Goal: Task Accomplishment & Management: Manage account settings

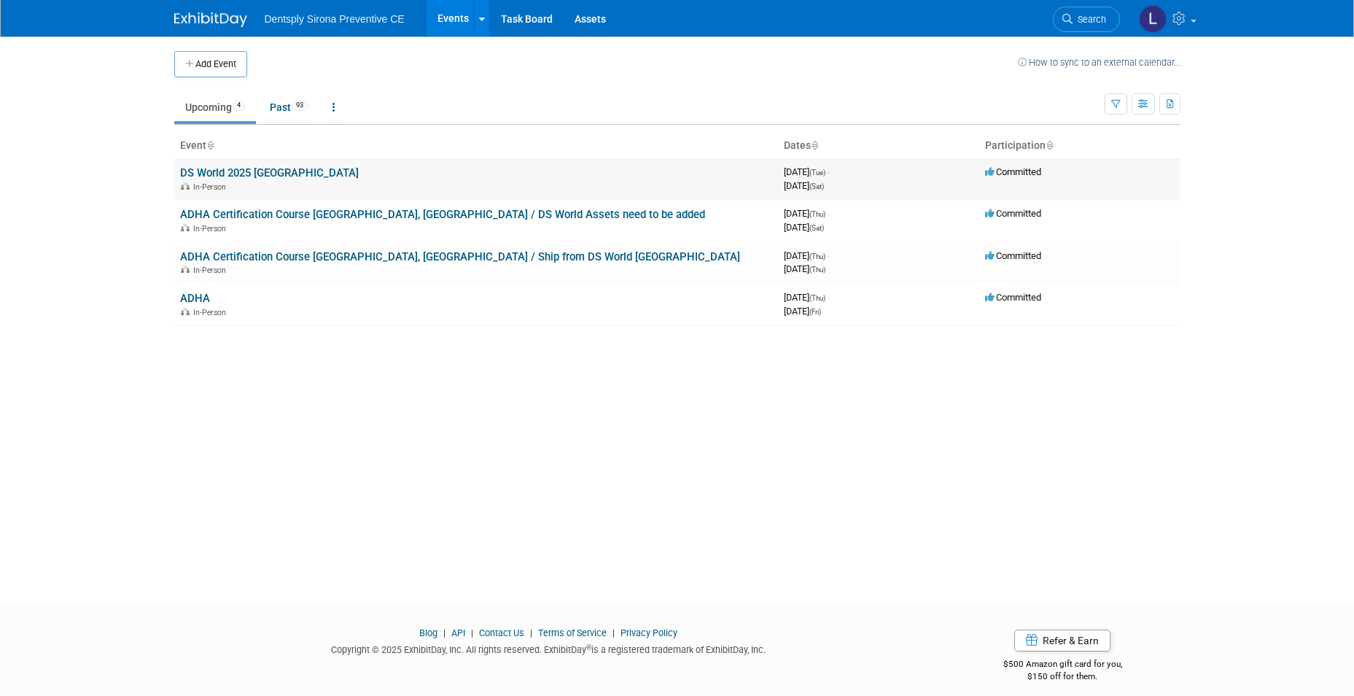
click at [271, 175] on link "DS World 2025 [GEOGRAPHIC_DATA]" at bounding box center [269, 172] width 179 height 13
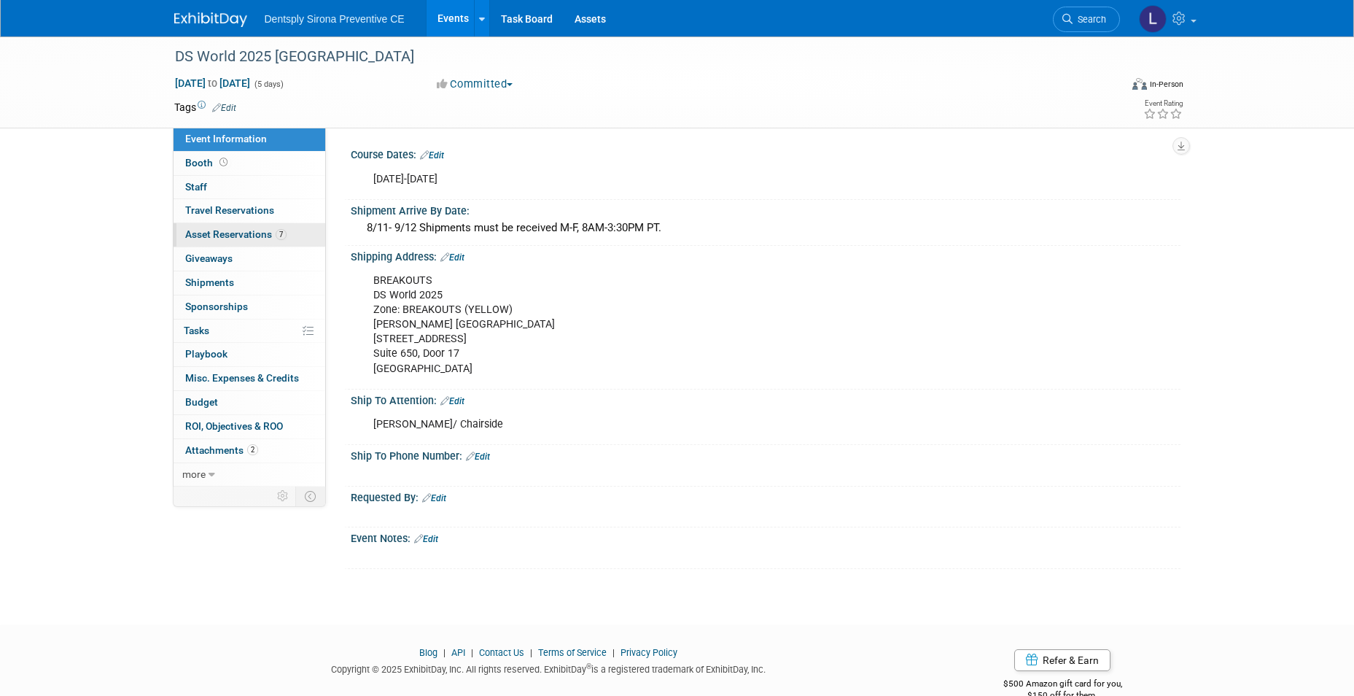
click at [261, 232] on span "Asset Reservations 7" at bounding box center [235, 234] width 101 height 12
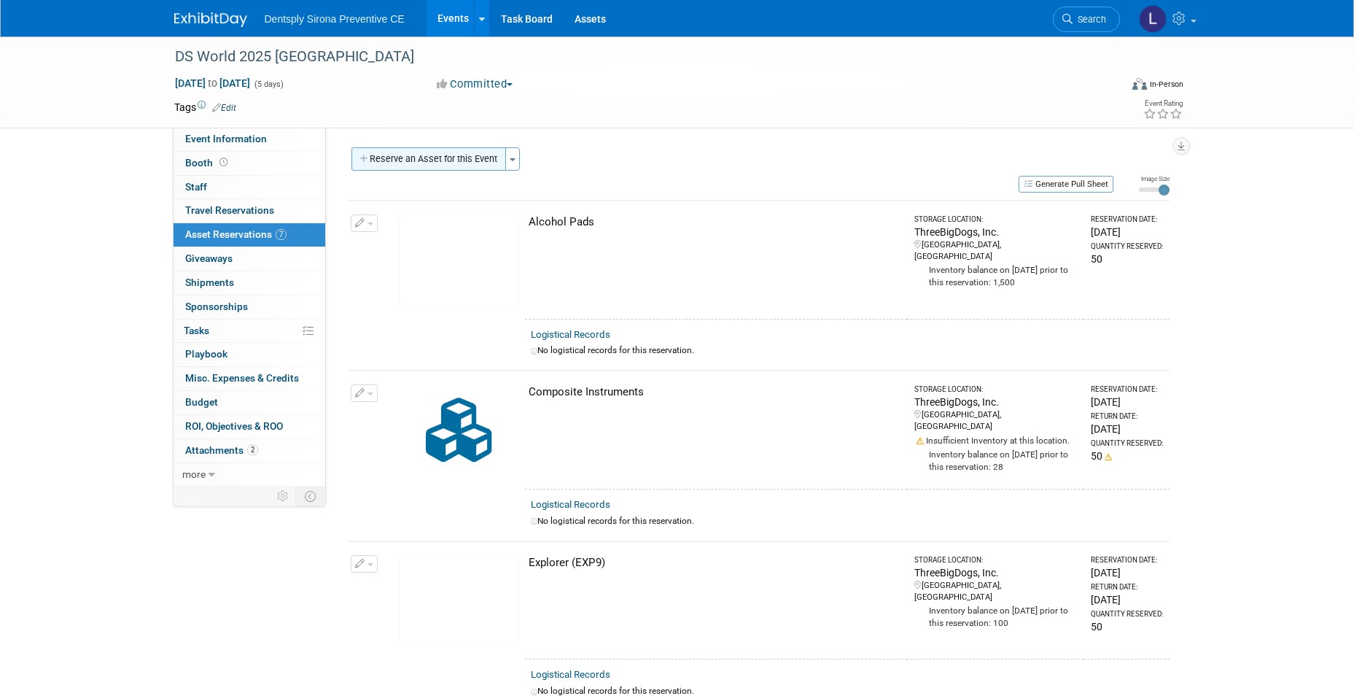
click at [404, 161] on button "Reserve an Asset for this Event" at bounding box center [428, 158] width 155 height 23
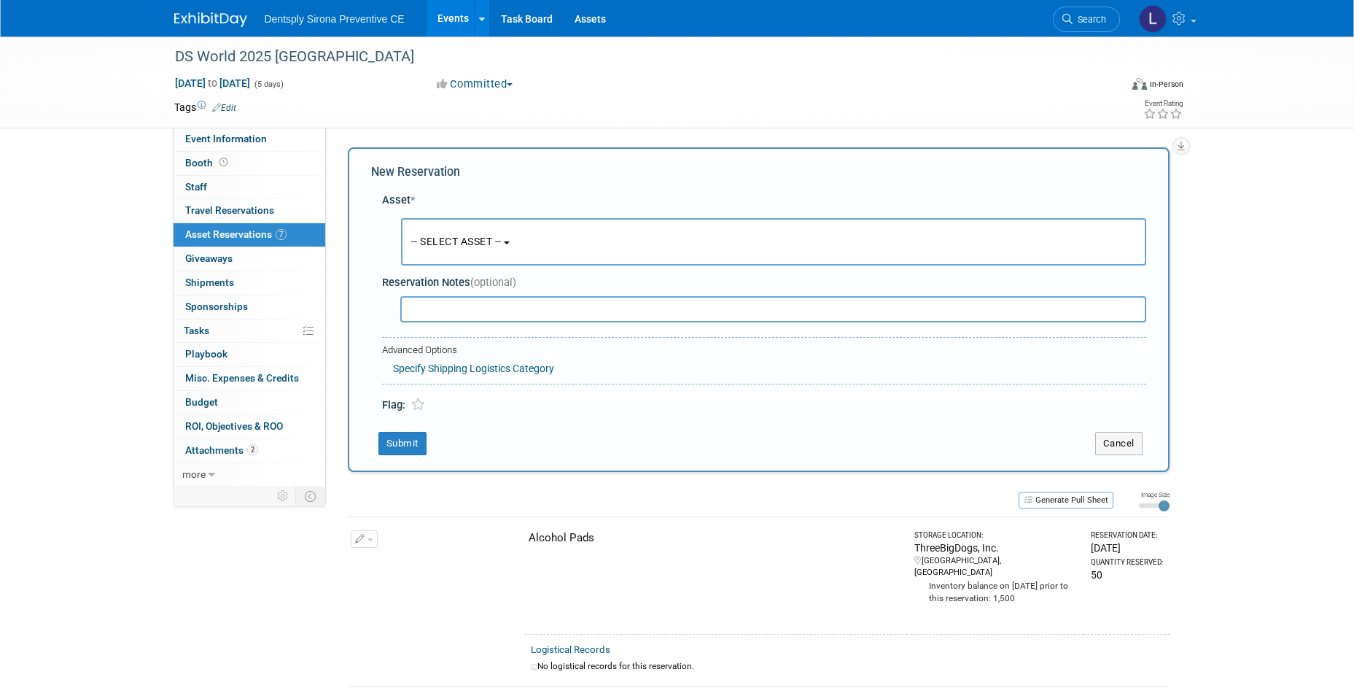
scroll to position [14, 0]
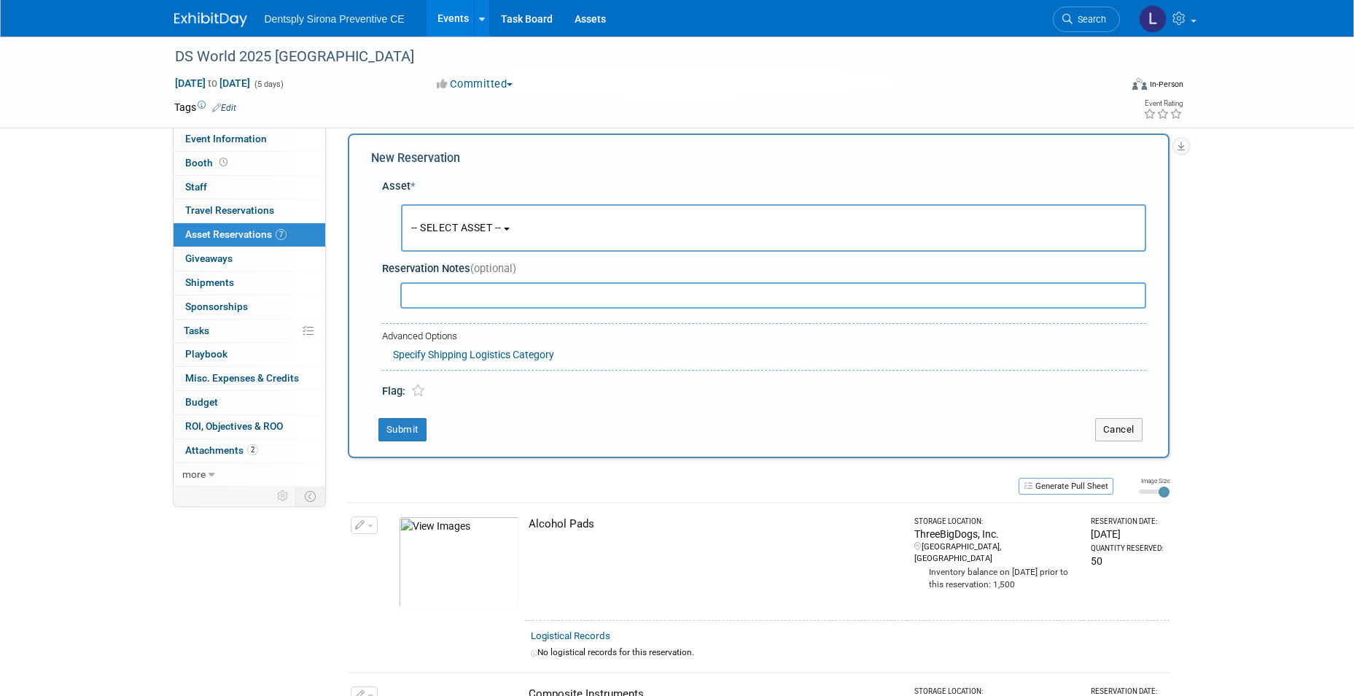
click at [437, 228] on span "-- SELECT ASSET --" at bounding box center [456, 228] width 90 height 12
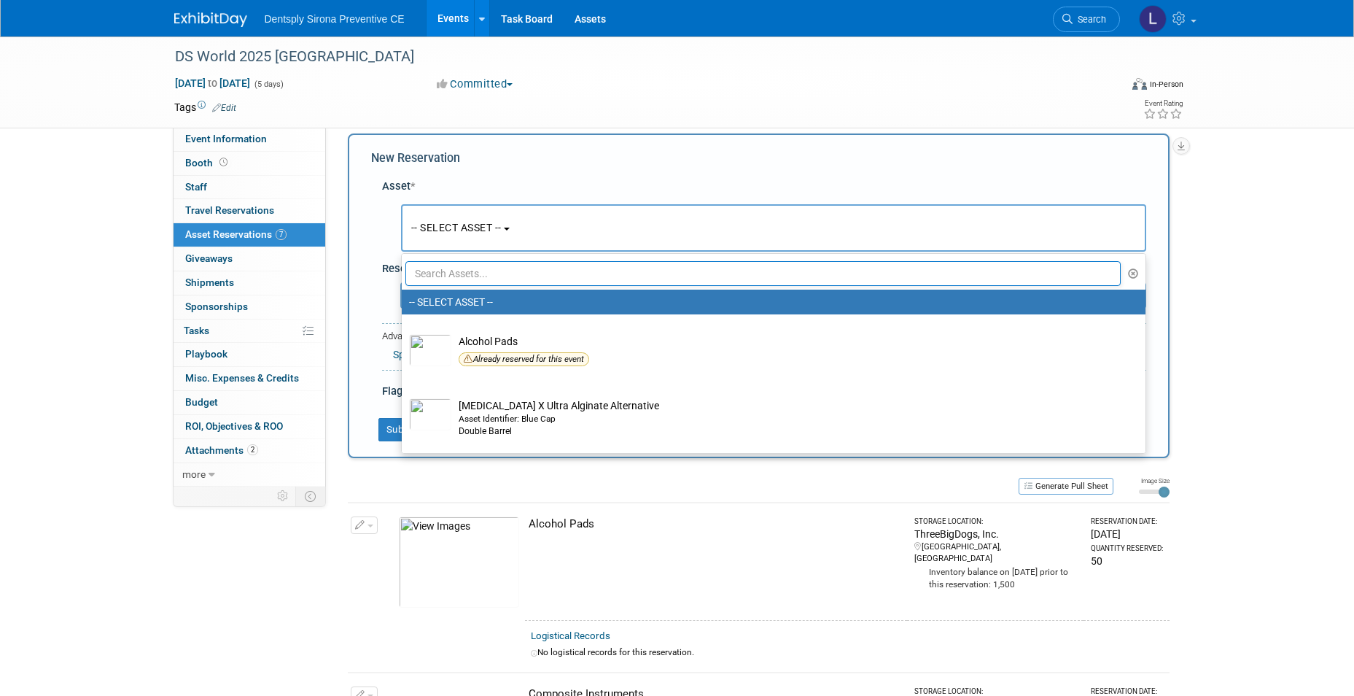
click at [437, 276] on input "text" at bounding box center [763, 273] width 716 height 25
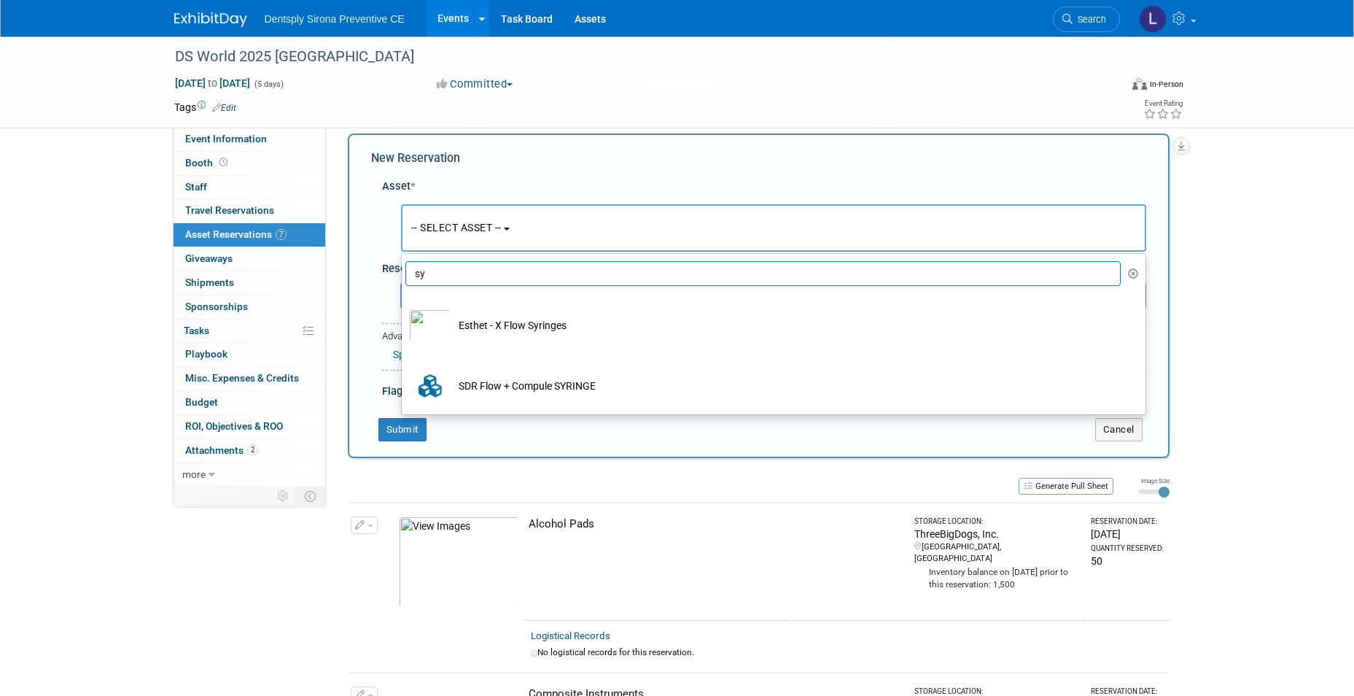
type input "s"
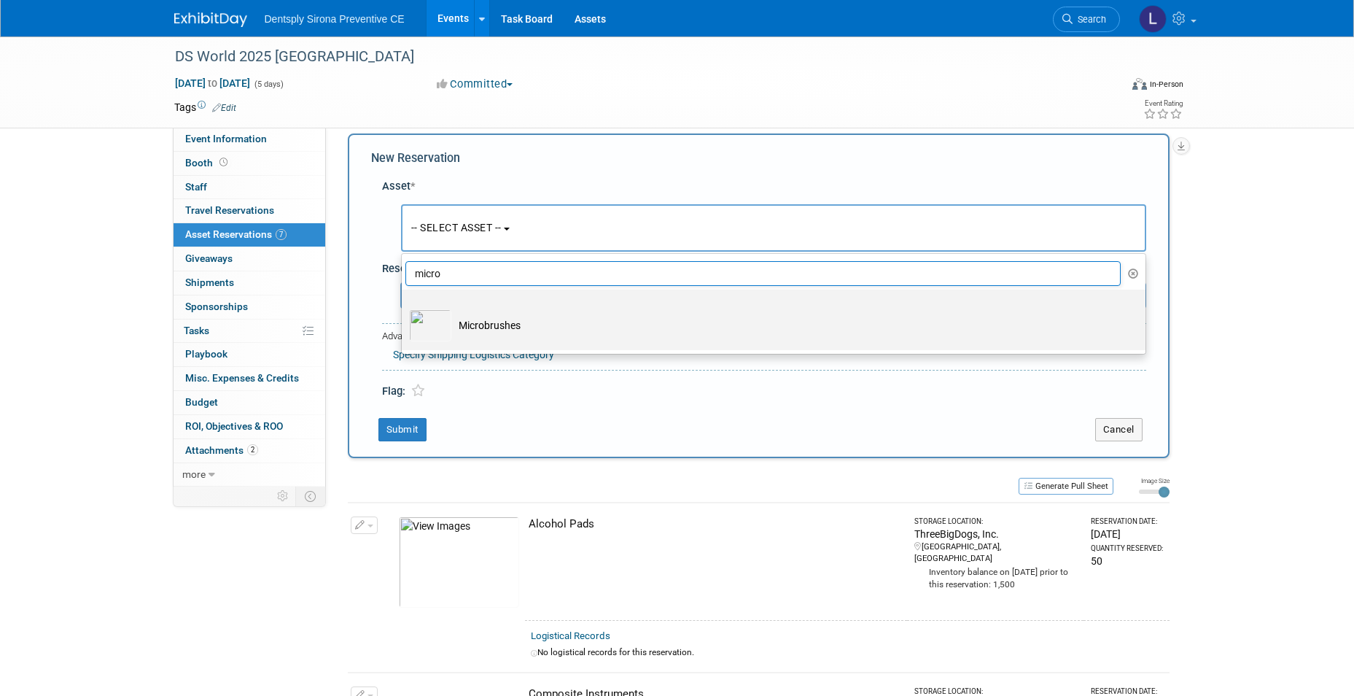
type input "micro"
click at [453, 328] on td "Microbrushes" at bounding box center [783, 325] width 665 height 32
click at [404, 307] on input "Microbrushes" at bounding box center [398, 301] width 9 height 9
select select "10718975"
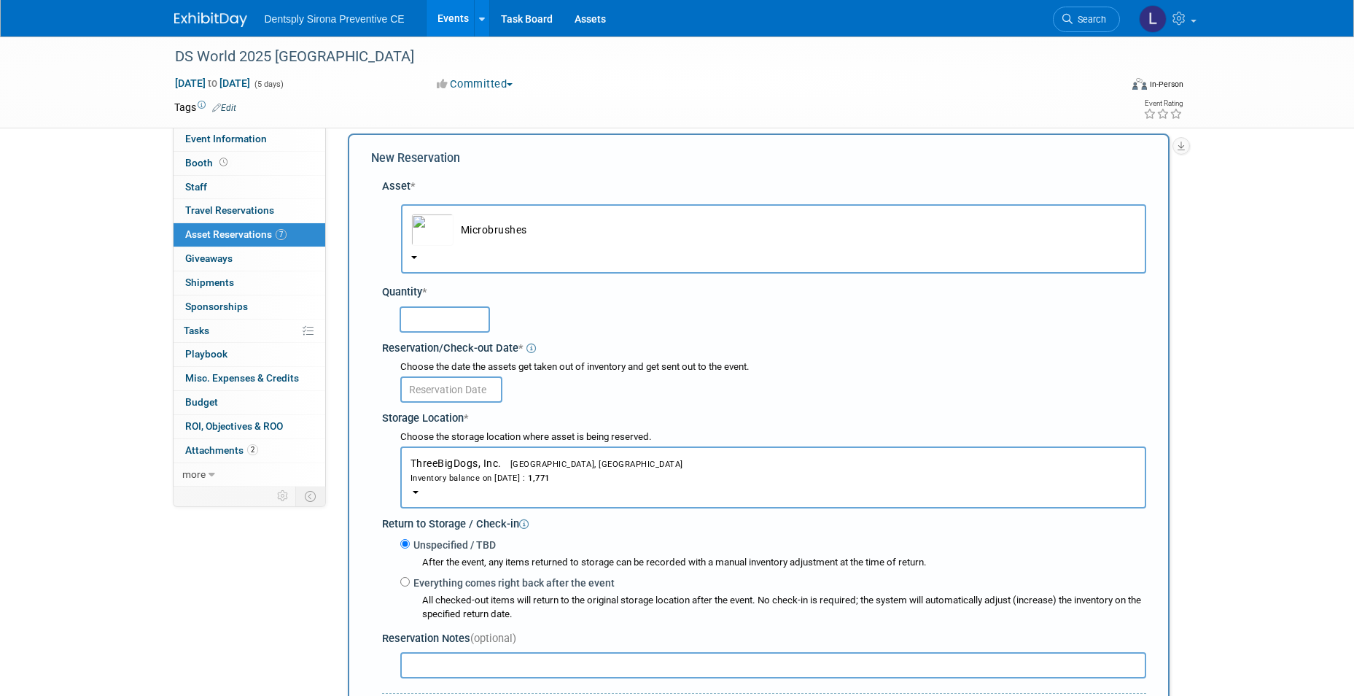
click at [451, 324] on input "text" at bounding box center [445, 319] width 90 height 26
type input "50"
click at [443, 392] on input "text" at bounding box center [451, 389] width 102 height 26
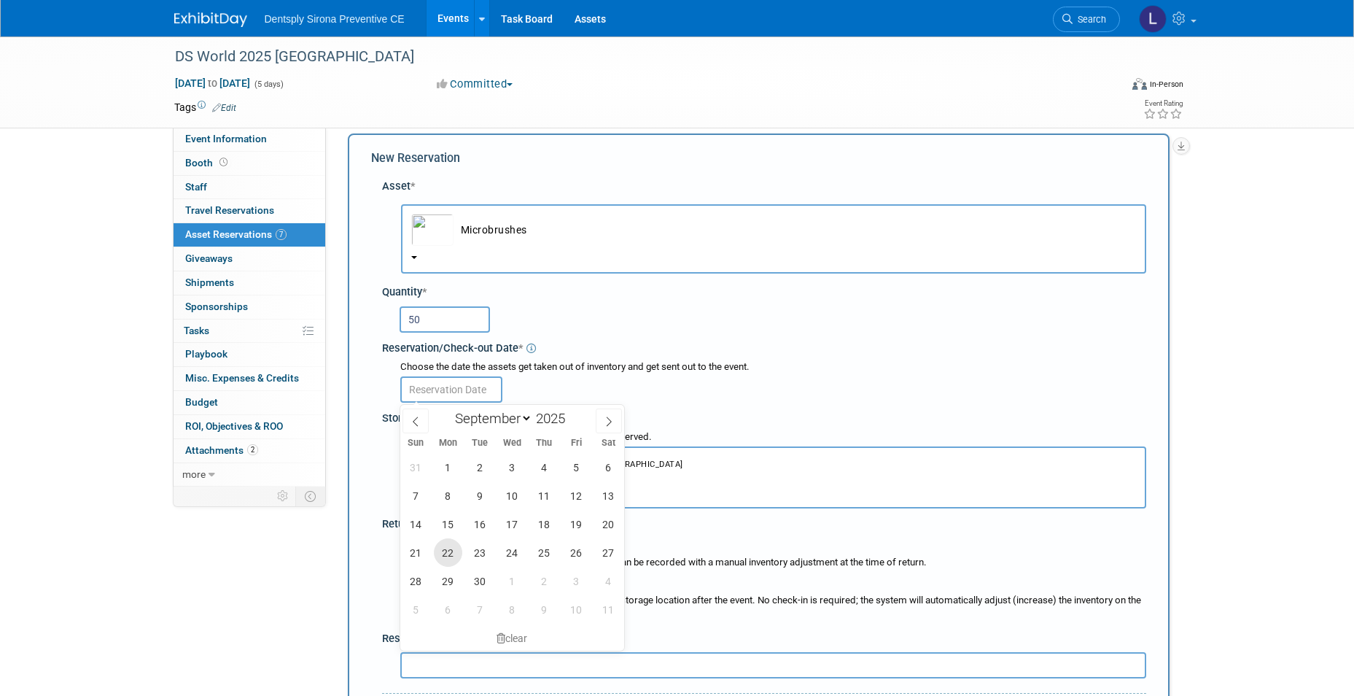
click at [450, 553] on span "22" at bounding box center [448, 552] width 28 height 28
type input "[DATE]"
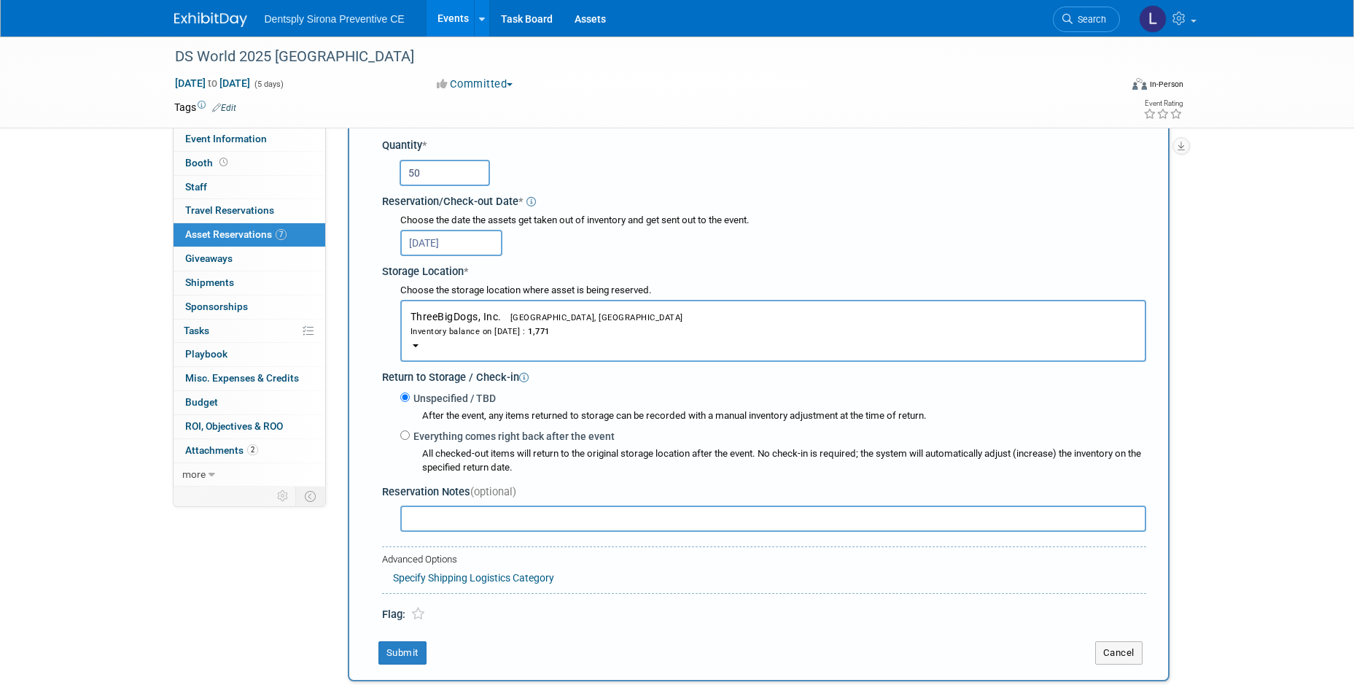
scroll to position [305, 0]
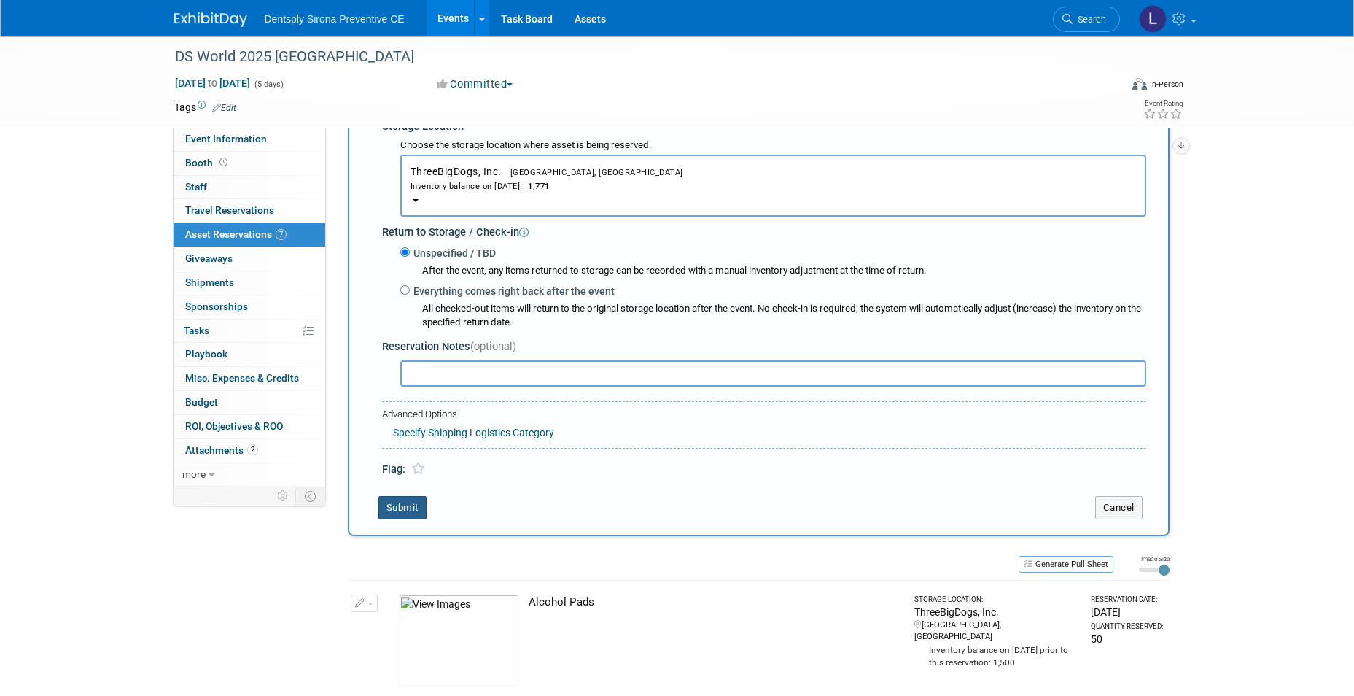
click at [407, 505] on button "Submit" at bounding box center [402, 507] width 48 height 23
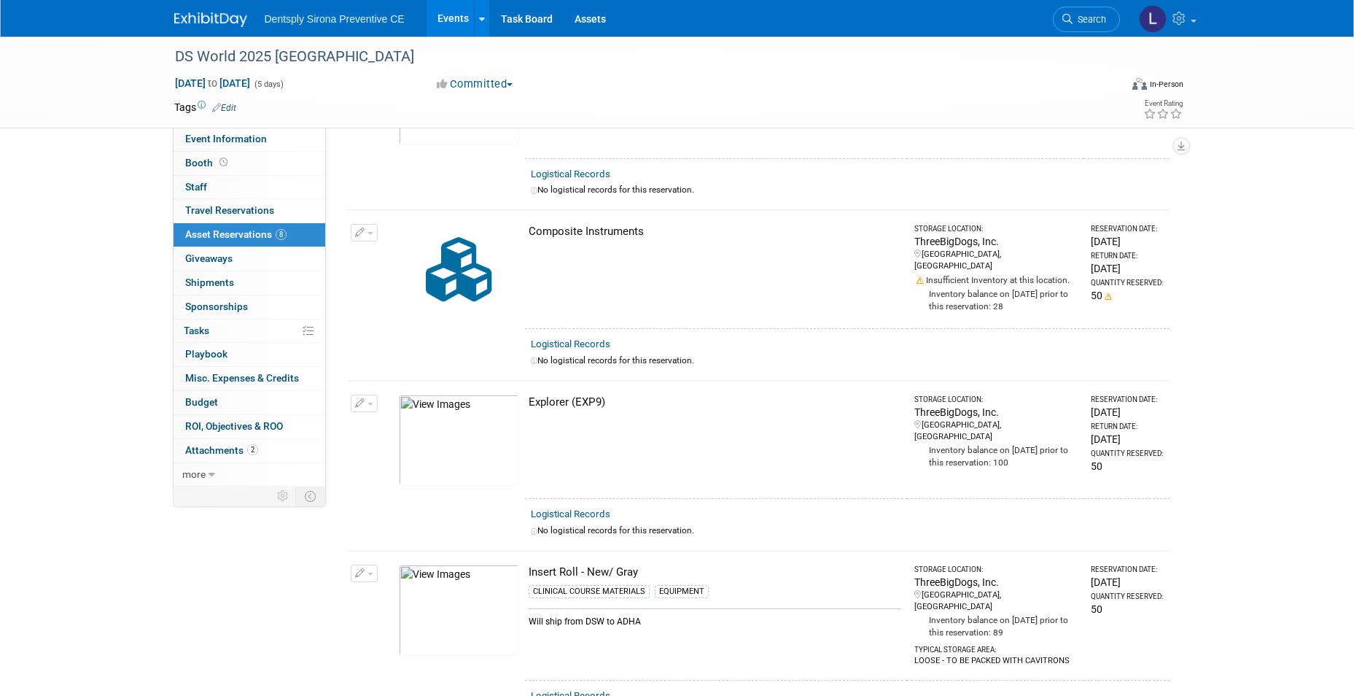
scroll to position [0, 0]
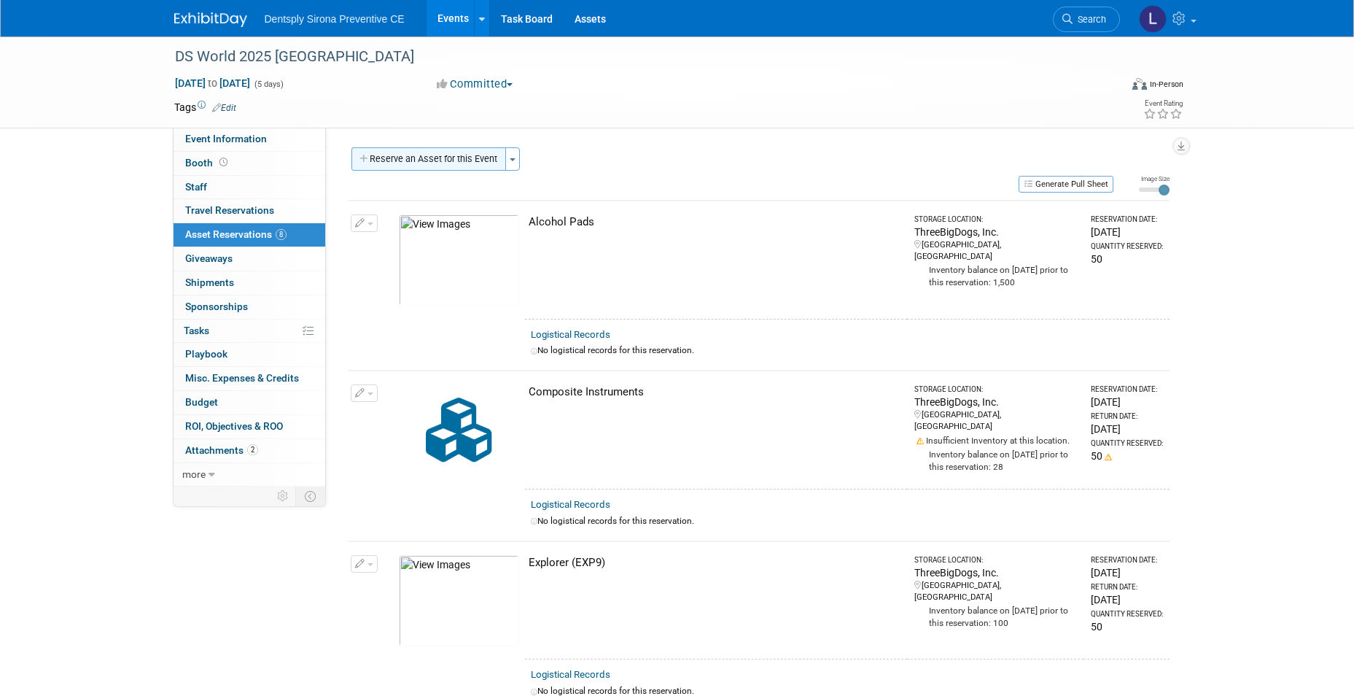
click at [430, 153] on button "Reserve an Asset for this Event" at bounding box center [428, 158] width 155 height 23
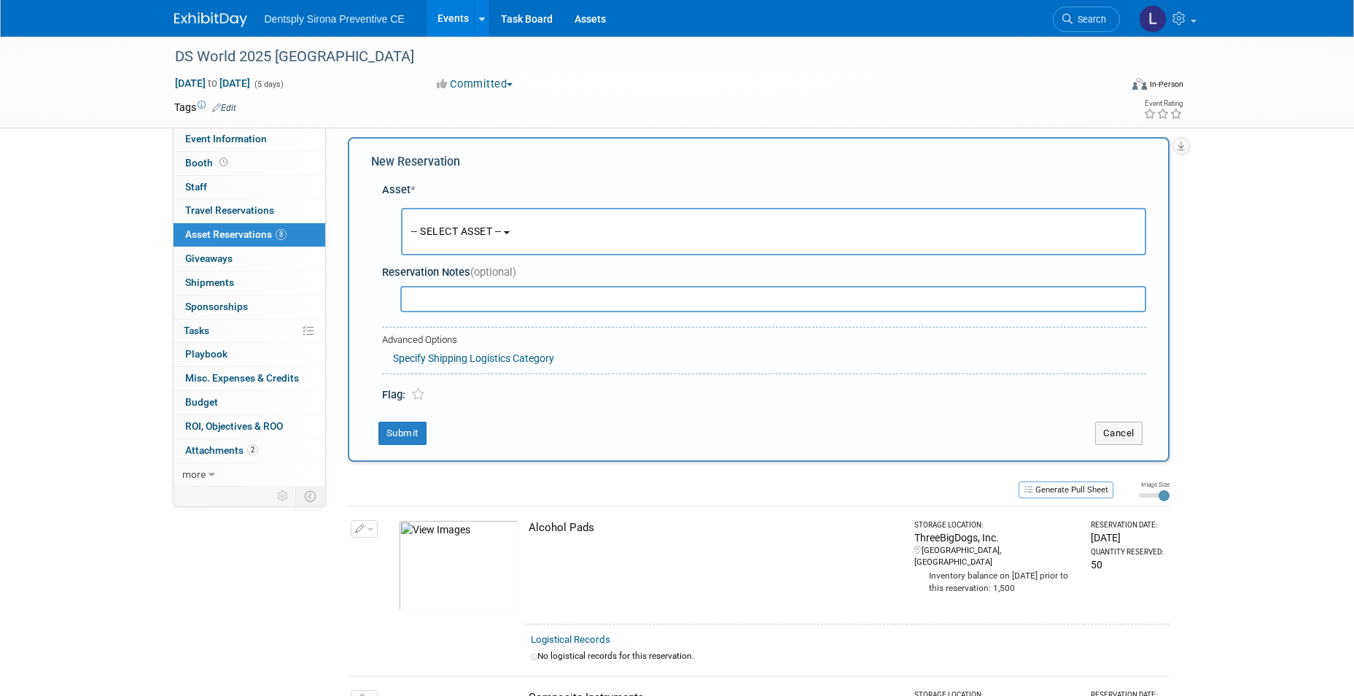
scroll to position [14, 0]
click at [423, 226] on span "-- SELECT ASSET --" at bounding box center [456, 228] width 90 height 12
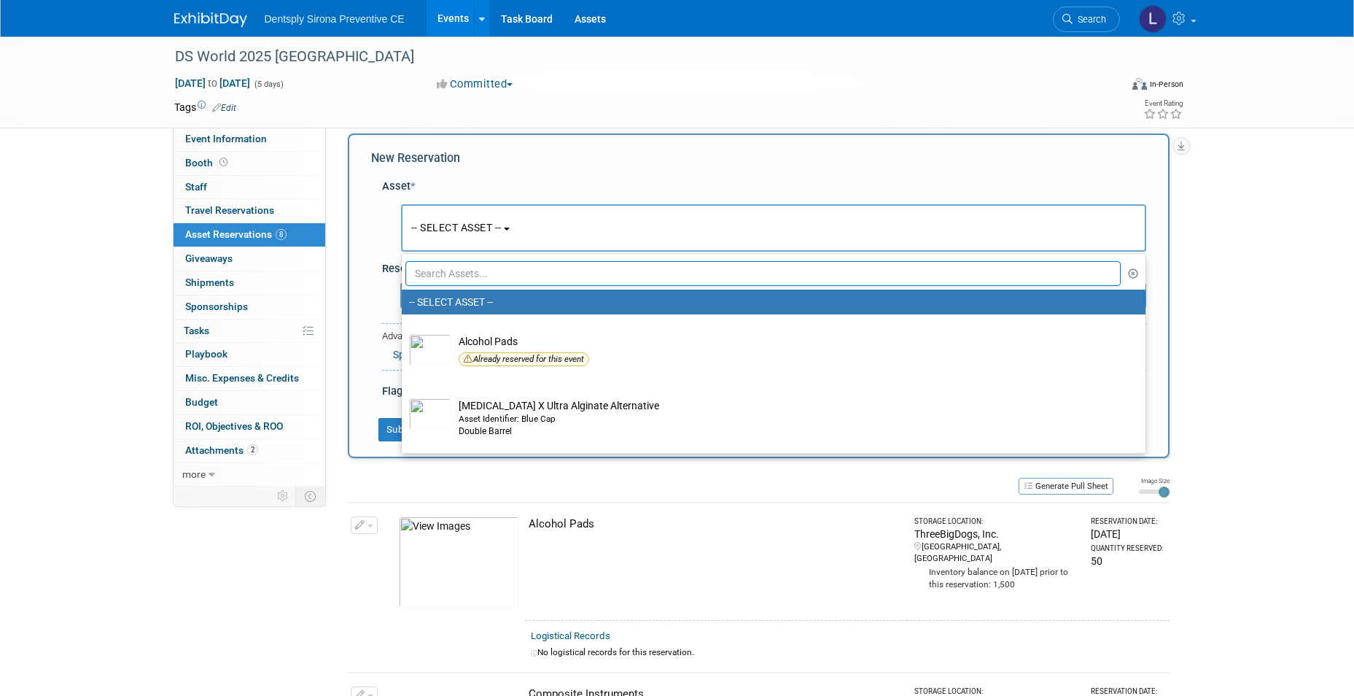
click at [431, 271] on input "text" at bounding box center [763, 273] width 716 height 25
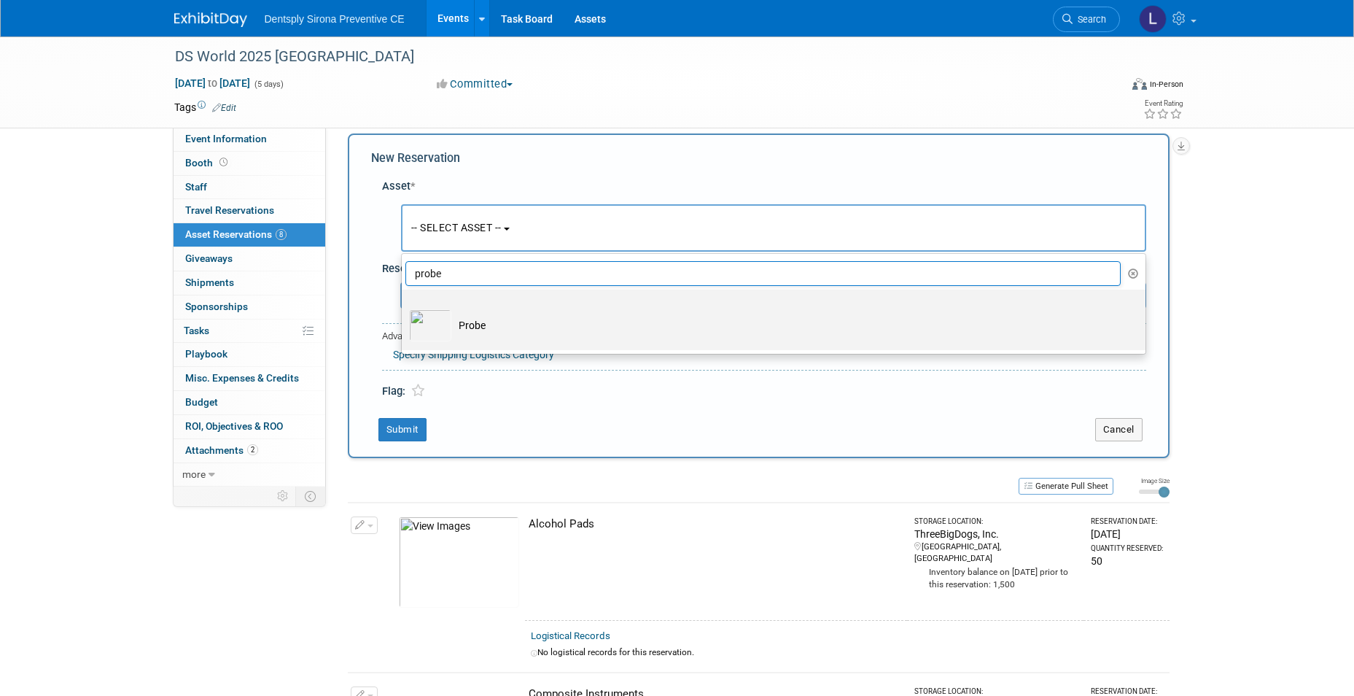
type input "probe"
click at [435, 328] on img at bounding box center [430, 325] width 42 height 32
click at [404, 307] on input "Probe" at bounding box center [398, 301] width 9 height 9
select select "10718997"
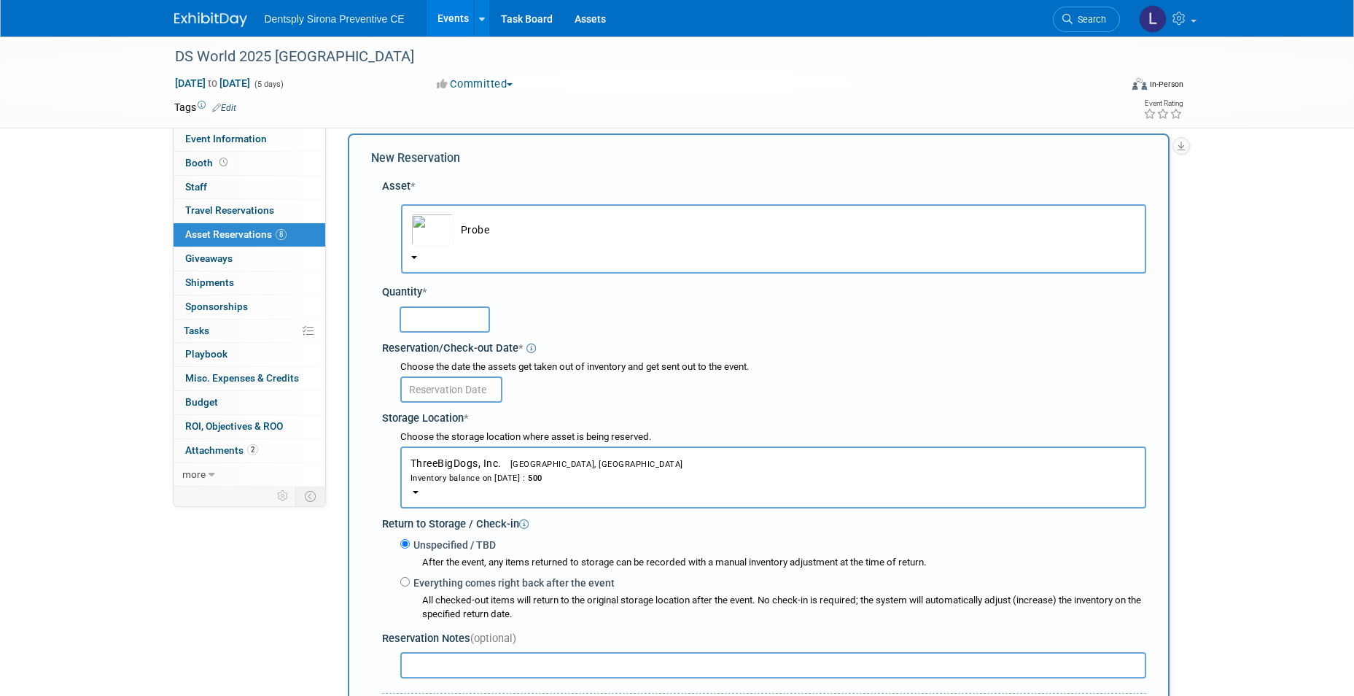
click at [435, 328] on input "text" at bounding box center [445, 319] width 90 height 26
type input "50"
click at [432, 381] on input "text" at bounding box center [451, 389] width 102 height 26
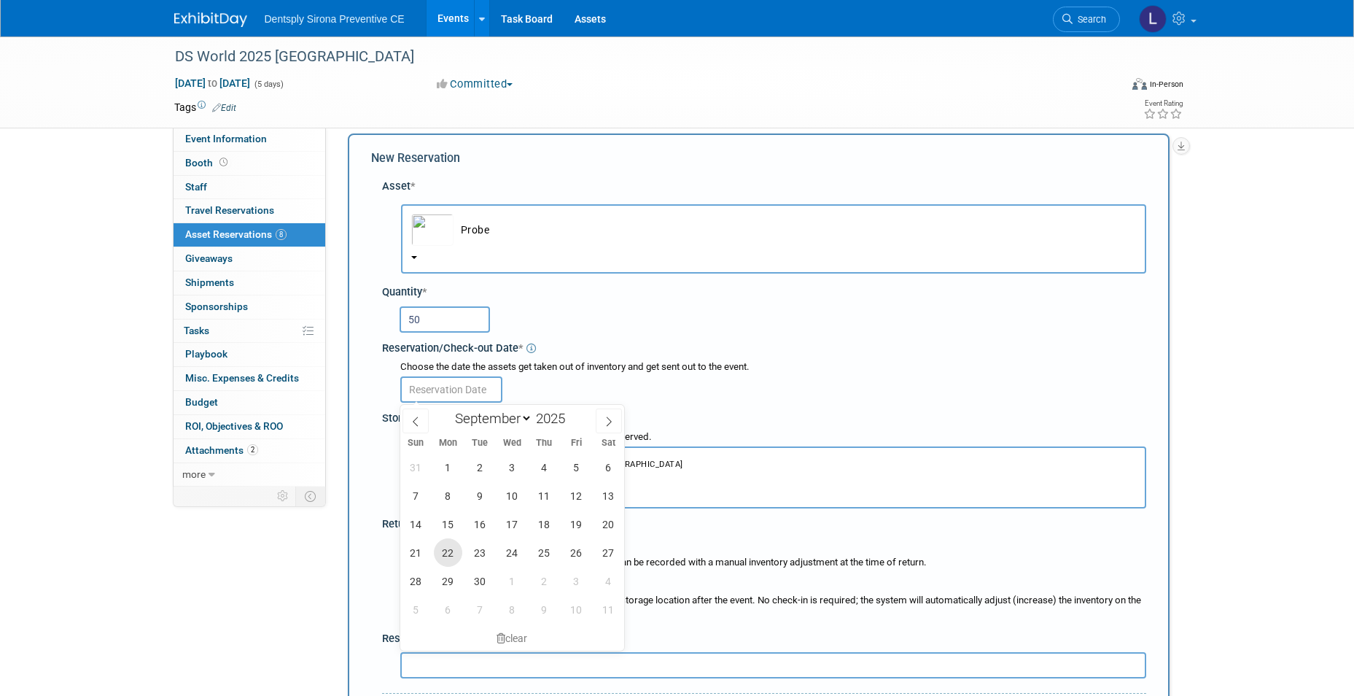
click at [437, 556] on span "22" at bounding box center [448, 552] width 28 height 28
type input "[DATE]"
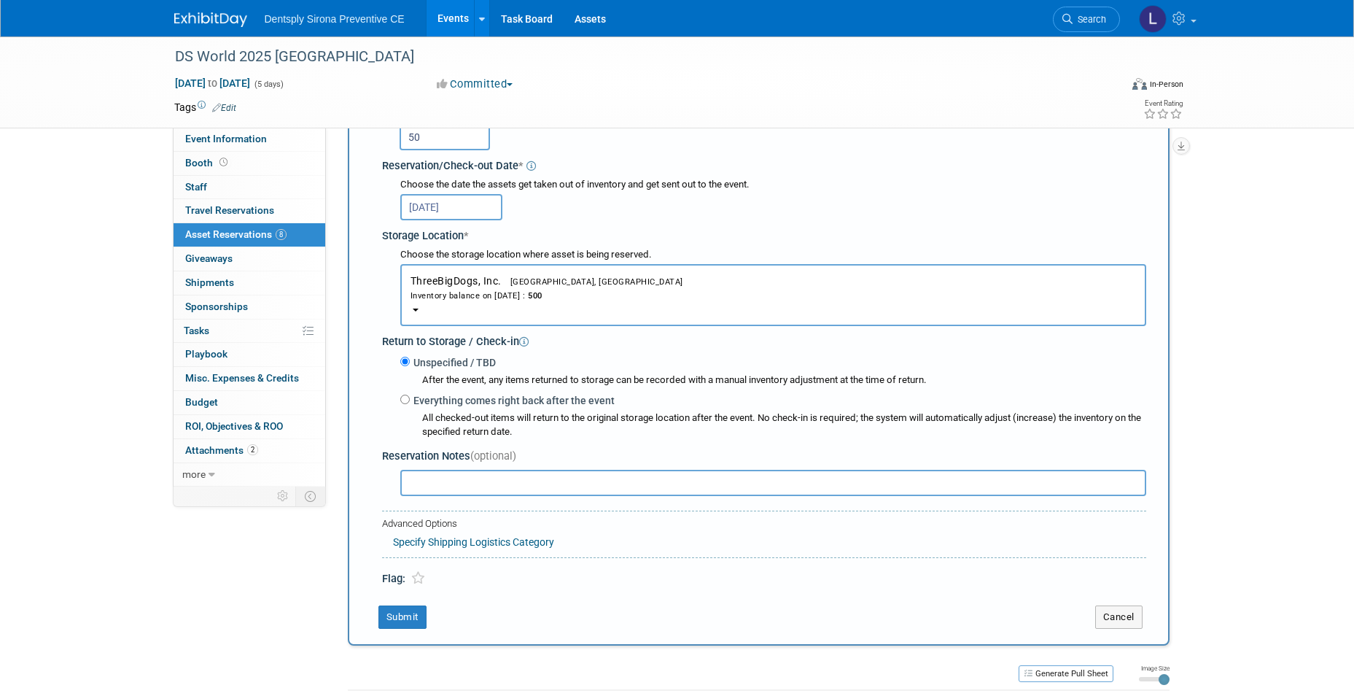
scroll to position [305, 0]
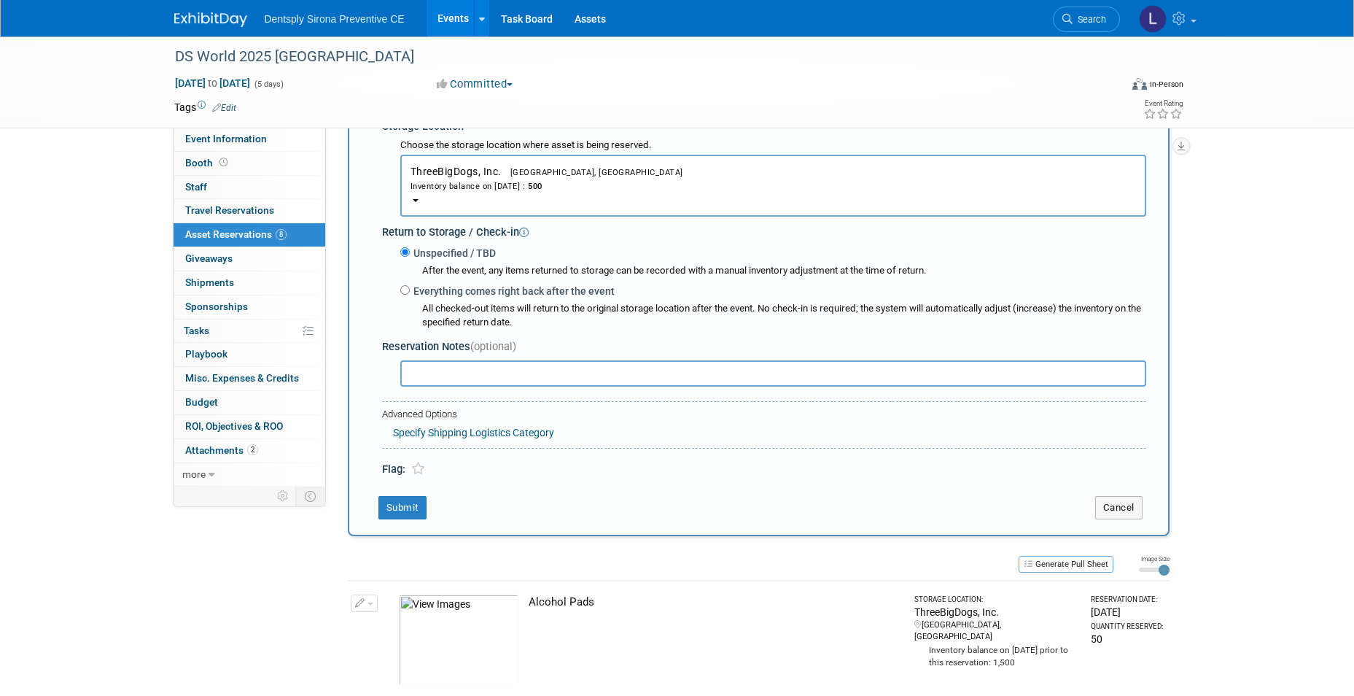
drag, startPoint x: 409, startPoint y: 292, endPoint x: 410, endPoint y: 300, distance: 8.8
click at [410, 292] on label "Everything comes right back after the event" at bounding box center [512, 291] width 205 height 15
click at [409, 292] on input "Everything comes right back after the event" at bounding box center [404, 289] width 9 height 9
radio input "true"
select select "8"
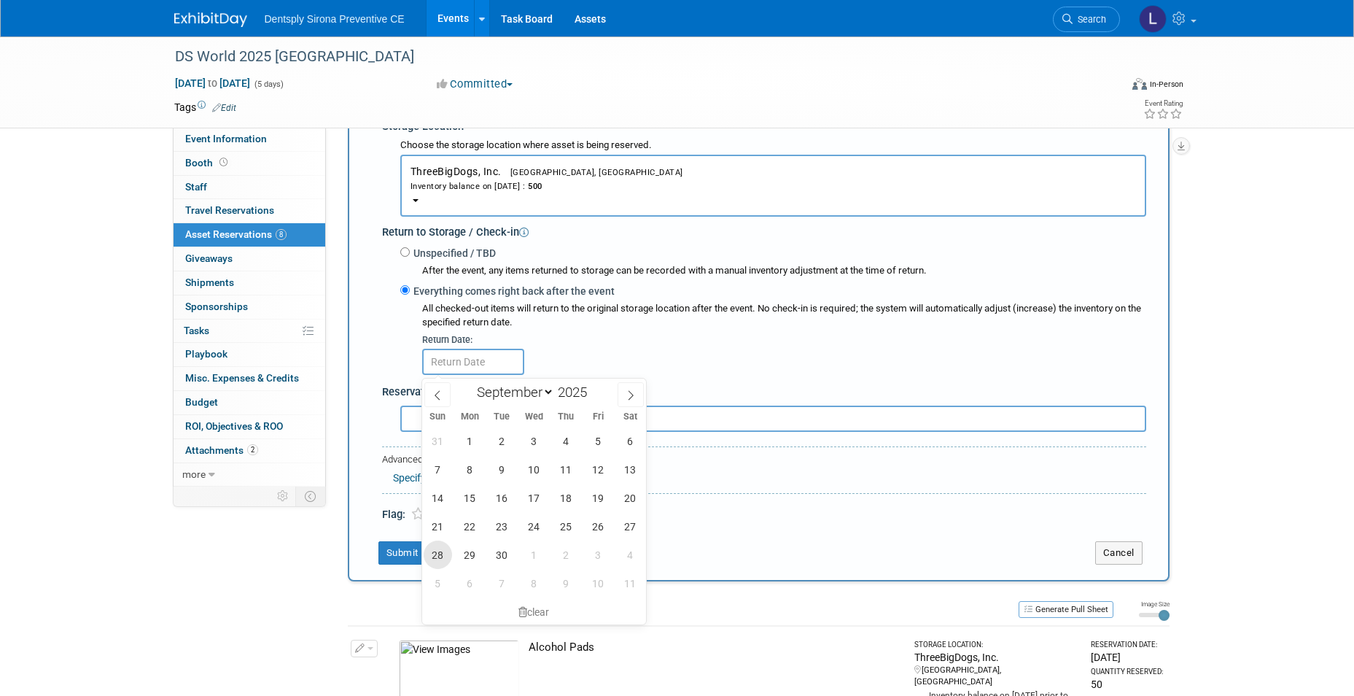
click at [436, 555] on span "28" at bounding box center [438, 554] width 28 height 28
type input "[DATE]"
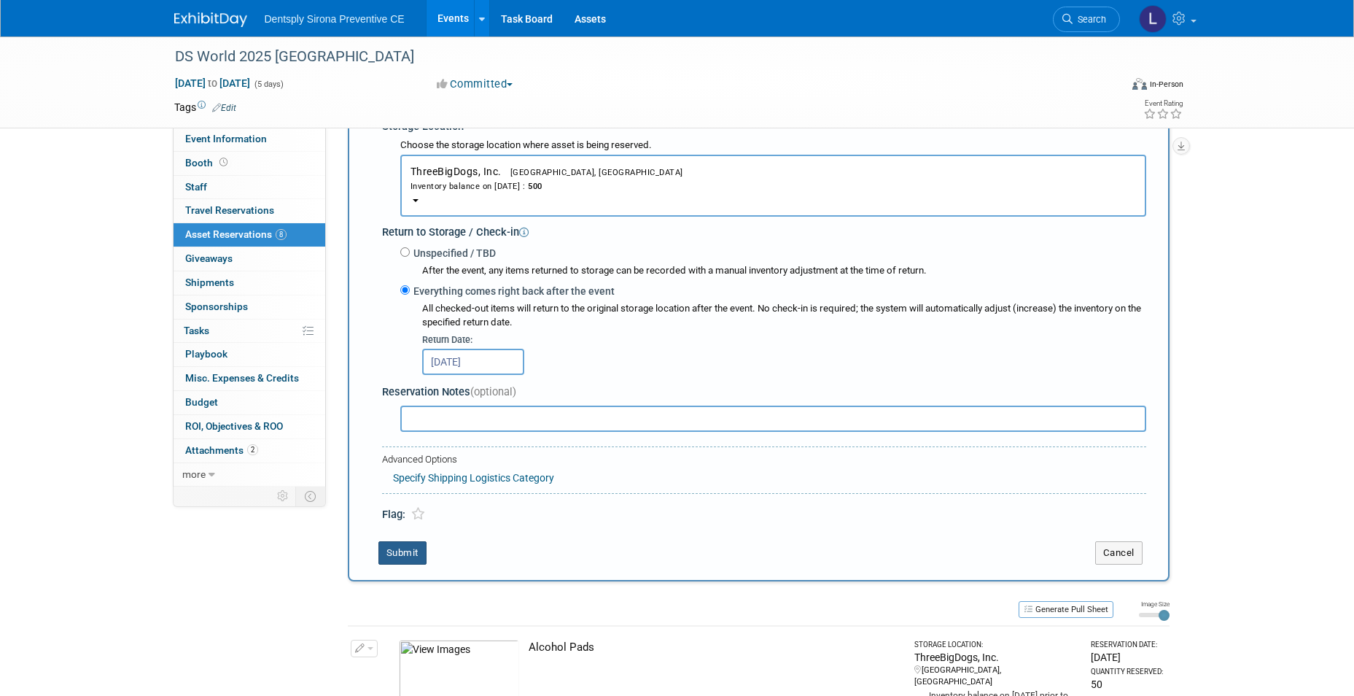
click at [418, 552] on button "Submit" at bounding box center [402, 552] width 48 height 23
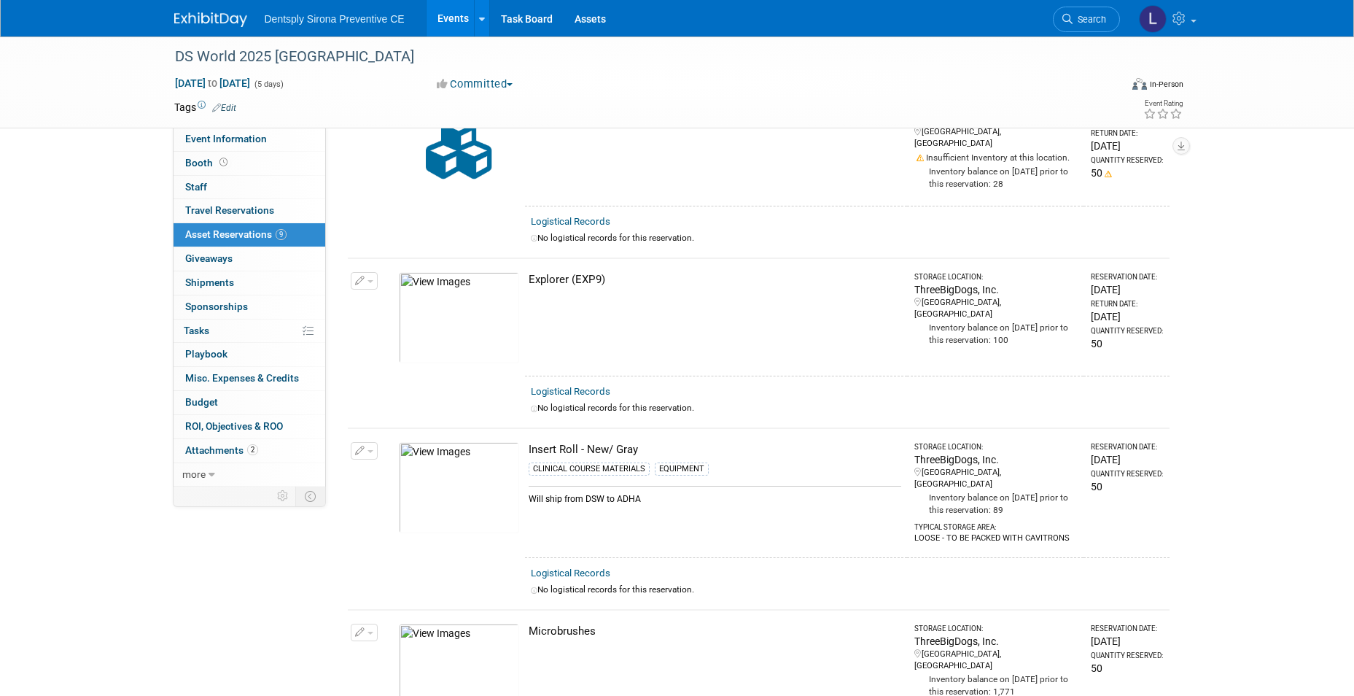
scroll to position [0, 0]
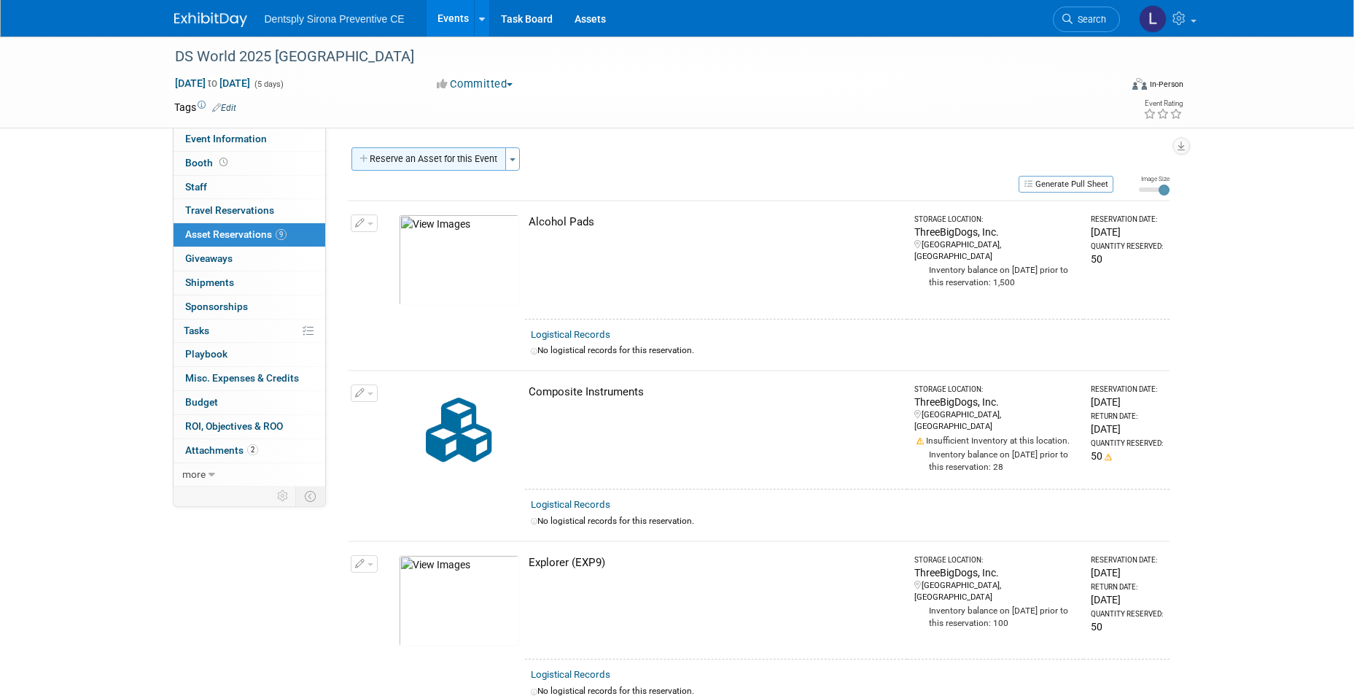
click at [417, 153] on button "Reserve an Asset for this Event" at bounding box center [428, 158] width 155 height 23
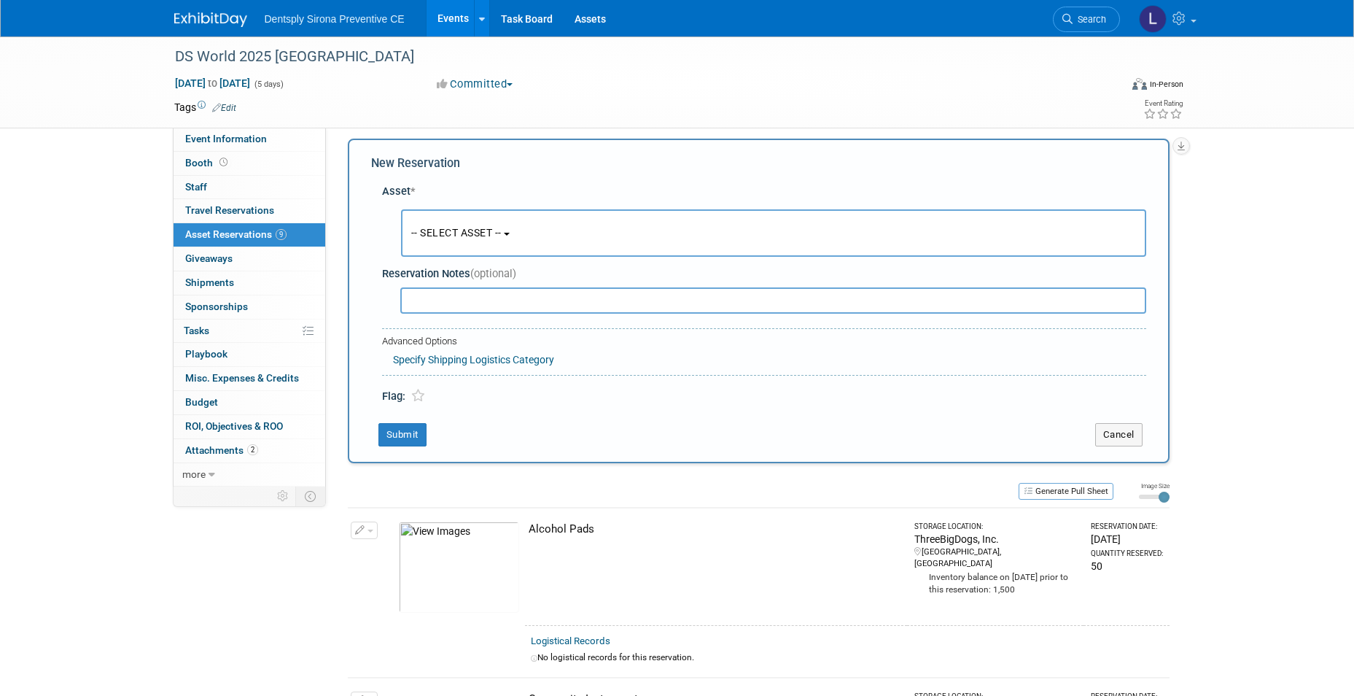
scroll to position [14, 0]
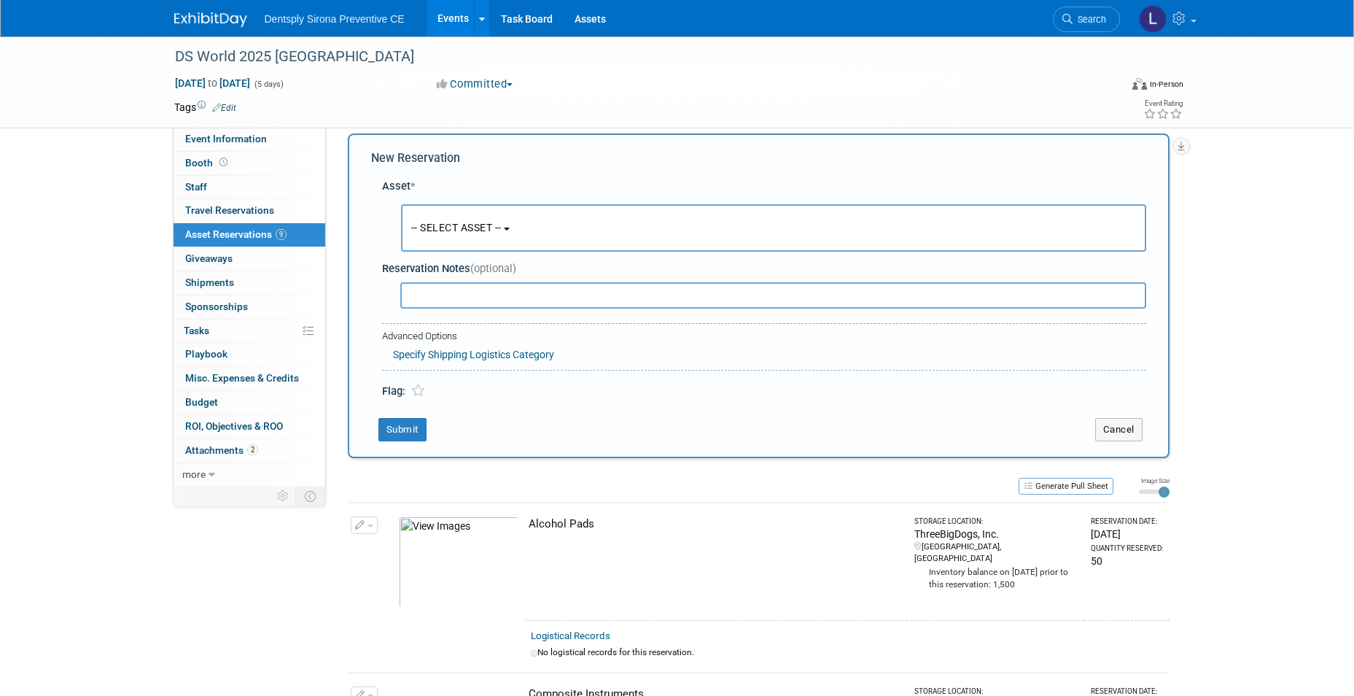
click at [425, 229] on span "-- SELECT ASSET --" at bounding box center [456, 228] width 90 height 12
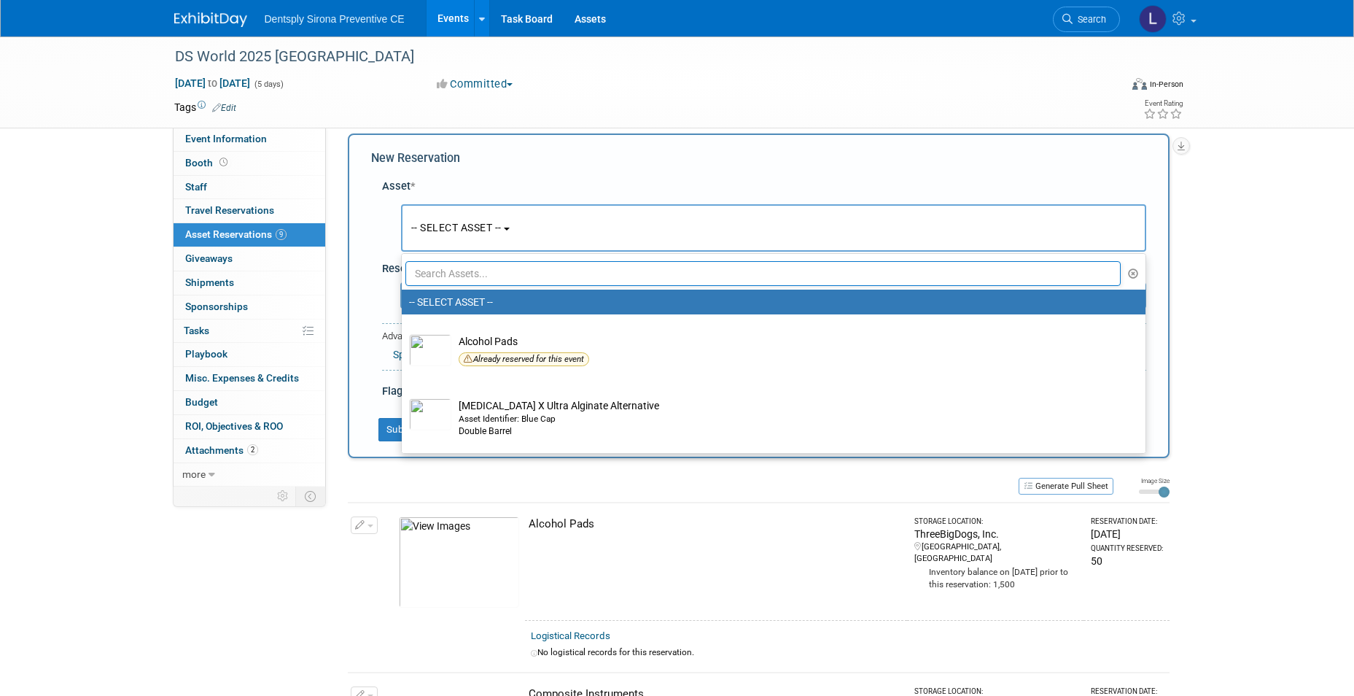
click at [434, 275] on input "text" at bounding box center [763, 273] width 716 height 25
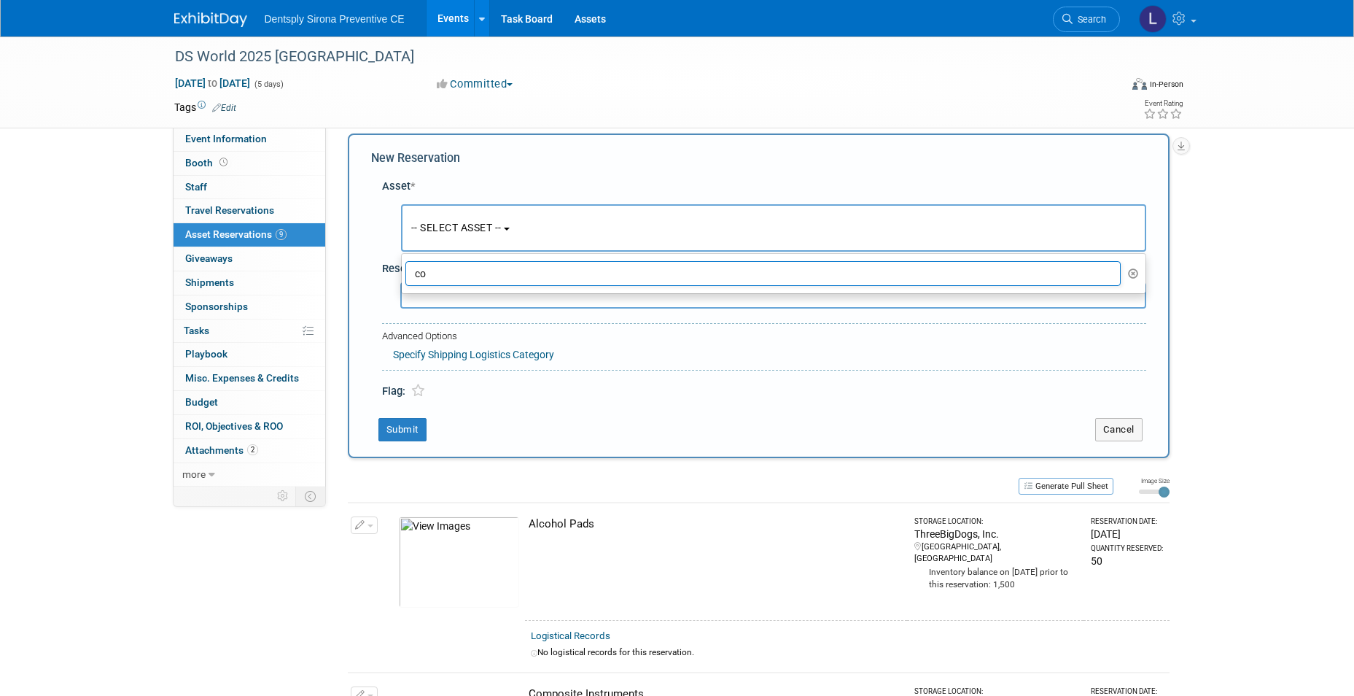
type input "c"
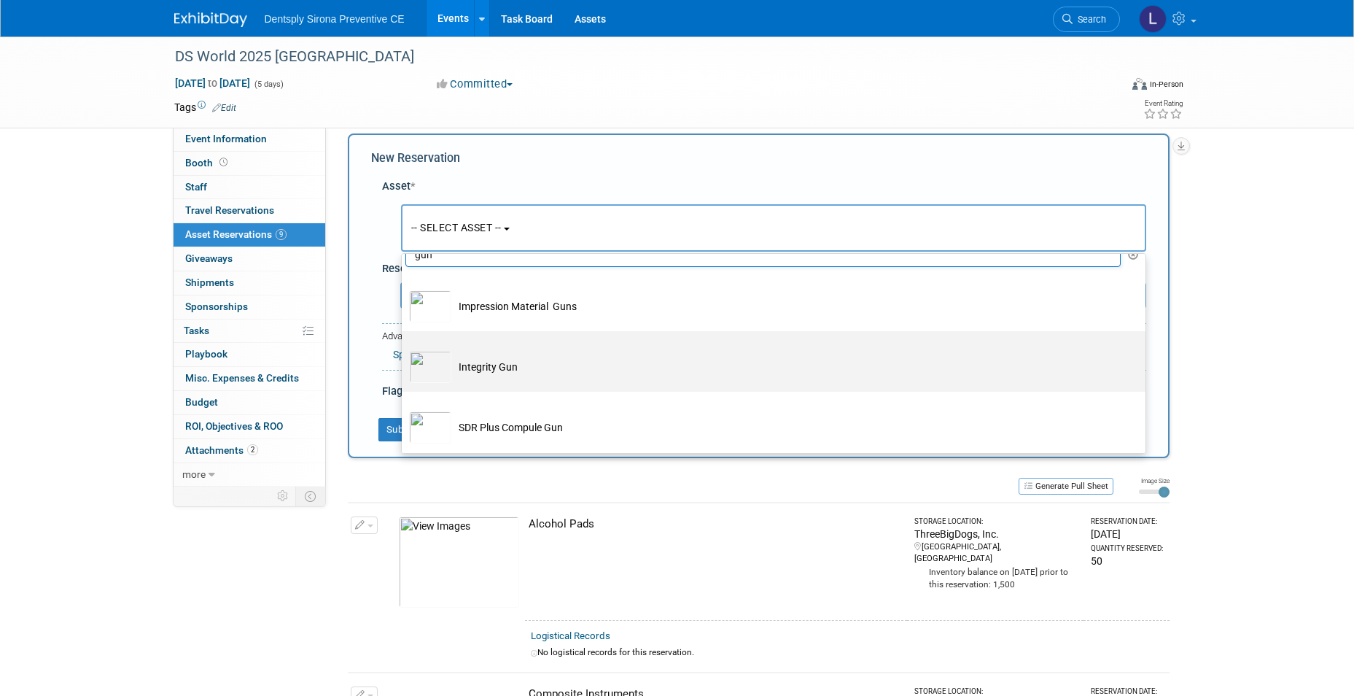
scroll to position [24, 0]
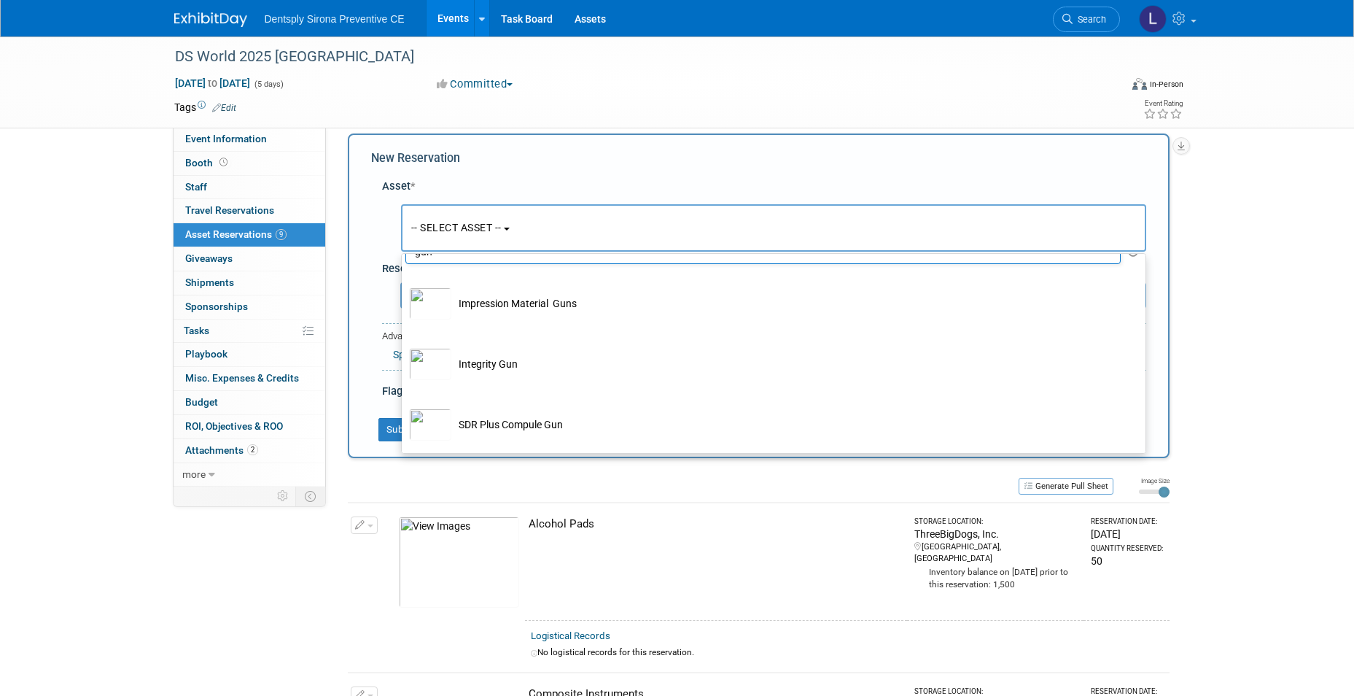
type input "gun"
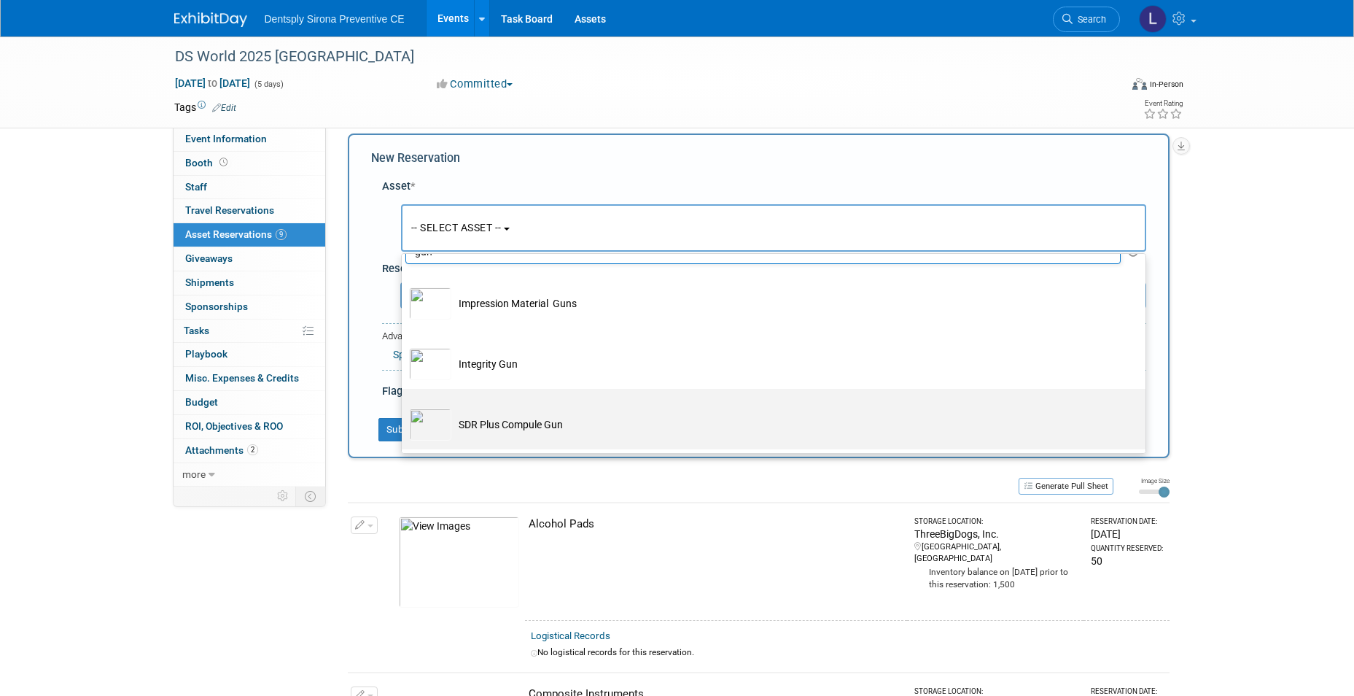
click at [483, 423] on td "SDR Plus Compule Gun" at bounding box center [783, 424] width 665 height 32
click at [404, 406] on input "SDR Plus Compule Gun" at bounding box center [398, 401] width 9 height 9
select select "10719006"
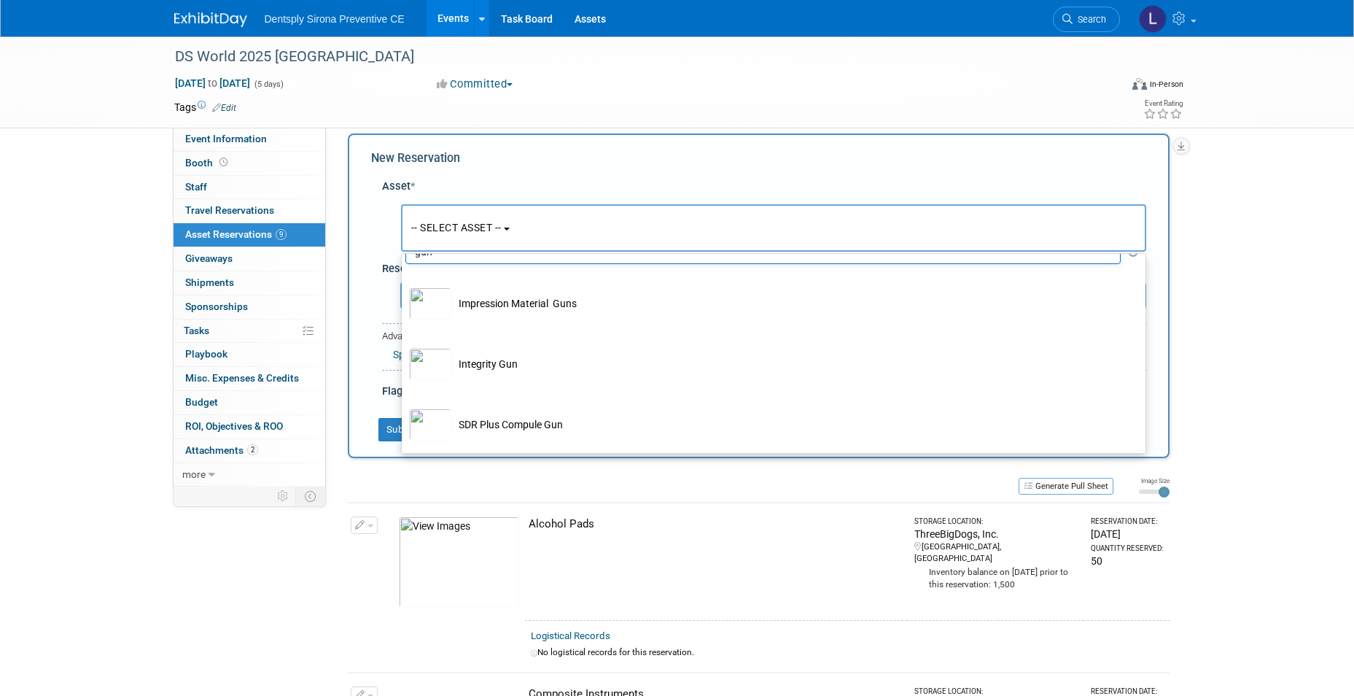
select select "8"
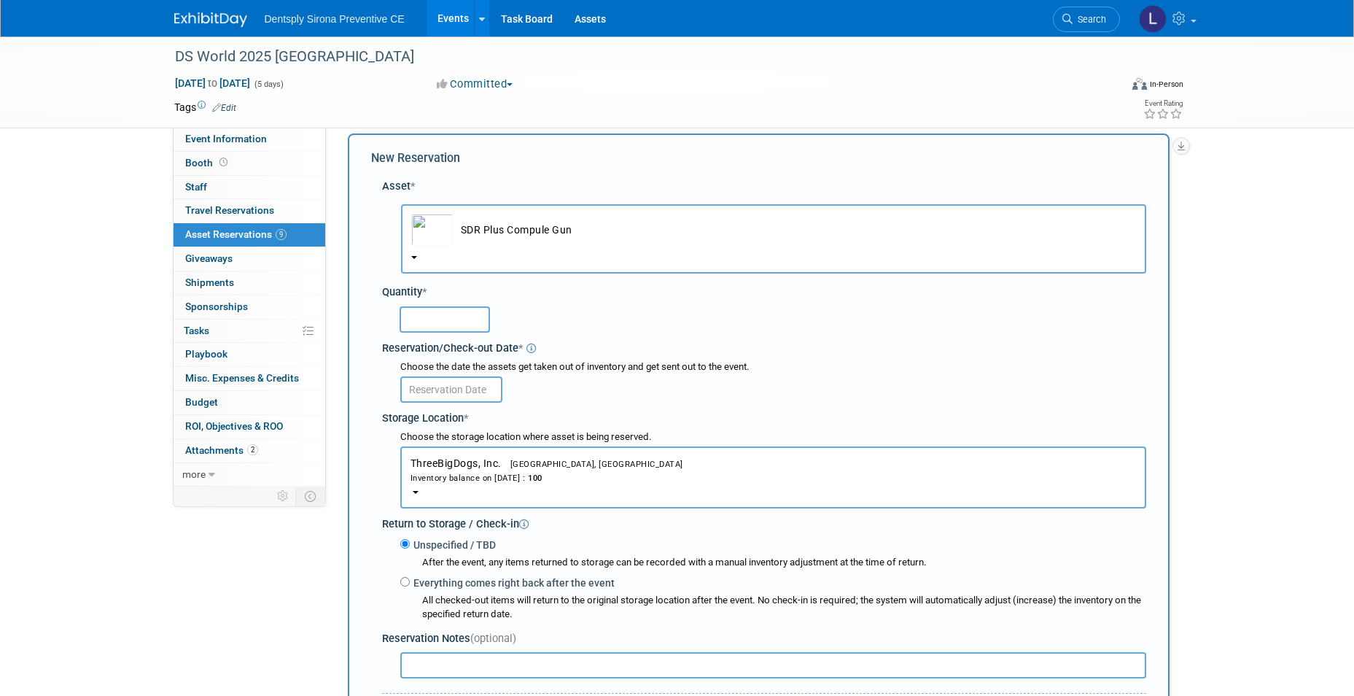
click at [445, 332] on input "text" at bounding box center [445, 319] width 90 height 26
type input "50"
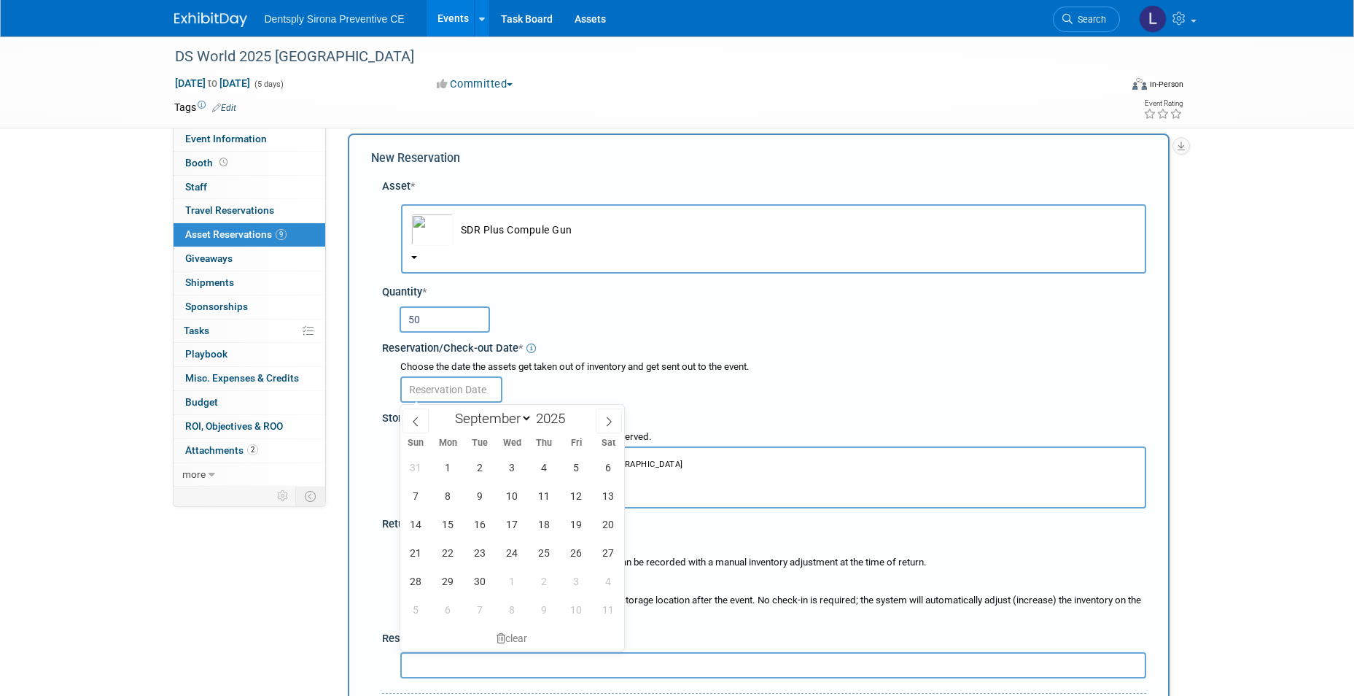
click at [457, 390] on input "text" at bounding box center [451, 389] width 102 height 26
click at [444, 561] on span "22" at bounding box center [448, 552] width 28 height 28
type input "[DATE]"
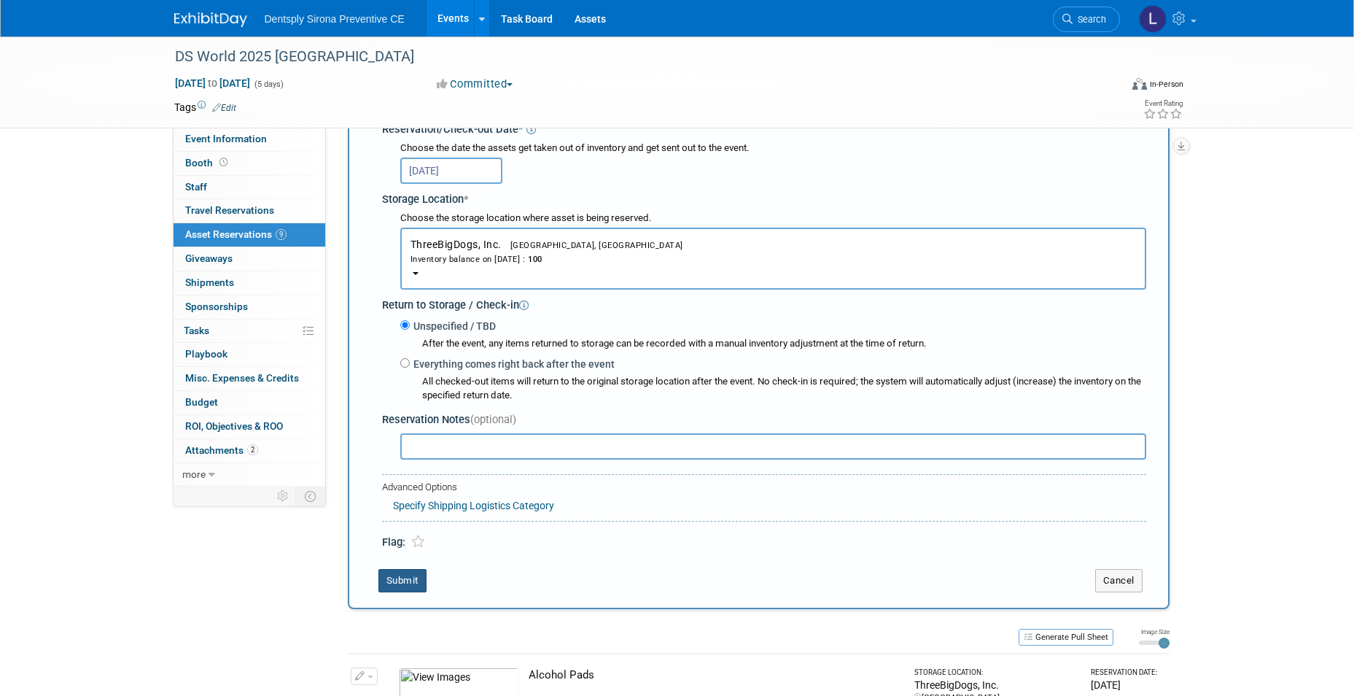
click at [401, 583] on button "Submit" at bounding box center [402, 580] width 48 height 23
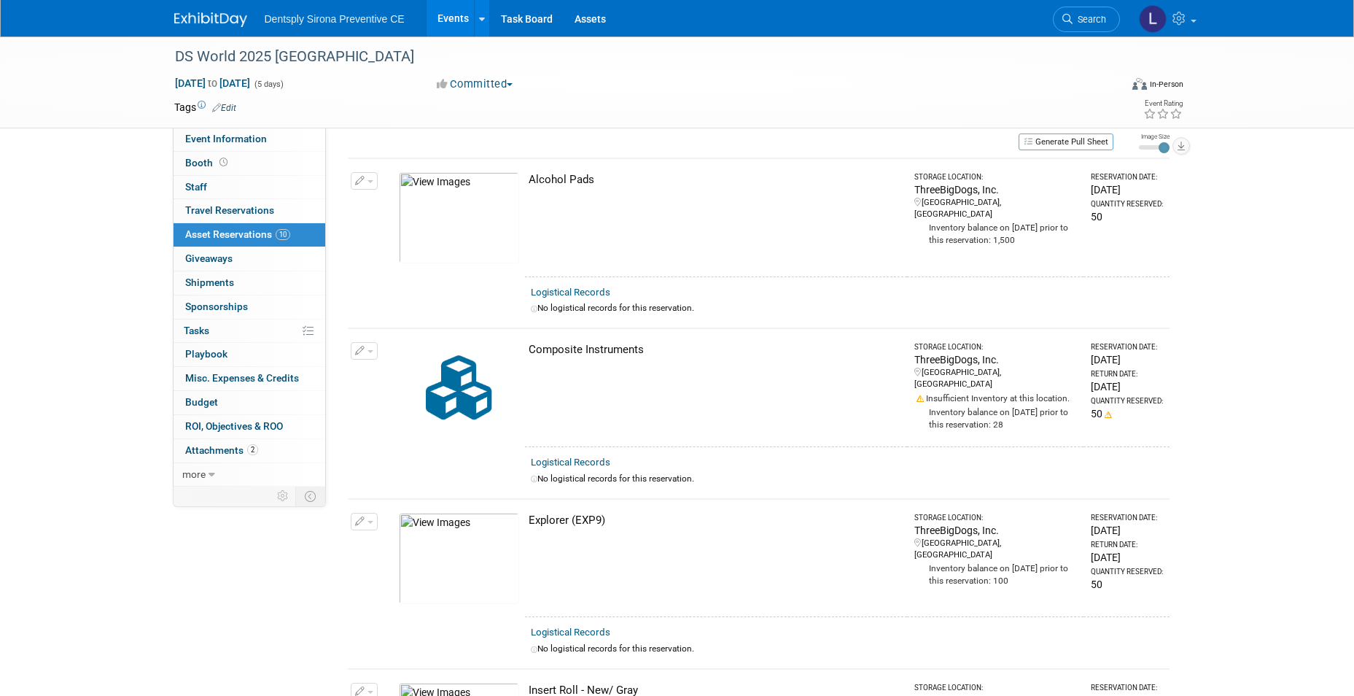
scroll to position [0, 0]
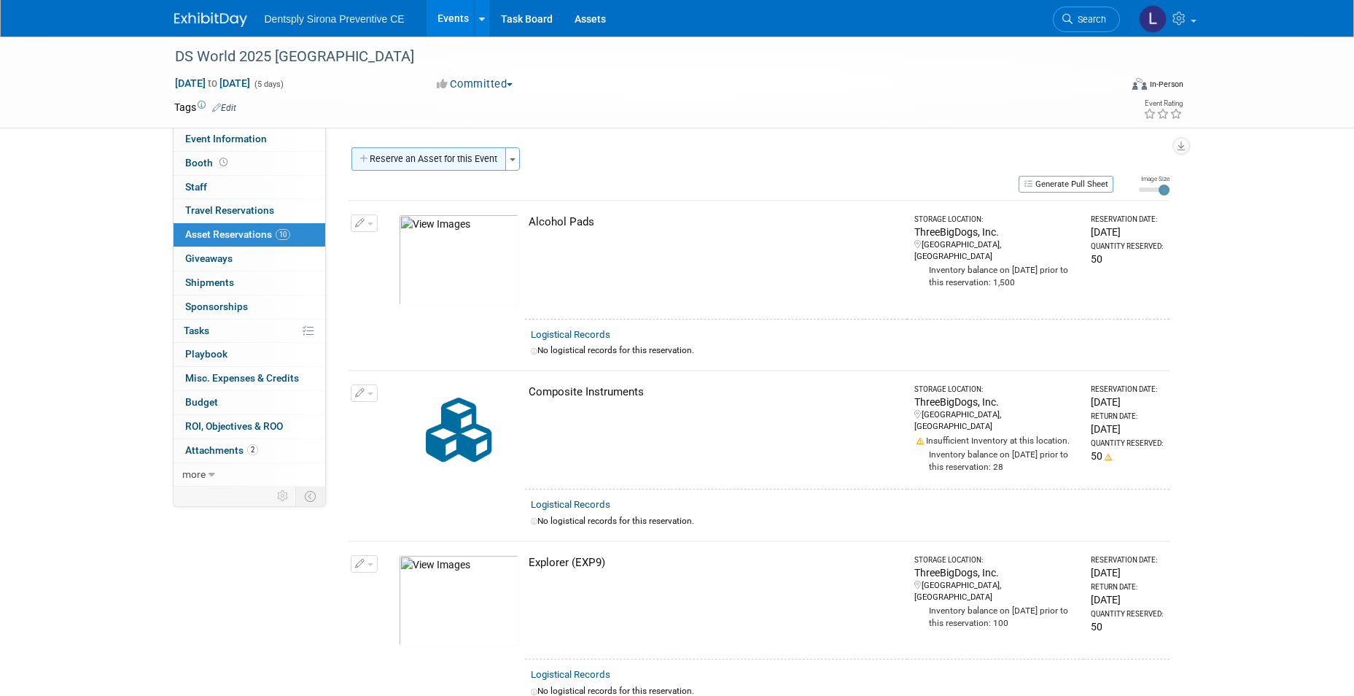
click at [448, 165] on button "Reserve an Asset for this Event" at bounding box center [428, 158] width 155 height 23
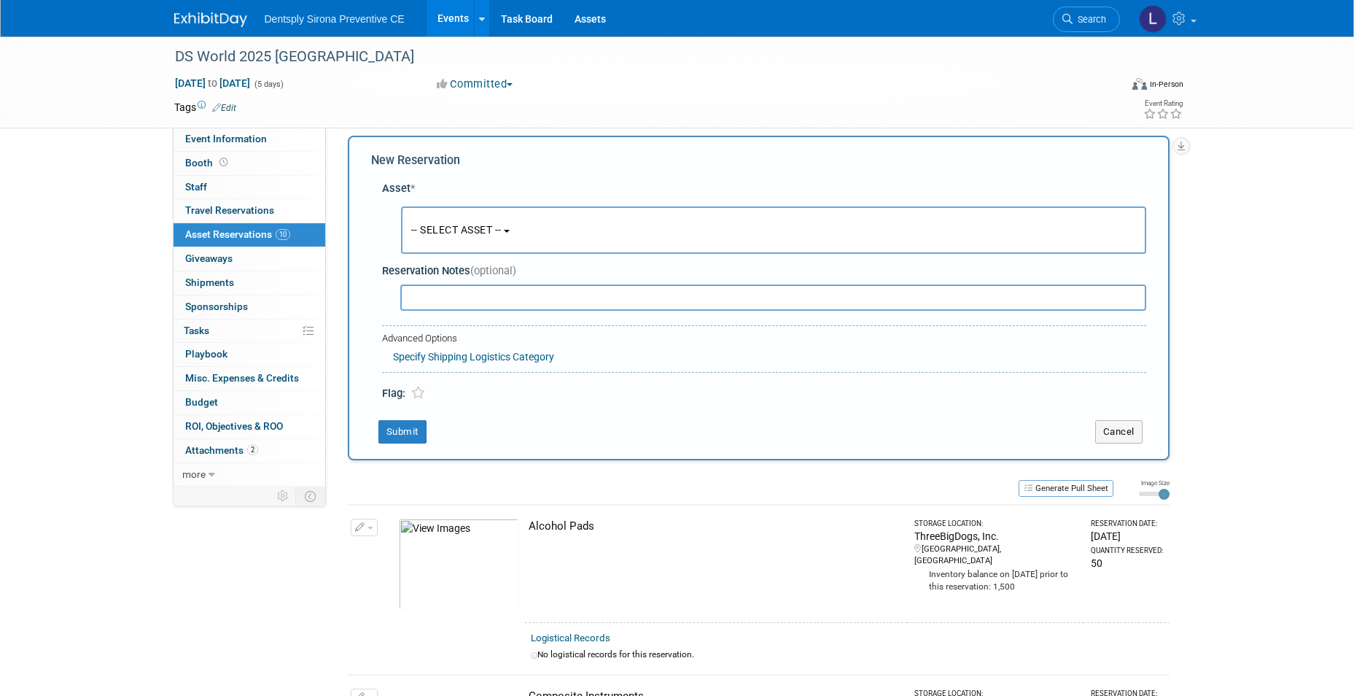
scroll to position [14, 0]
click at [432, 226] on span "-- SELECT ASSET --" at bounding box center [456, 228] width 90 height 12
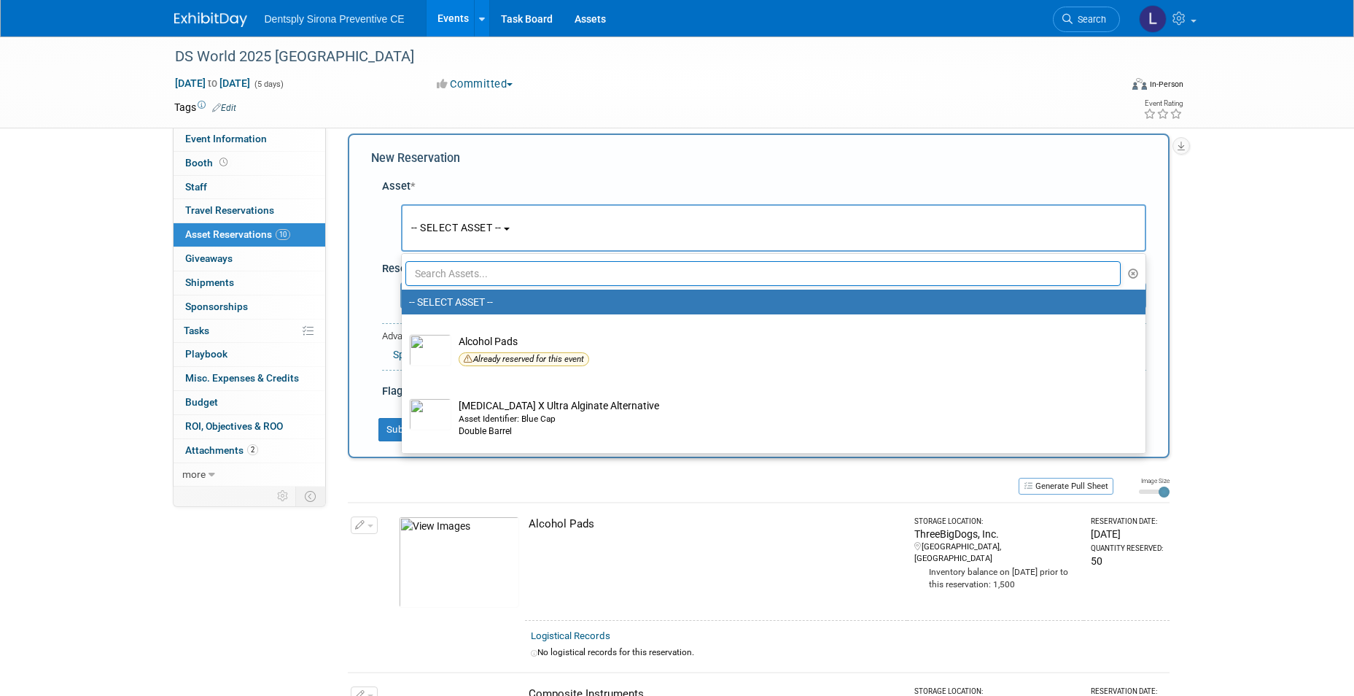
click at [438, 273] on input "text" at bounding box center [763, 273] width 716 height 25
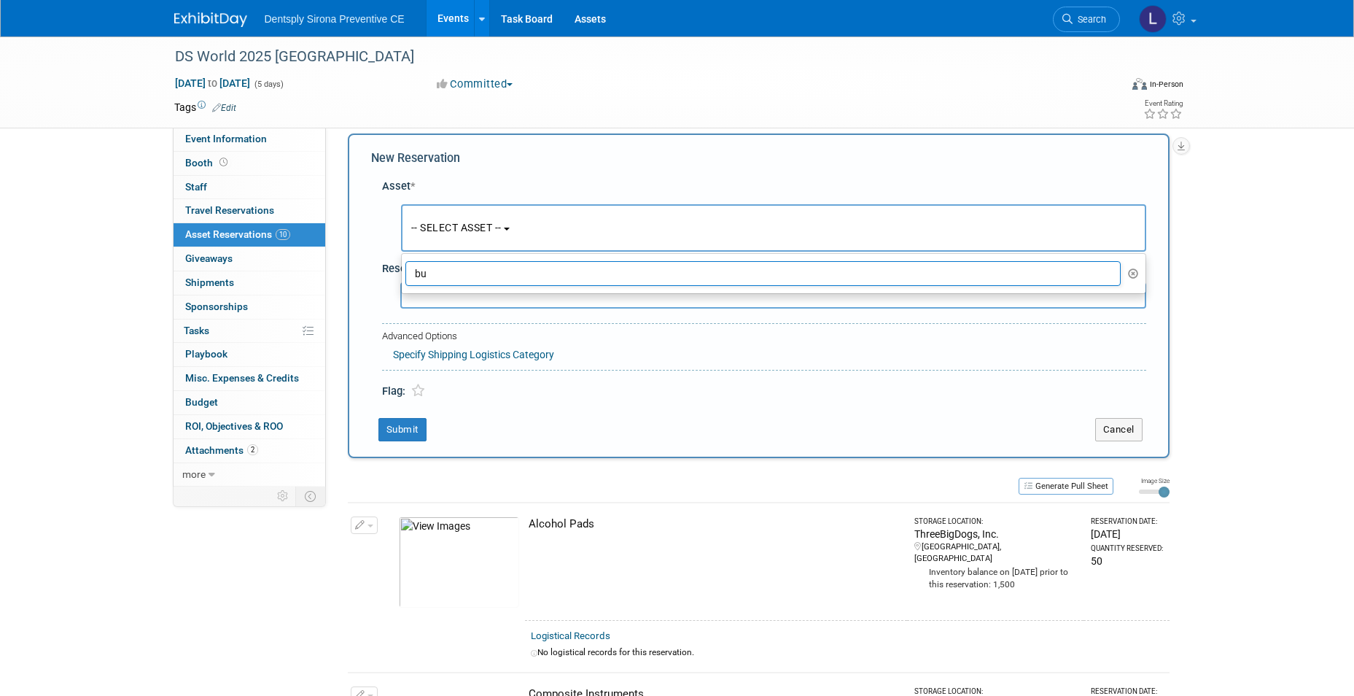
type input "b"
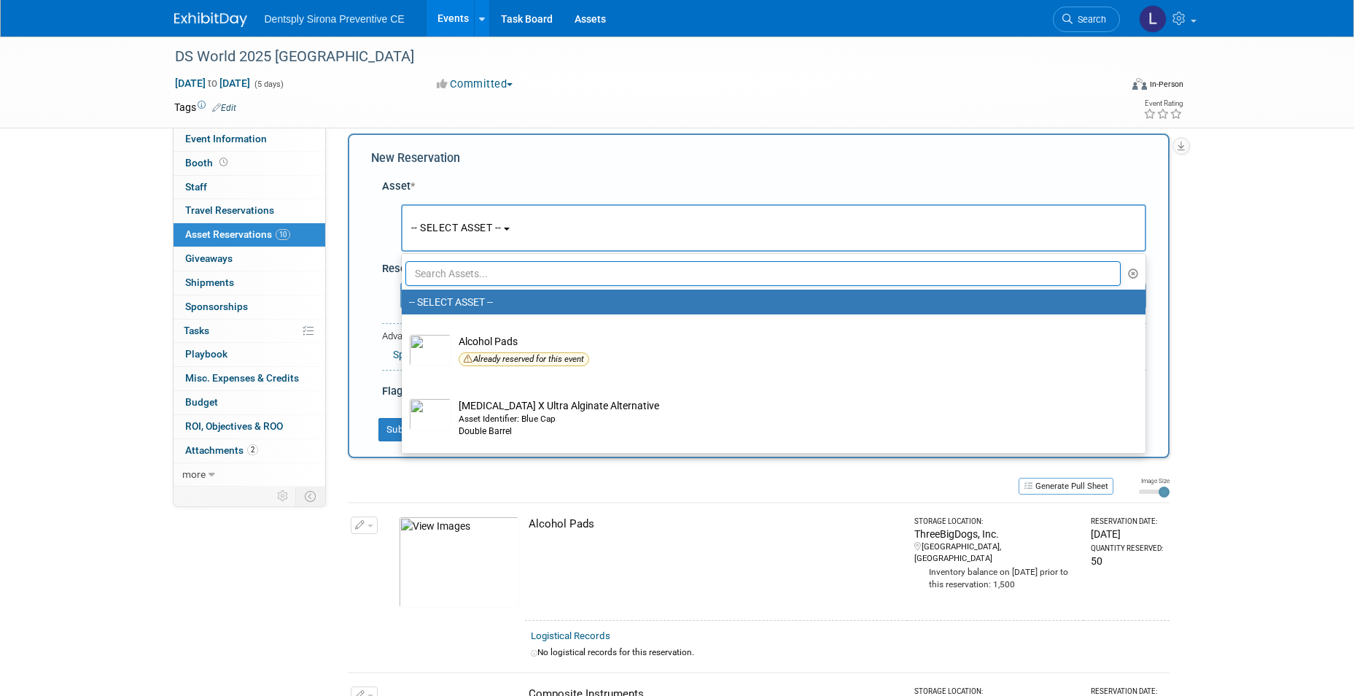
click at [463, 240] on button "-- SELECT ASSET --" at bounding box center [773, 227] width 745 height 47
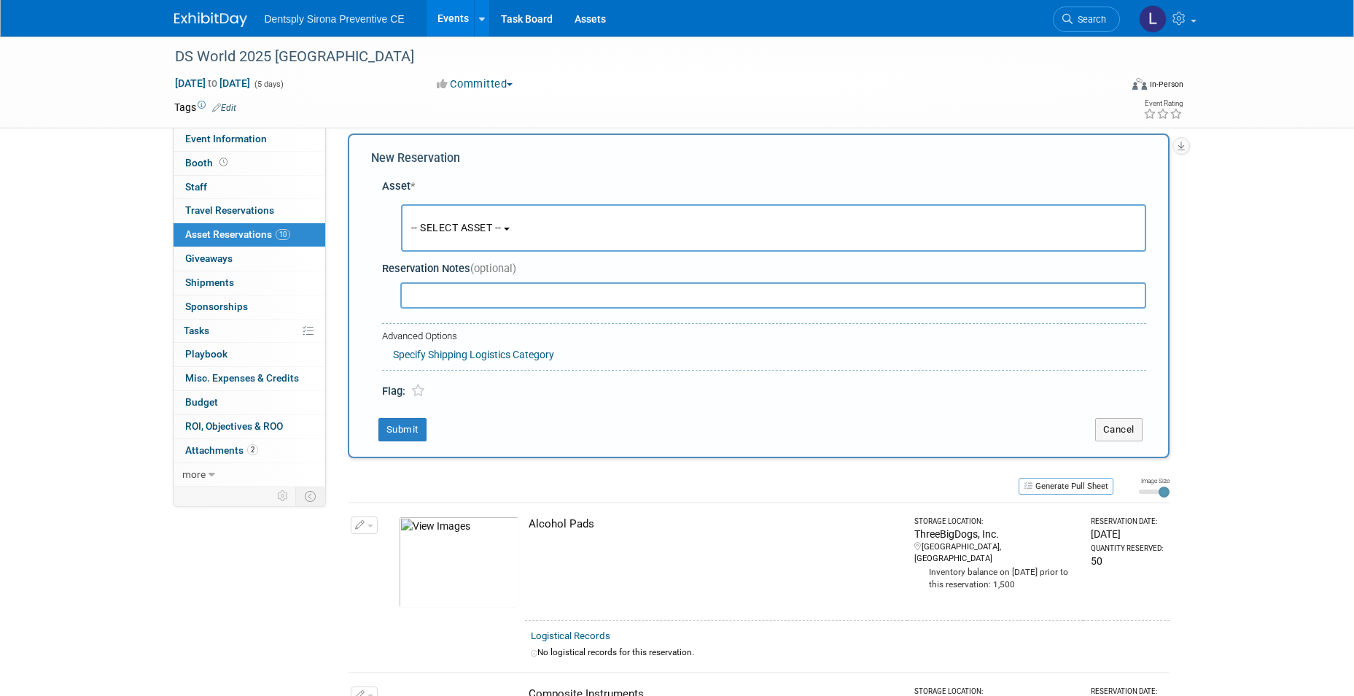
click at [502, 240] on button "-- SELECT ASSET --" at bounding box center [773, 227] width 745 height 47
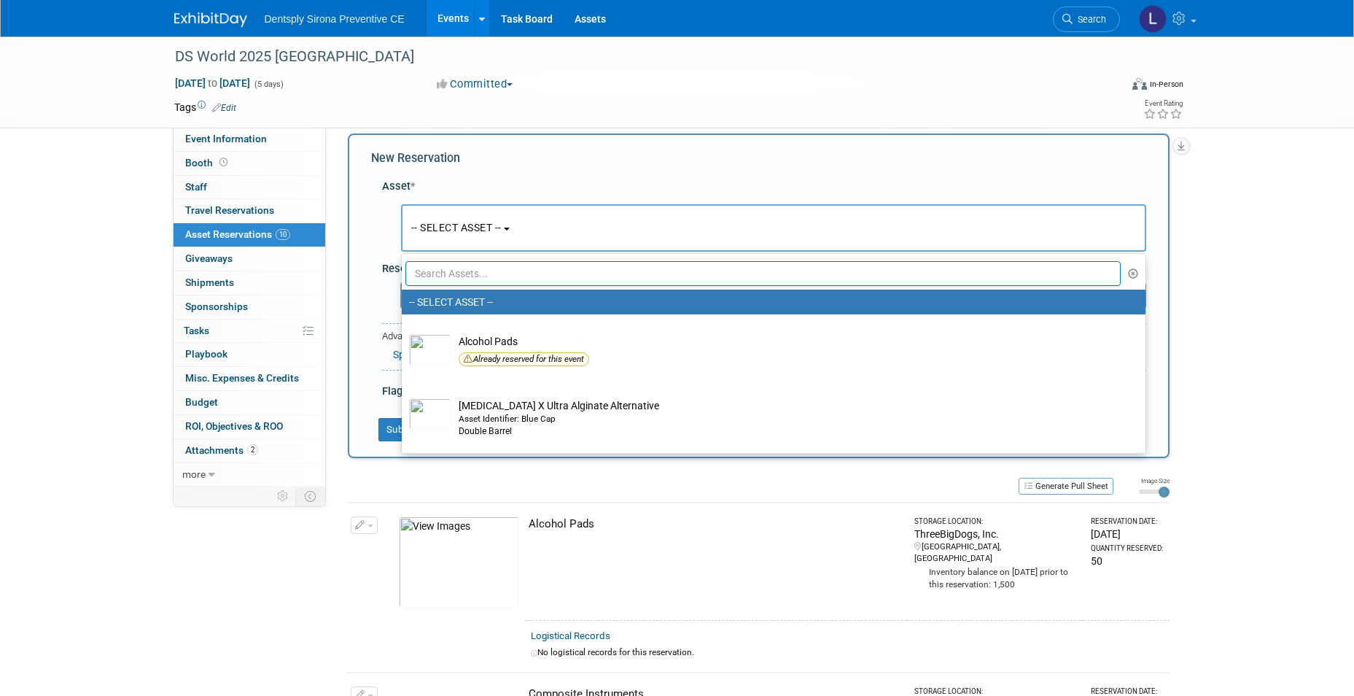
drag, startPoint x: 502, startPoint y: 271, endPoint x: 494, endPoint y: 282, distance: 13.6
click at [499, 276] on input "text" at bounding box center [763, 273] width 716 height 25
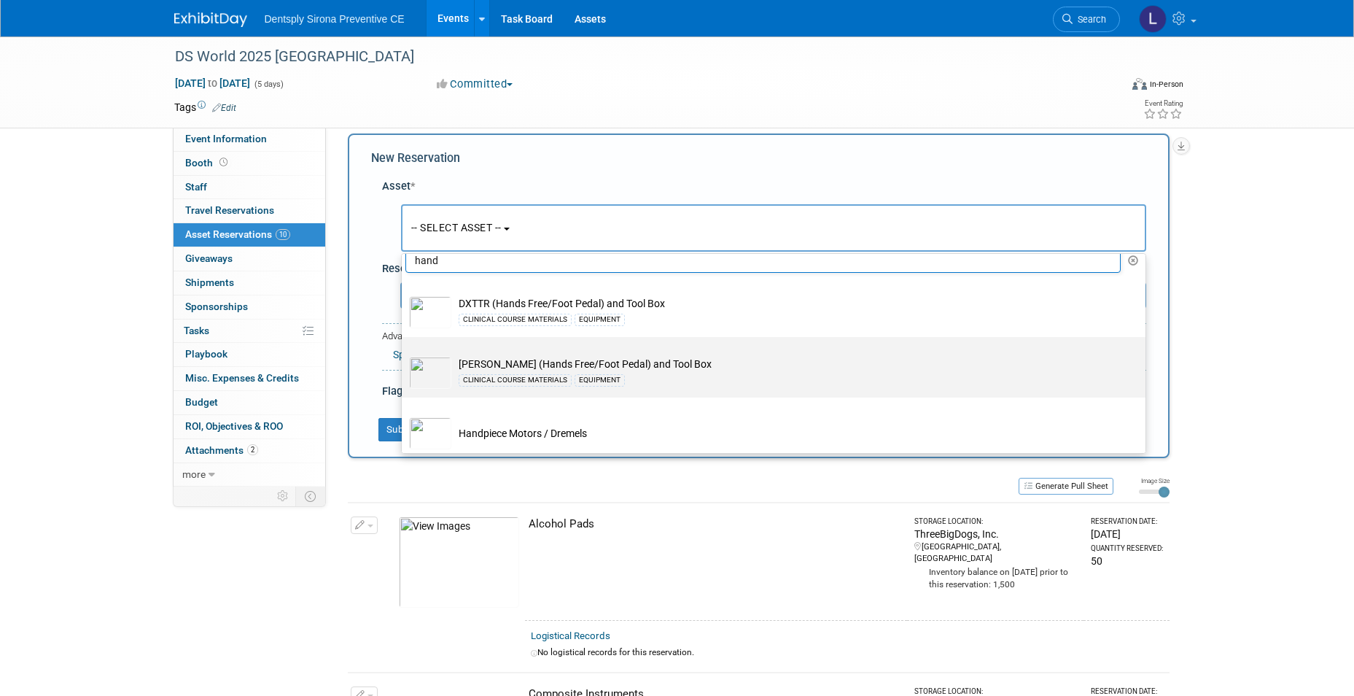
scroll to position [24, 0]
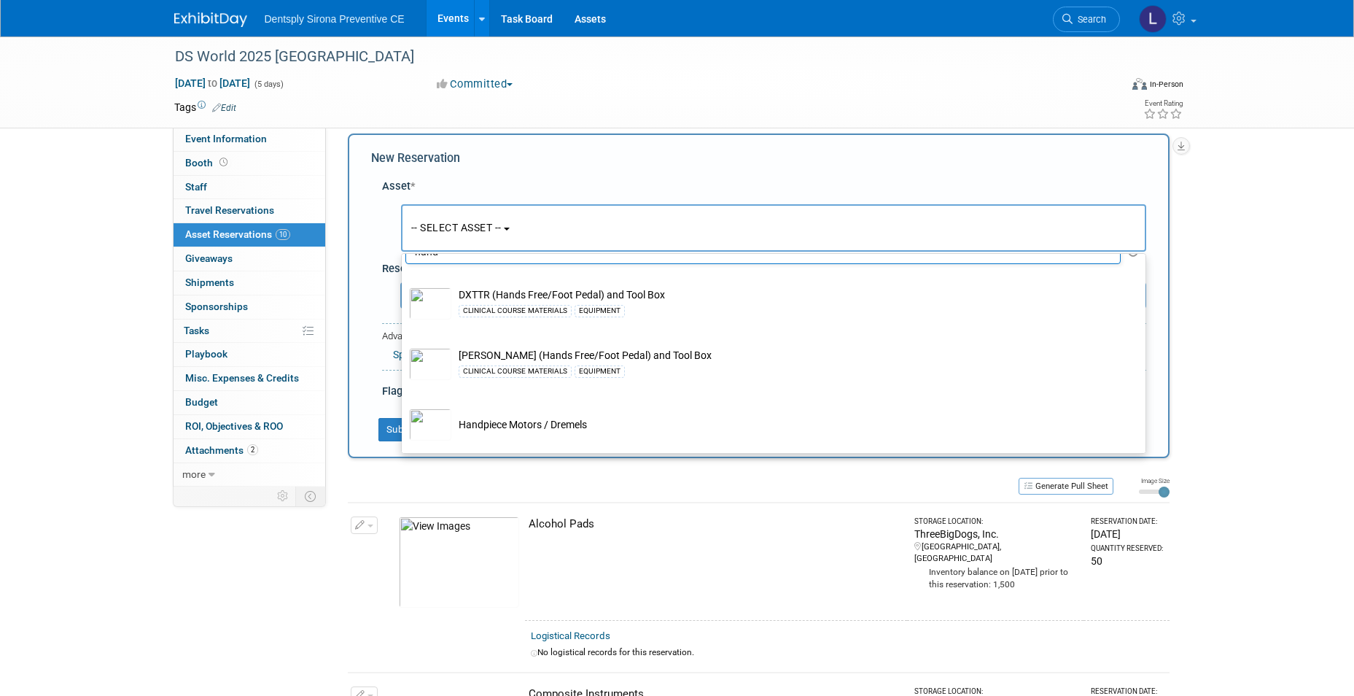
type input "hand"
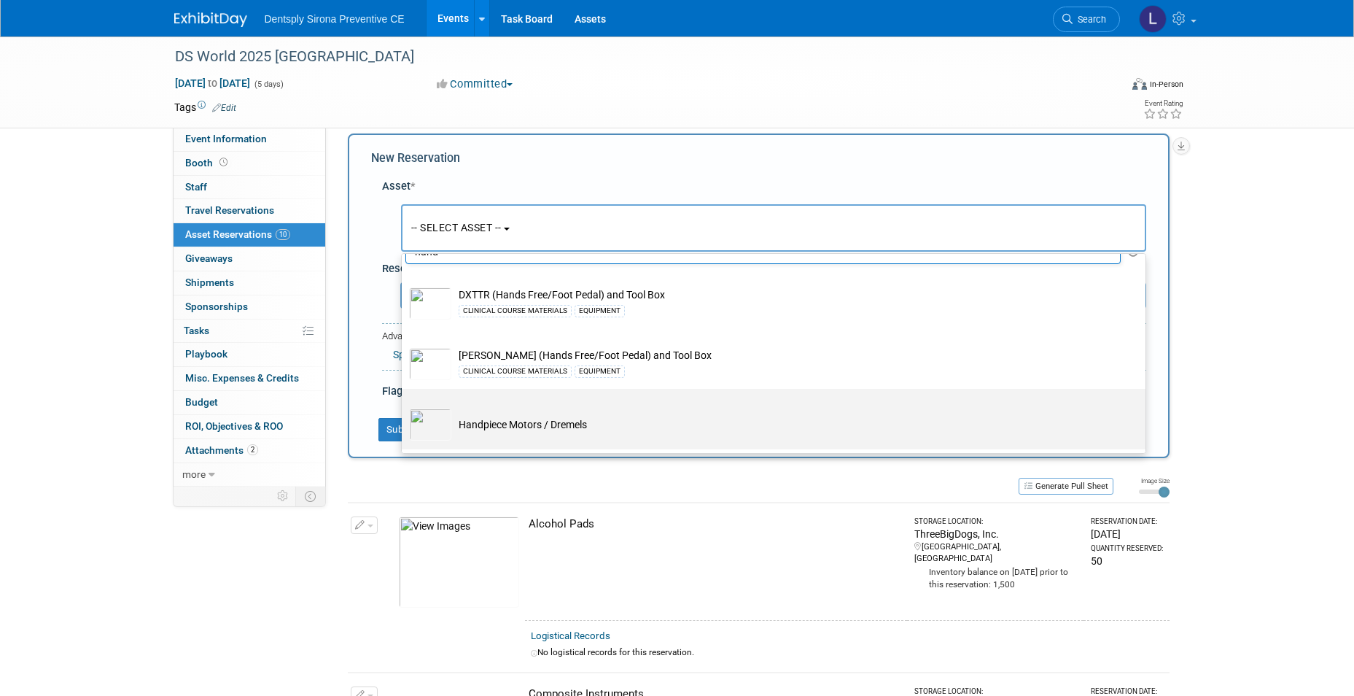
click at [499, 421] on td "Handpiece Motors / Dremels" at bounding box center [783, 424] width 665 height 32
click at [404, 406] on input "Handpiece Motors / Dremels" at bounding box center [398, 401] width 9 height 9
select select "10718971"
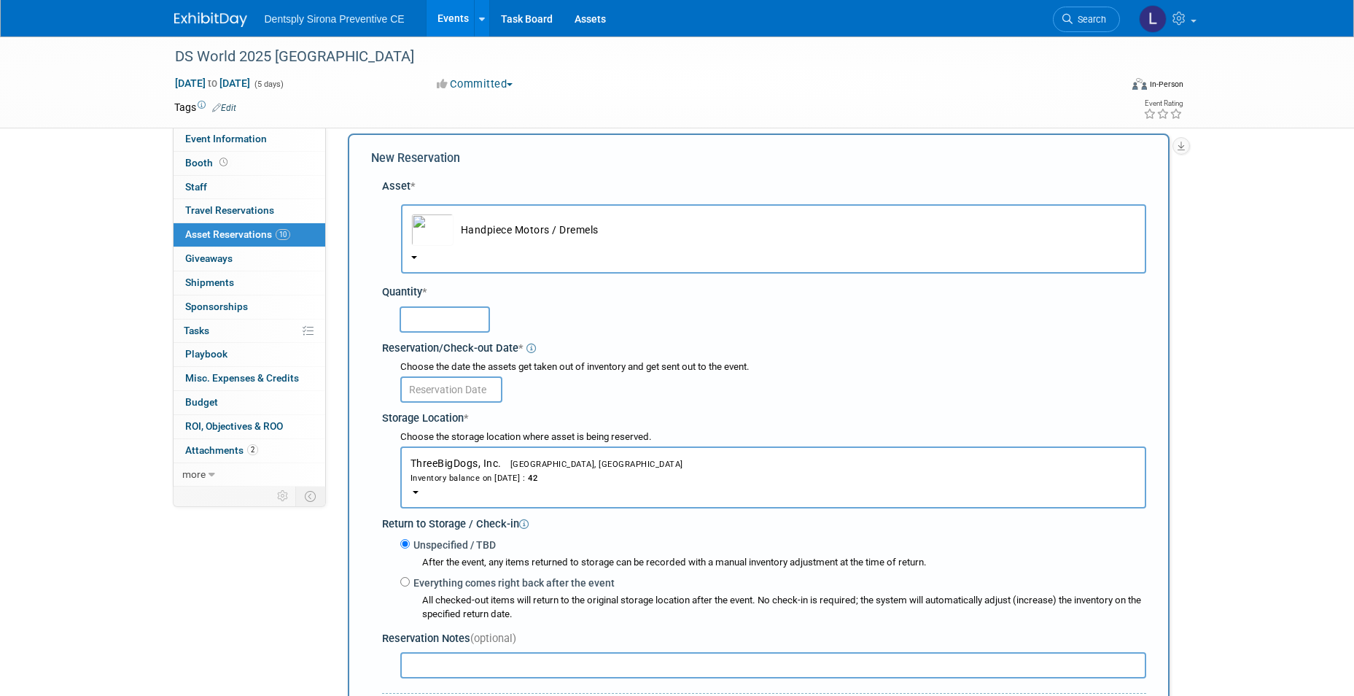
click at [443, 314] on input "text" at bounding box center [445, 319] width 90 height 26
type input "20"
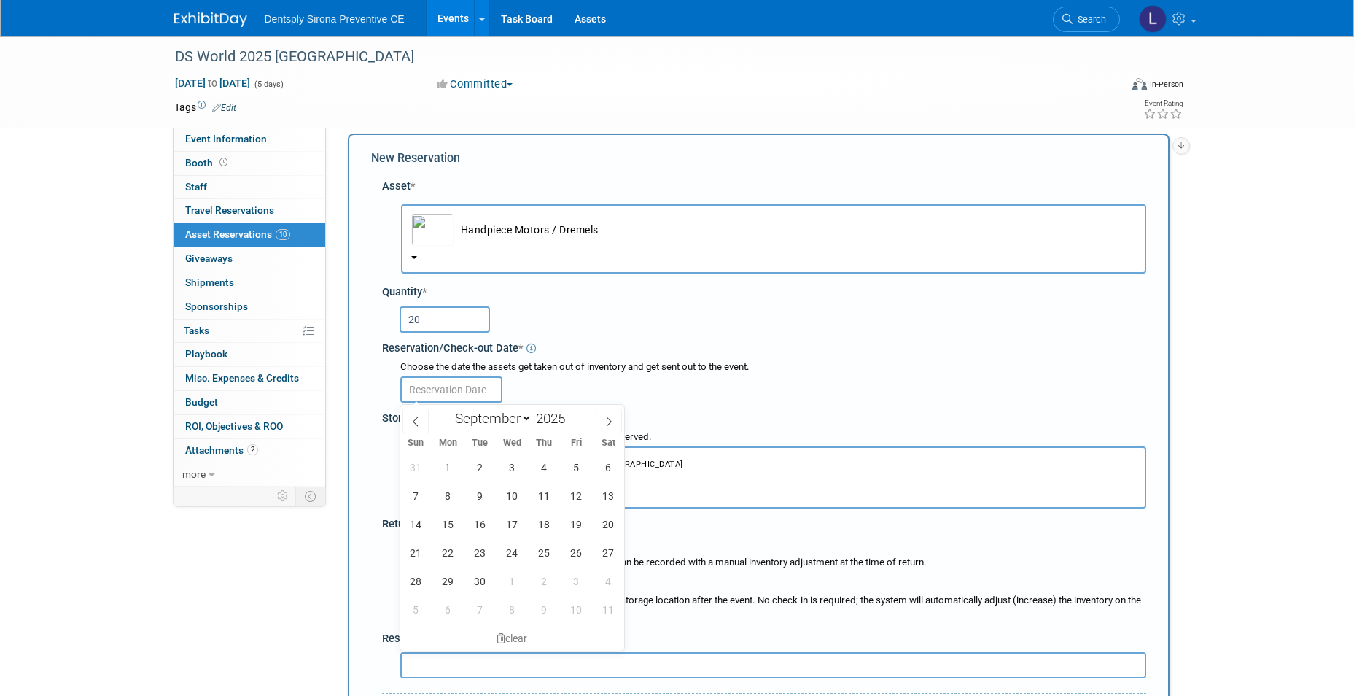
click at [434, 399] on input "text" at bounding box center [451, 389] width 102 height 26
click at [443, 556] on span "22" at bounding box center [448, 552] width 28 height 28
type input "[DATE]"
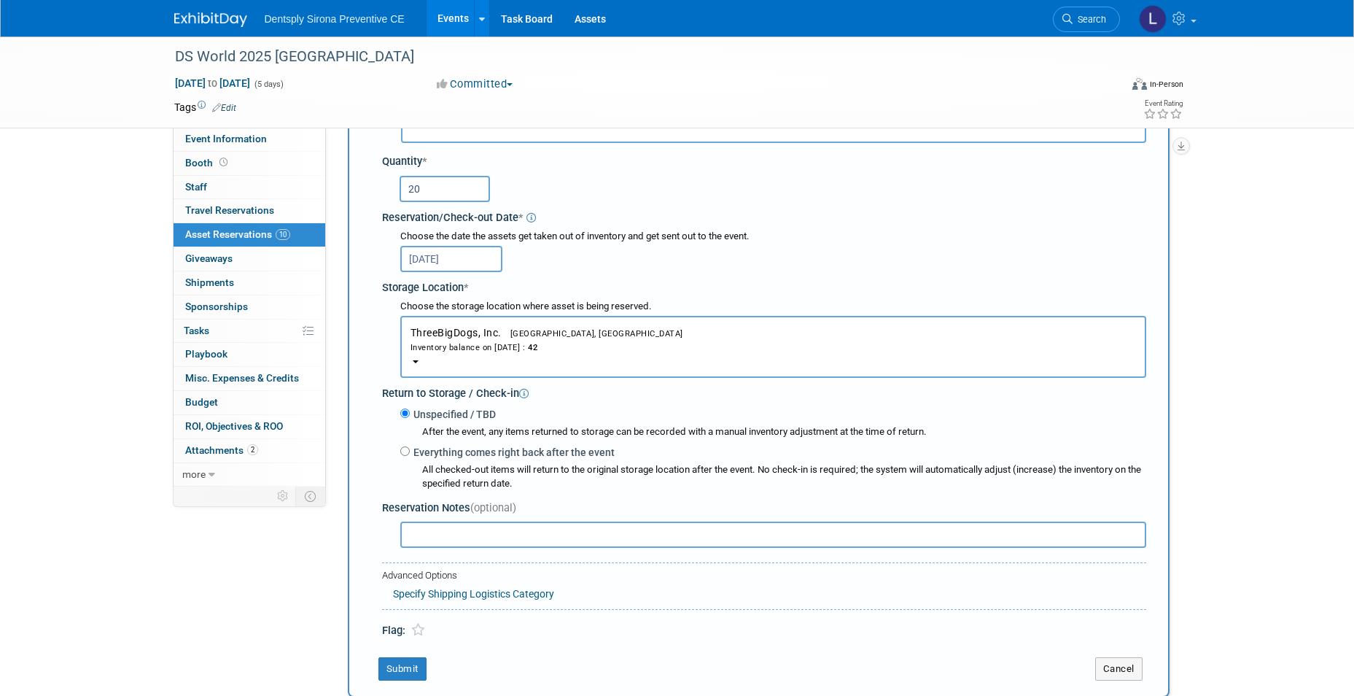
scroll to position [233, 0]
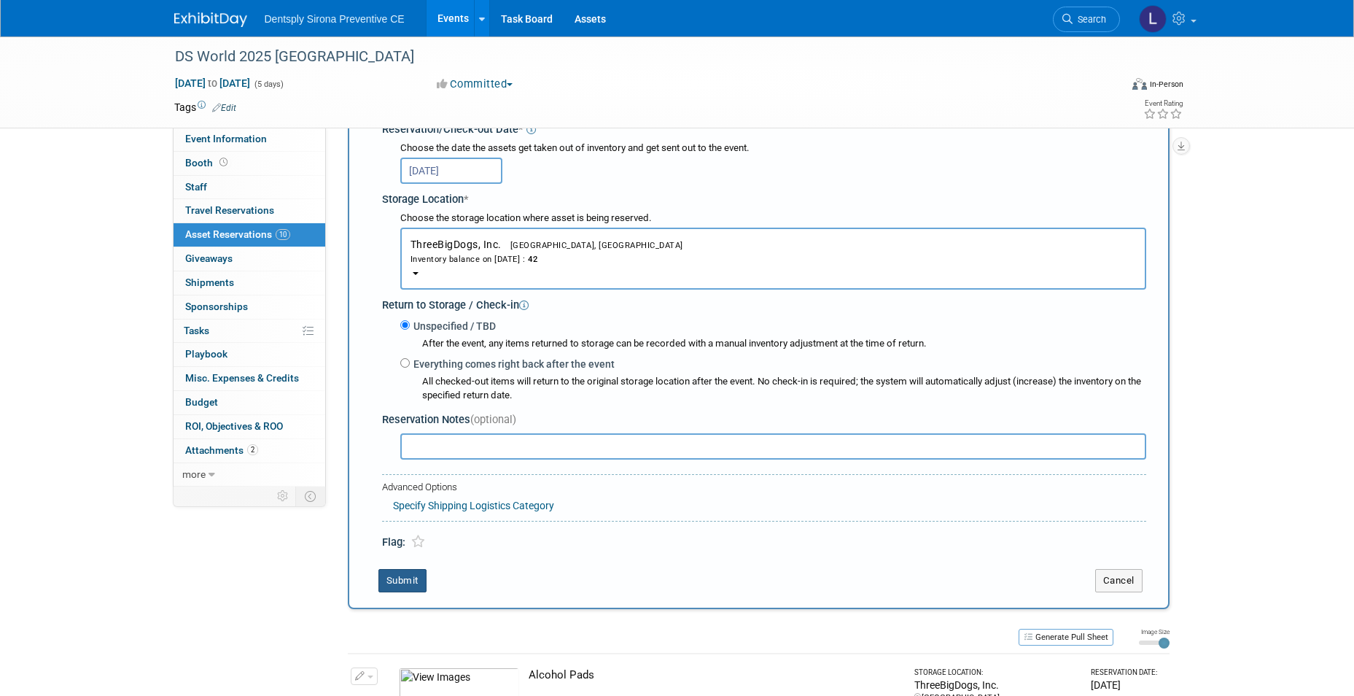
click at [397, 588] on button "Submit" at bounding box center [402, 580] width 48 height 23
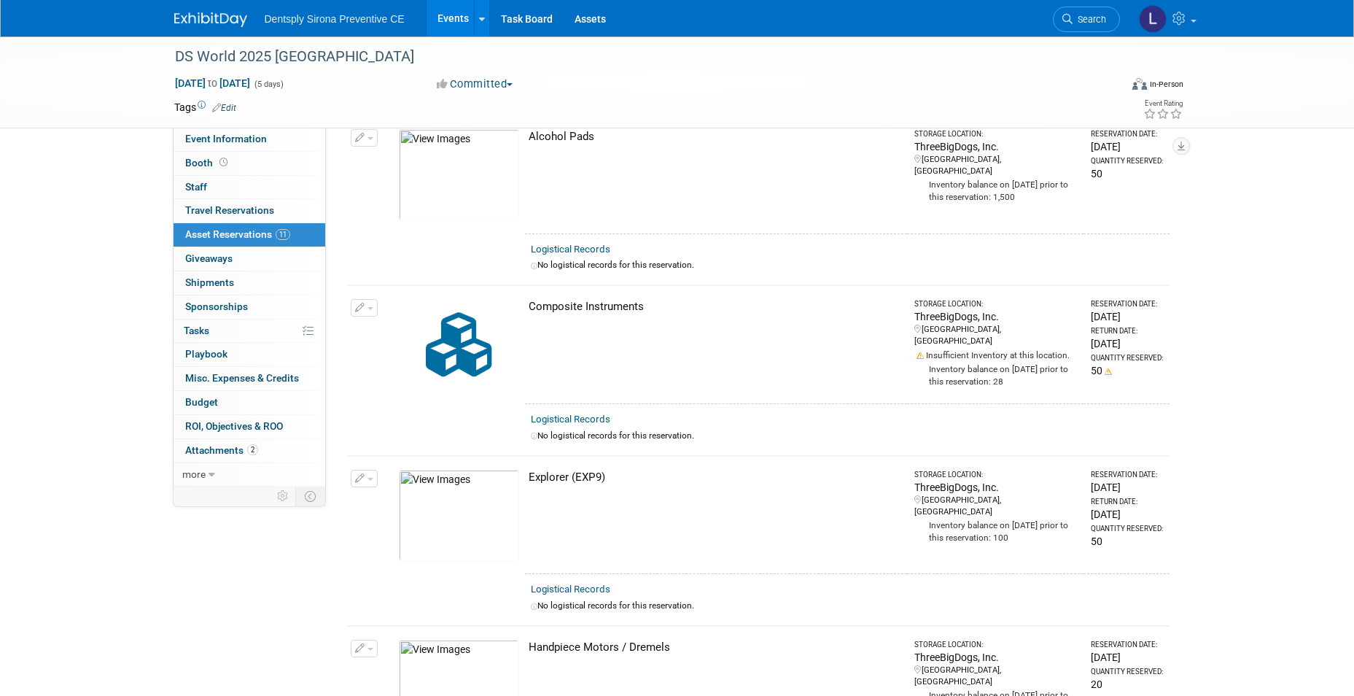
scroll to position [0, 0]
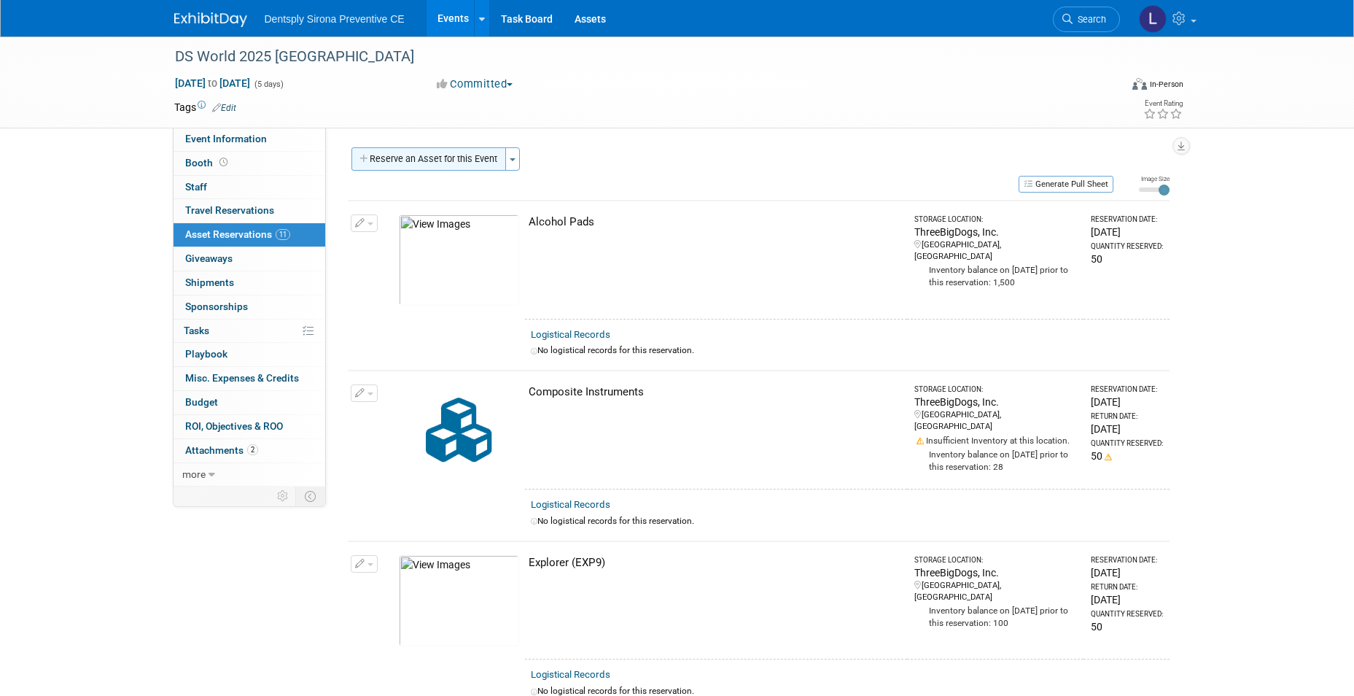
click at [438, 165] on button "Reserve an Asset for this Event" at bounding box center [428, 158] width 155 height 23
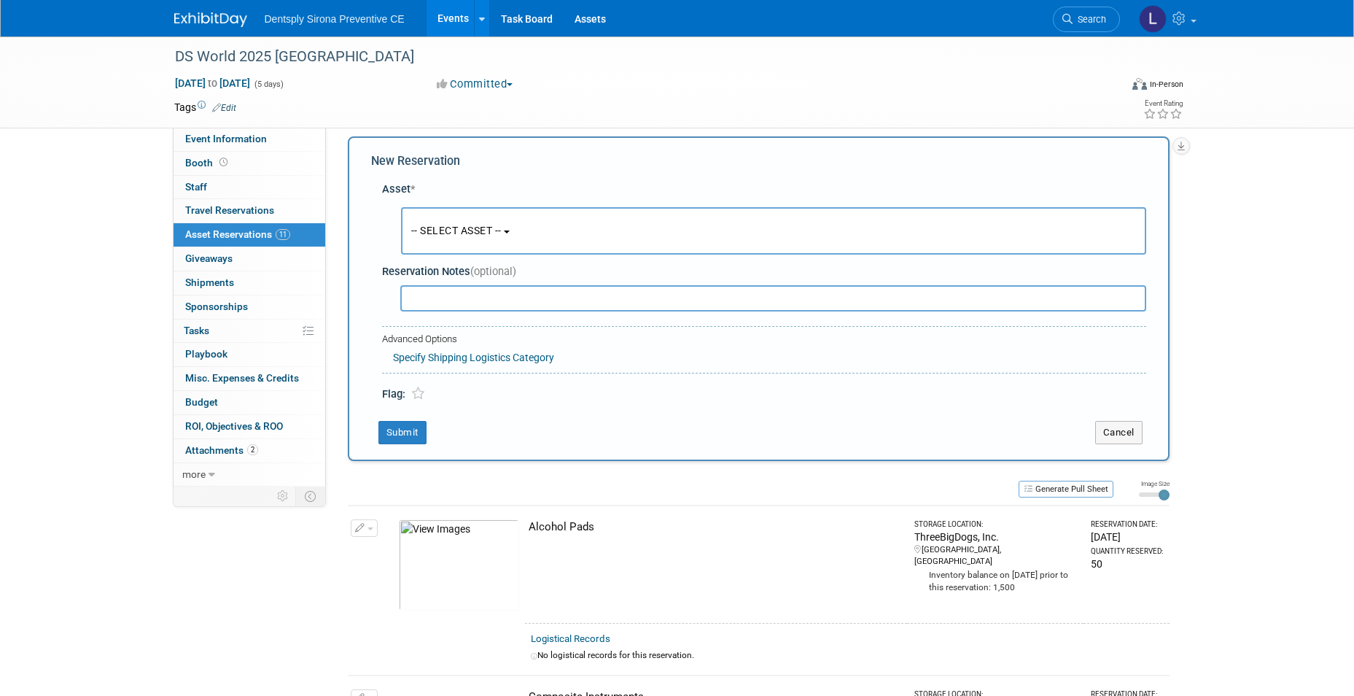
scroll to position [14, 0]
click at [427, 230] on span "-- SELECT ASSET --" at bounding box center [456, 228] width 90 height 12
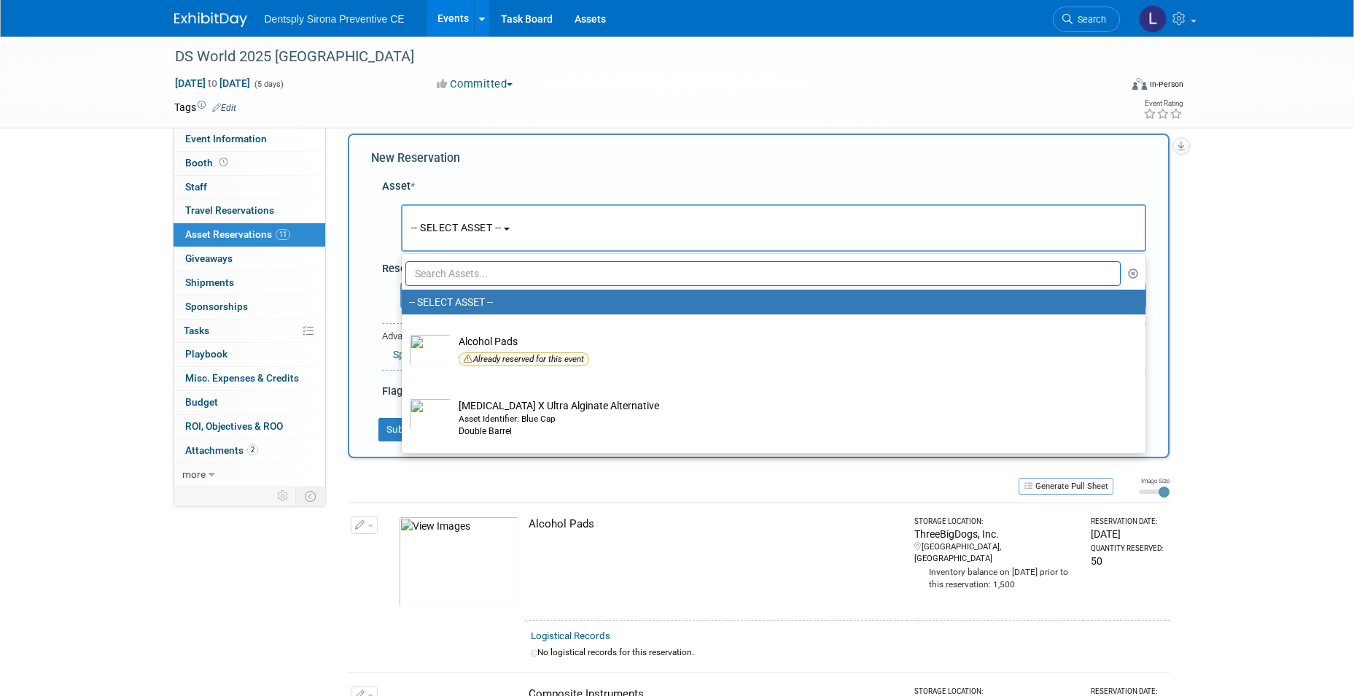
click at [427, 268] on input "text" at bounding box center [763, 273] width 716 height 25
click at [422, 265] on input "text" at bounding box center [763, 273] width 716 height 25
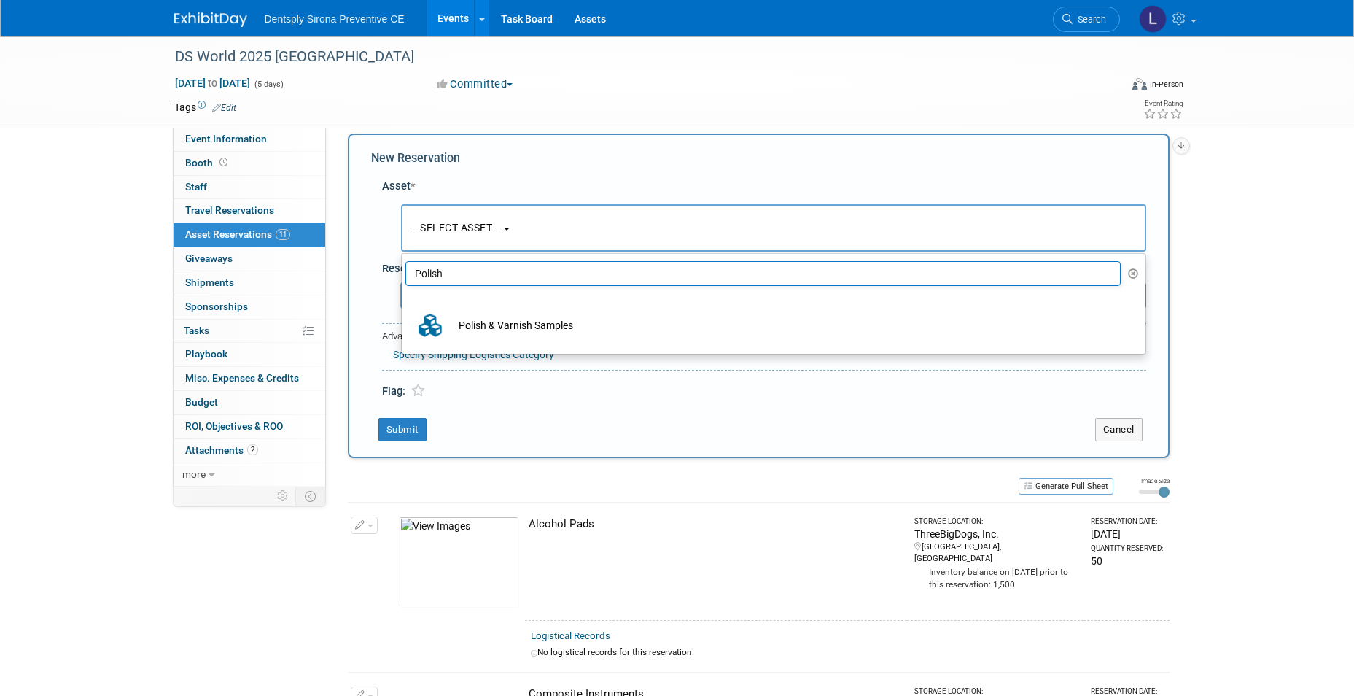
click at [511, 416] on div "New Reservation Asset * -- SELECT ASSET --" at bounding box center [759, 295] width 822 height 324
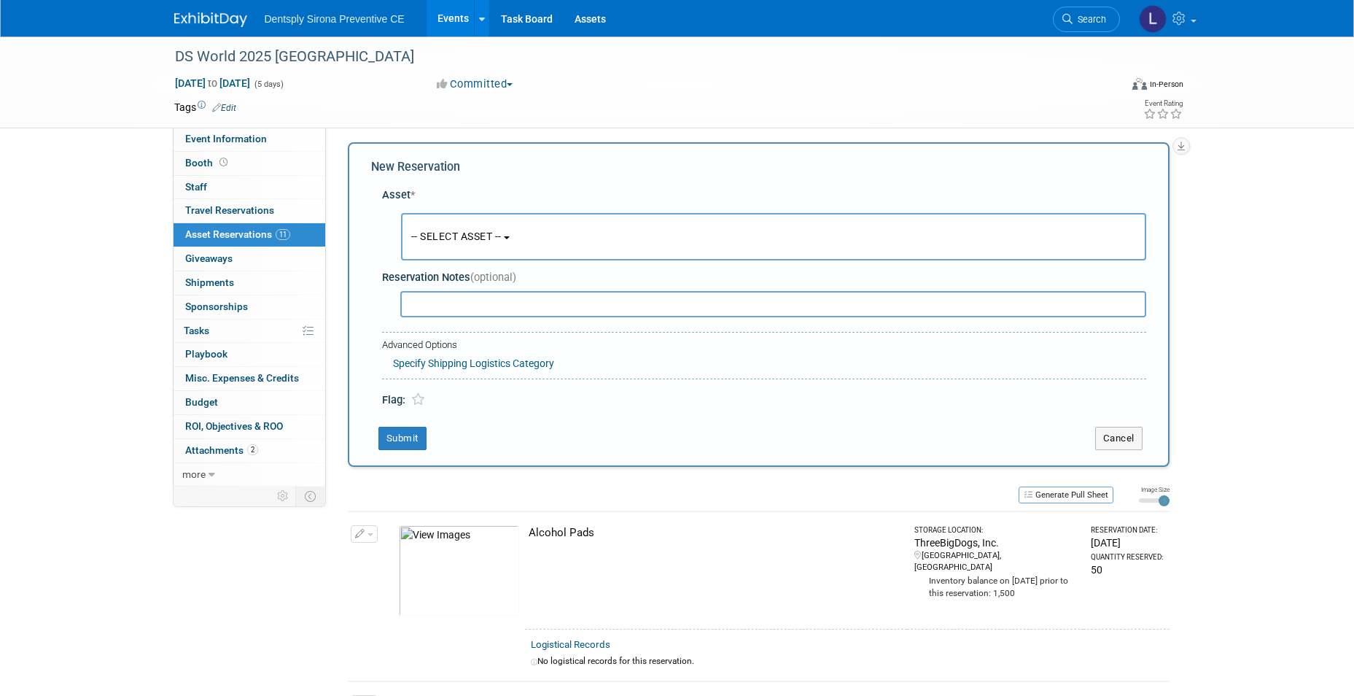
scroll to position [0, 0]
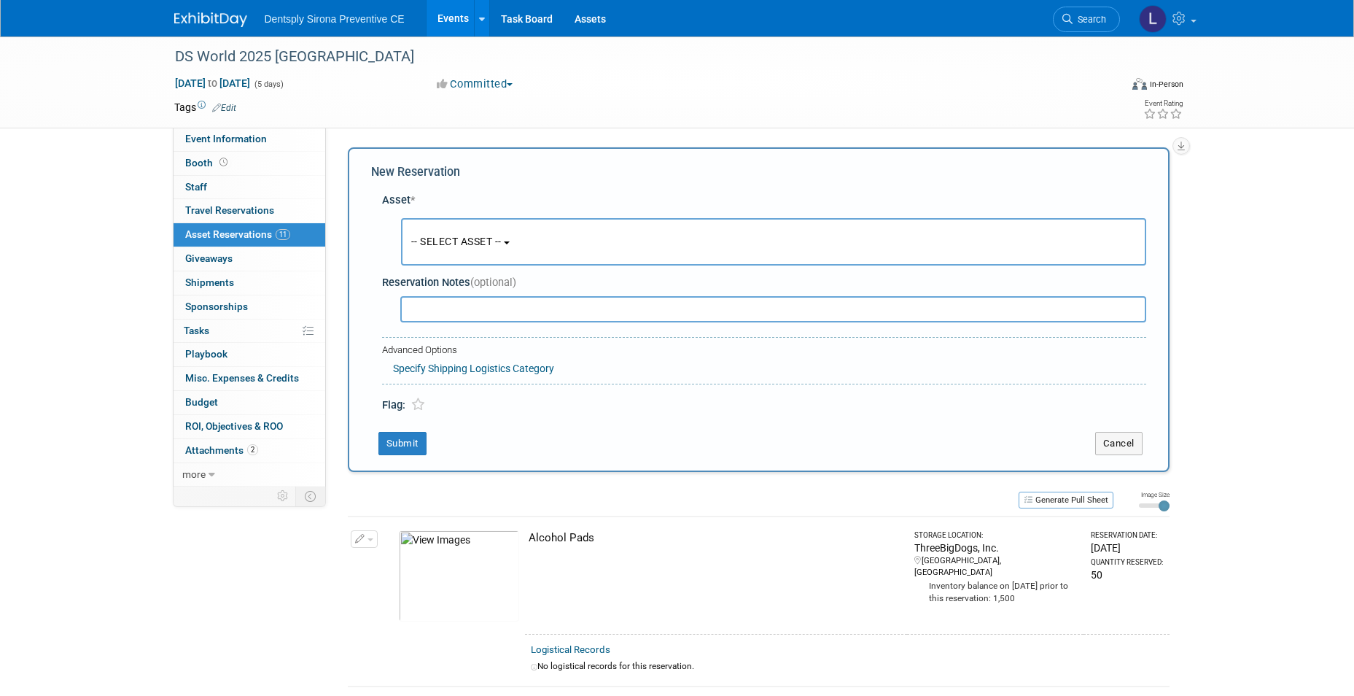
click at [451, 248] on button "-- SELECT ASSET --" at bounding box center [773, 241] width 745 height 47
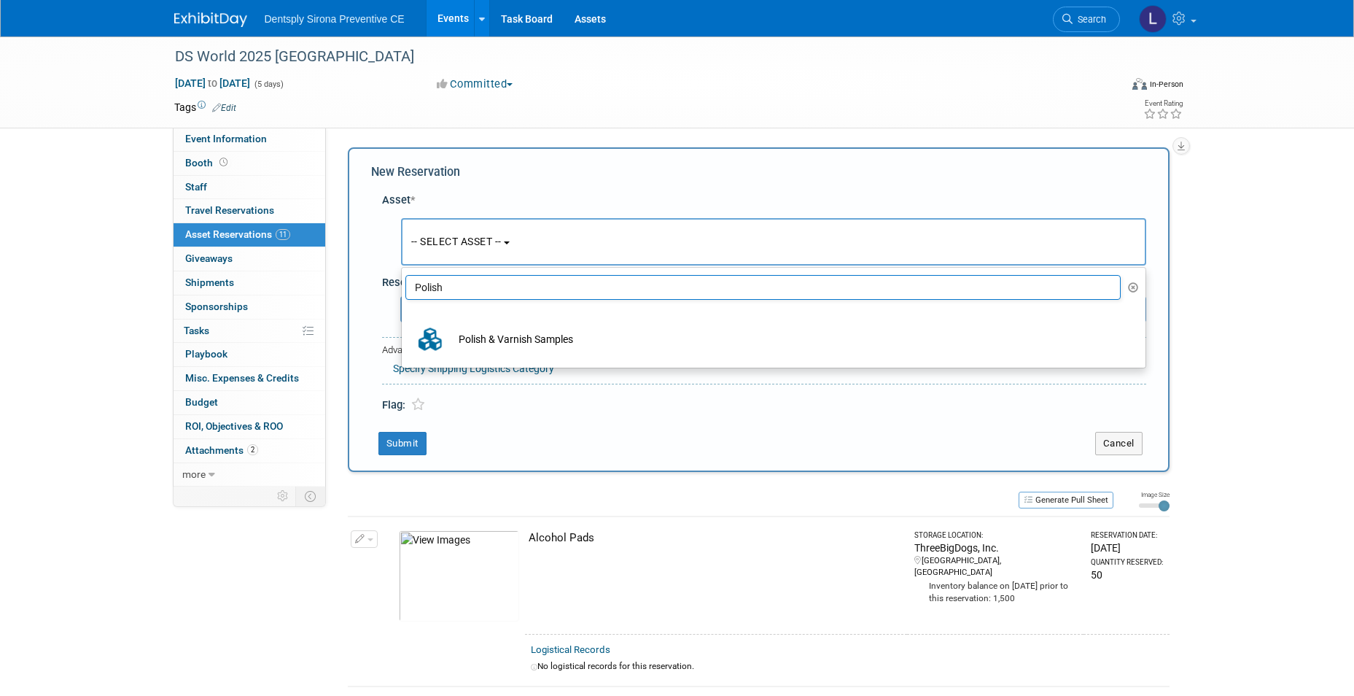
click at [463, 286] on input "Polish" at bounding box center [763, 287] width 716 height 25
drag, startPoint x: 440, startPoint y: 289, endPoint x: 405, endPoint y: 289, distance: 34.3
click at [406, 289] on input "Polish" at bounding box center [763, 287] width 716 height 25
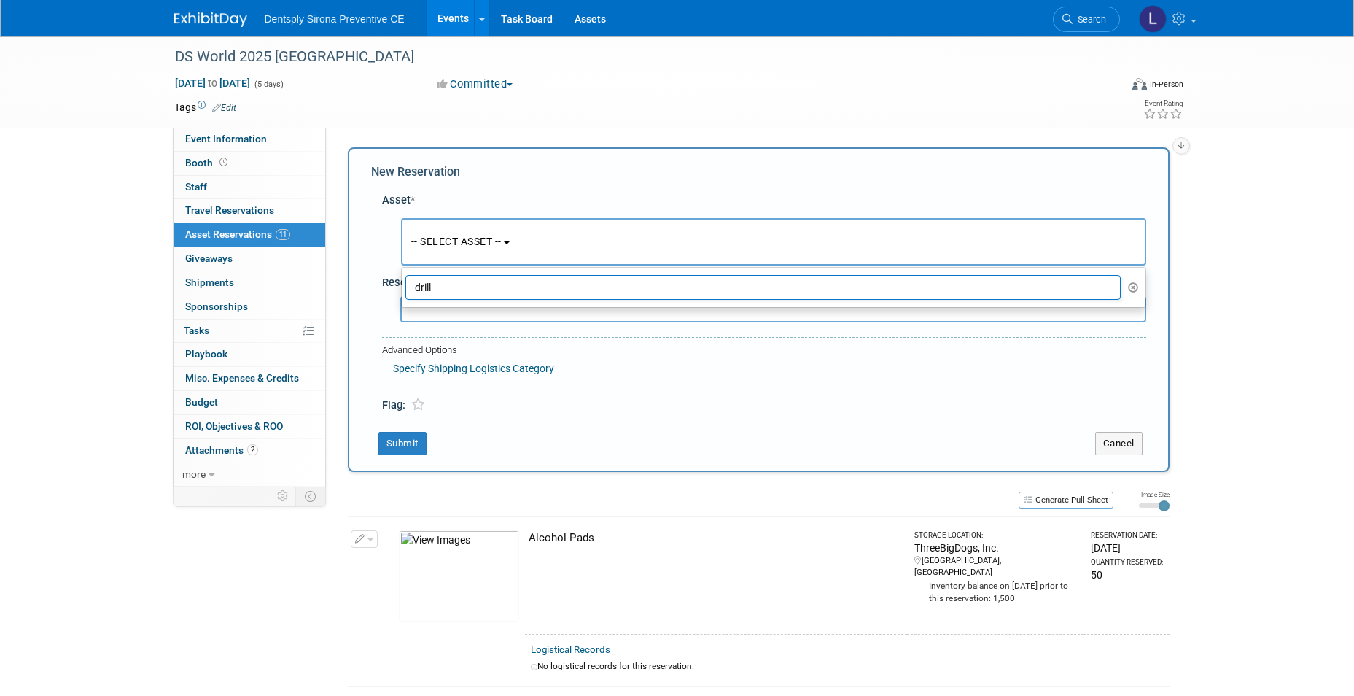
click at [490, 237] on span "-- SELECT ASSET --" at bounding box center [456, 241] width 90 height 12
click at [447, 288] on input "drill" at bounding box center [763, 287] width 716 height 25
drag, startPoint x: 448, startPoint y: 285, endPoint x: 381, endPoint y: 292, distance: 67.4
click at [376, 290] on div "Asset * -- SELECT ASSET -- <table style='display: inline-block; border-style:no…" at bounding box center [758, 299] width 775 height 228
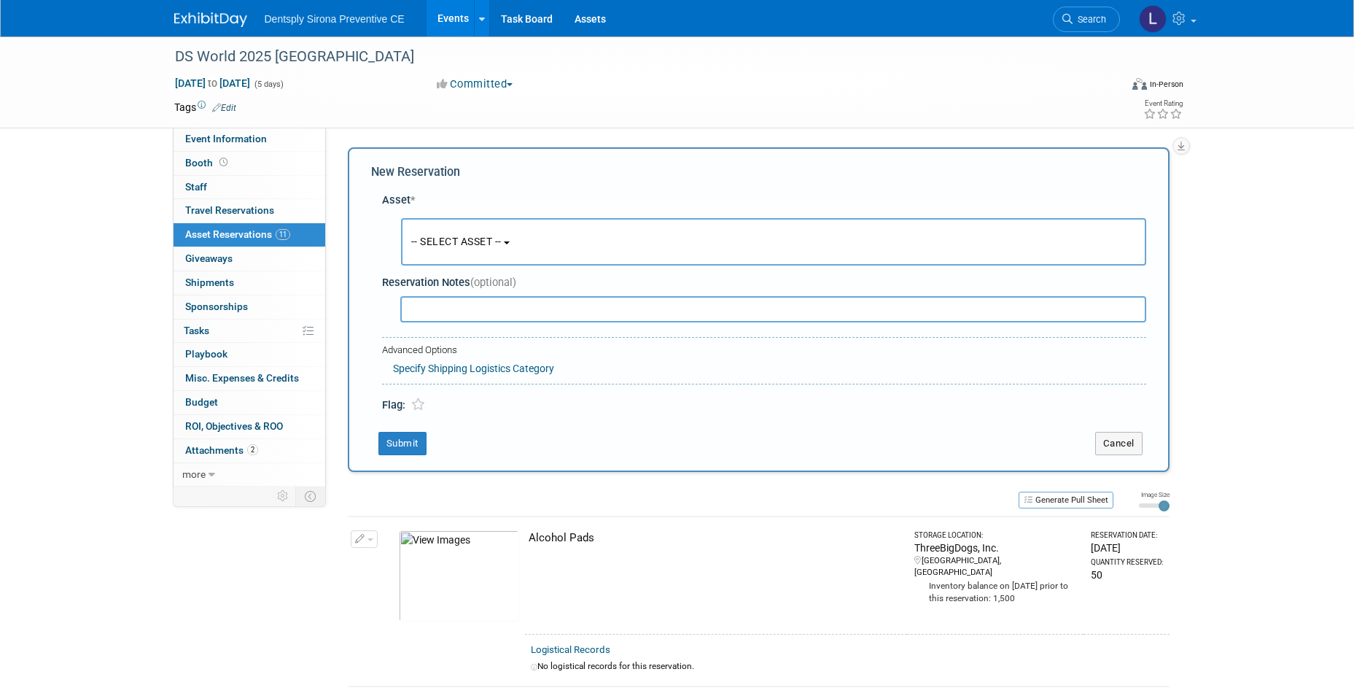
click at [429, 262] on button "-- SELECT ASSET --" at bounding box center [773, 241] width 745 height 47
click at [429, 286] on input "drills" at bounding box center [763, 287] width 716 height 25
drag, startPoint x: 435, startPoint y: 292, endPoint x: 370, endPoint y: 291, distance: 64.9
click at [370, 291] on div "New Reservation Asset * -- SELECT ASSET --" at bounding box center [759, 309] width 822 height 324
click at [469, 227] on button "-- SELECT ASSET --" at bounding box center [773, 241] width 745 height 47
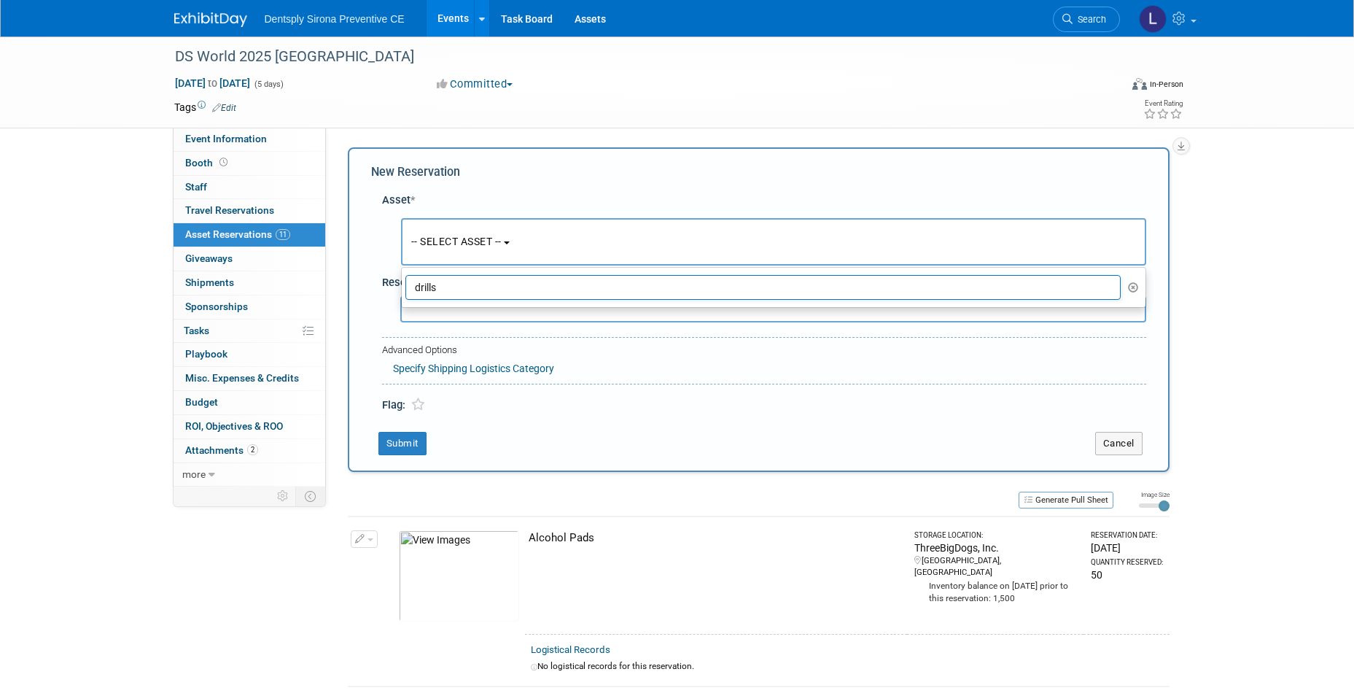
click at [474, 277] on input "drills" at bounding box center [763, 287] width 716 height 25
type input "d"
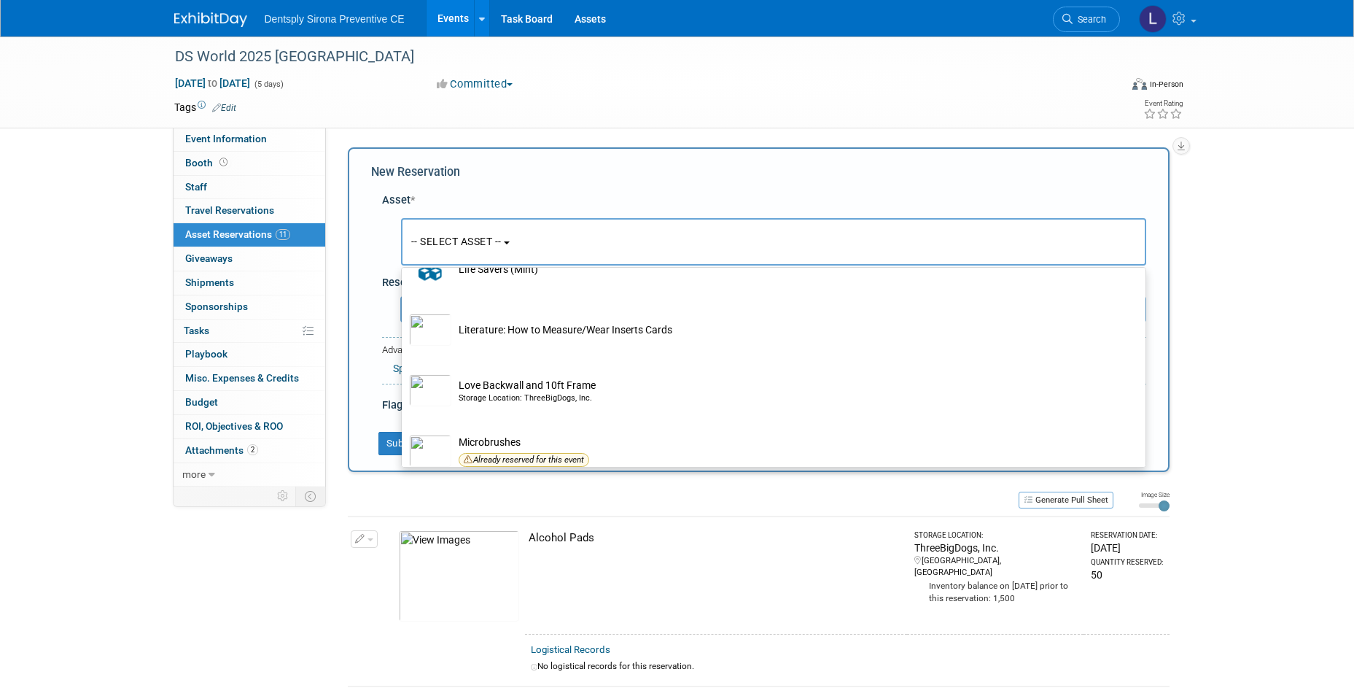
scroll to position [2916, 0]
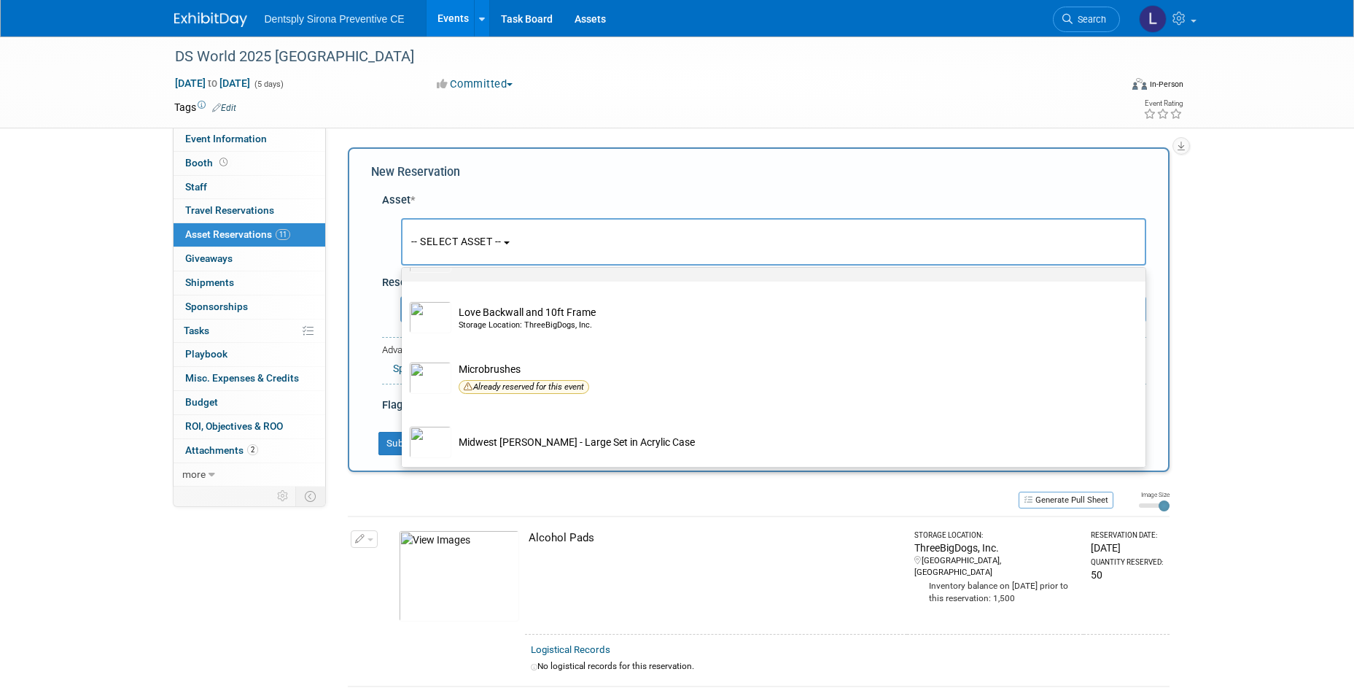
click at [614, 273] on td "Literature: How to Measure/Wear Inserts Cards" at bounding box center [783, 257] width 665 height 32
click at [404, 238] on input "Literature: How to Measure/Wear Inserts Cards" at bounding box center [398, 233] width 9 height 9
select select "10726942"
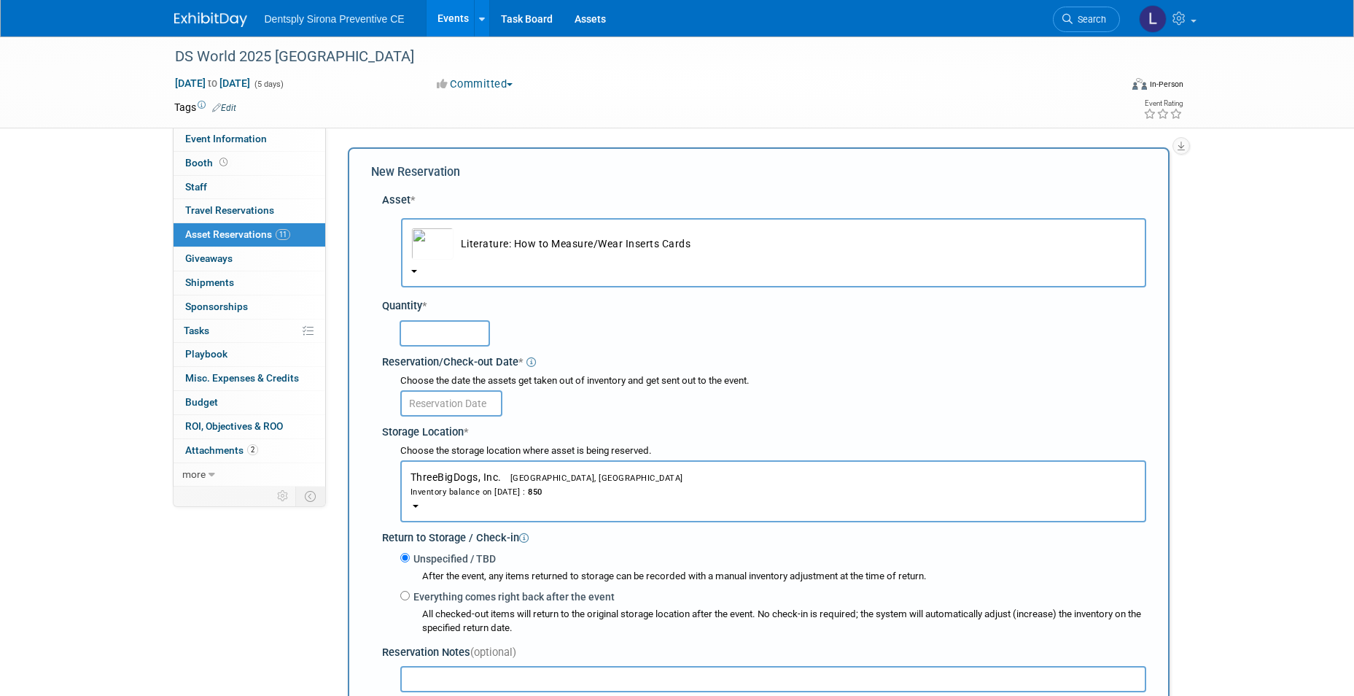
click at [429, 335] on input "text" at bounding box center [445, 333] width 90 height 26
type input "50"
click at [483, 410] on input "text" at bounding box center [451, 403] width 102 height 26
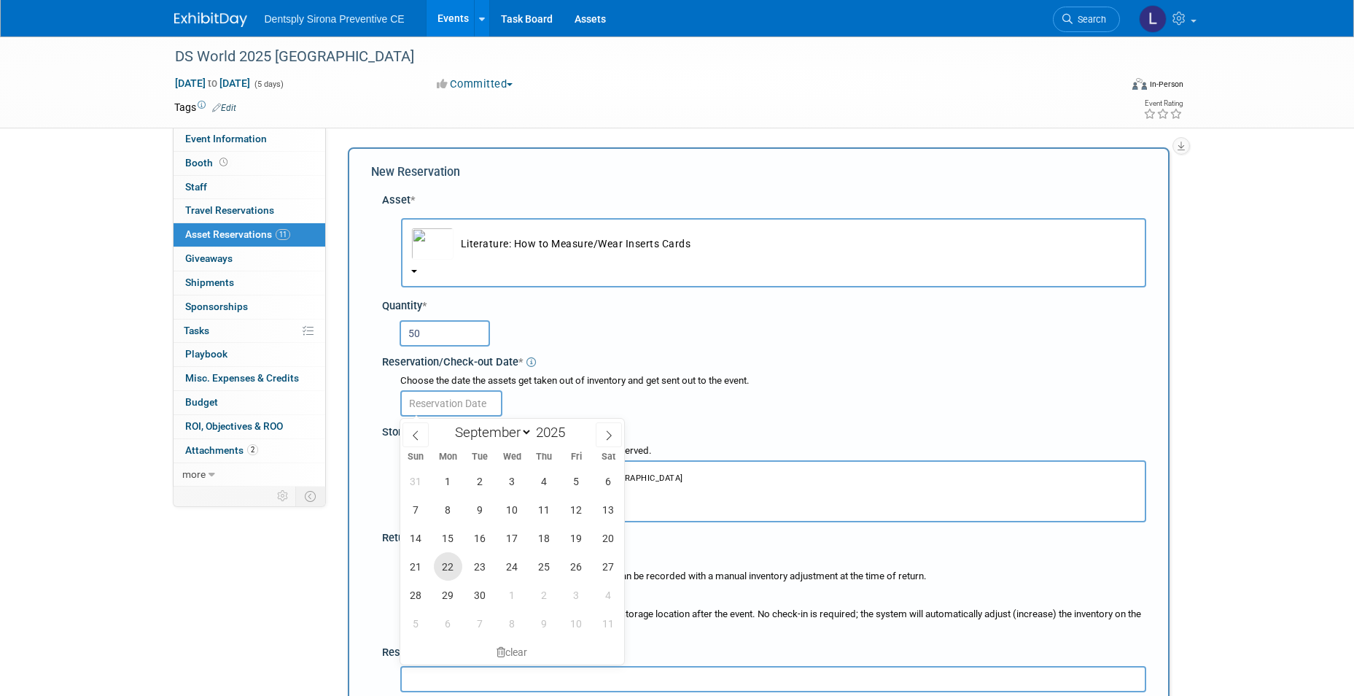
click at [444, 565] on span "22" at bounding box center [448, 566] width 28 height 28
type input "[DATE]"
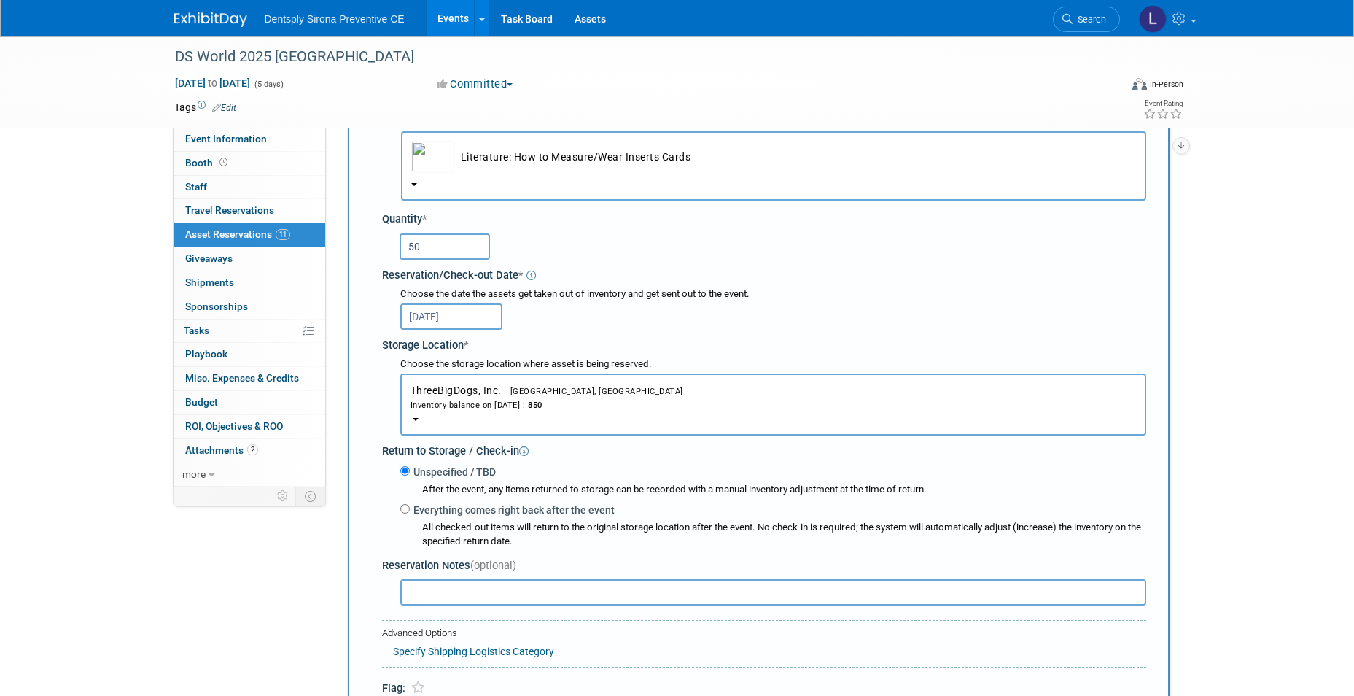
scroll to position [292, 0]
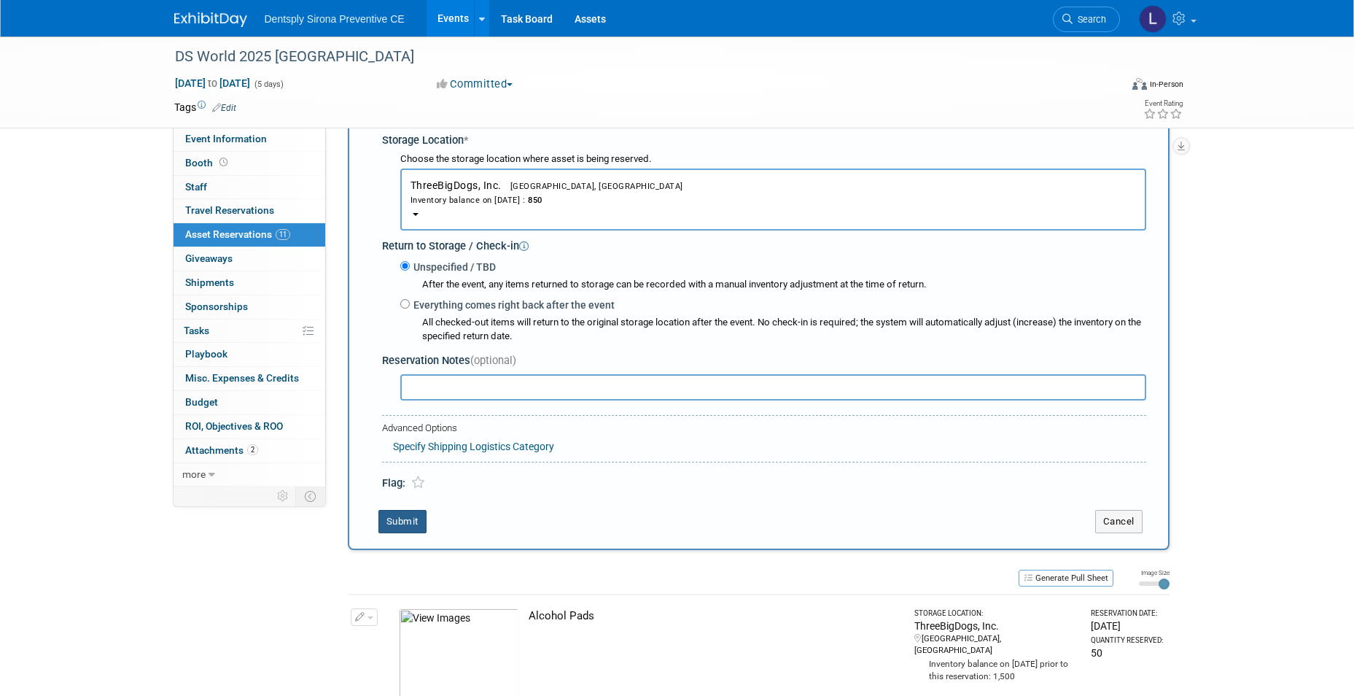
click at [408, 525] on button "Submit" at bounding box center [402, 521] width 48 height 23
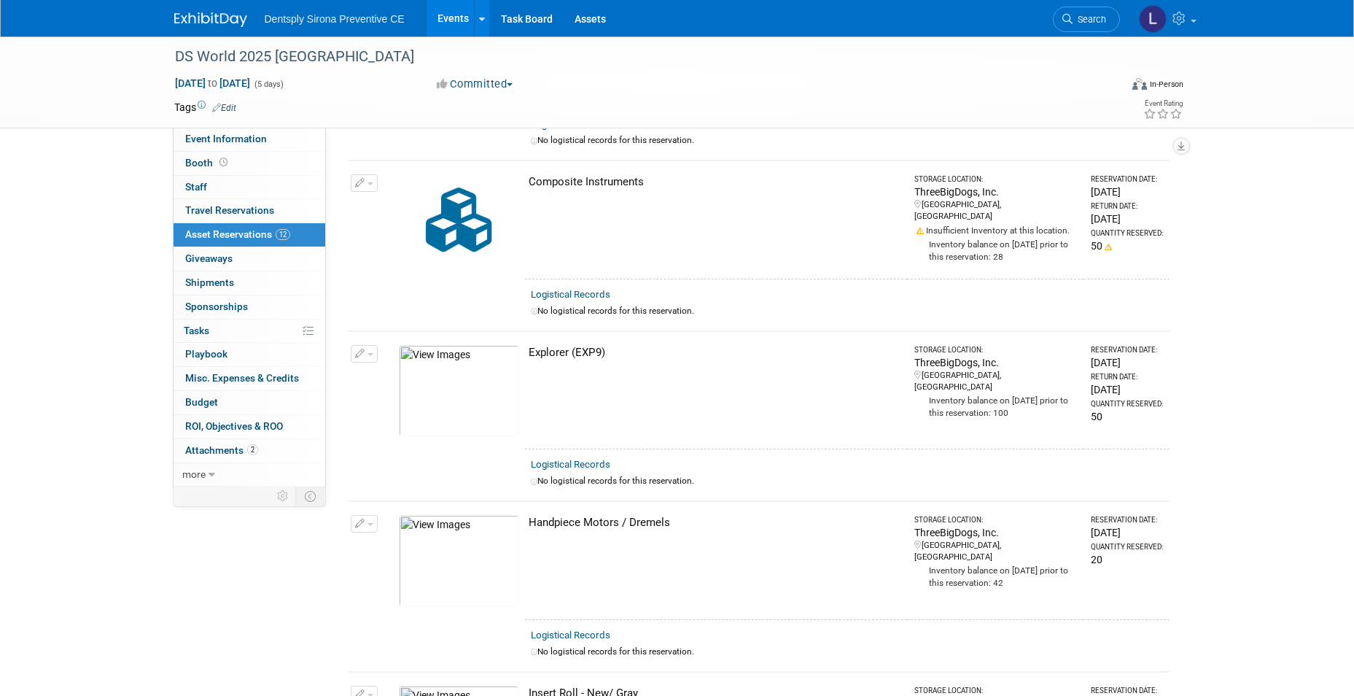
scroll to position [0, 0]
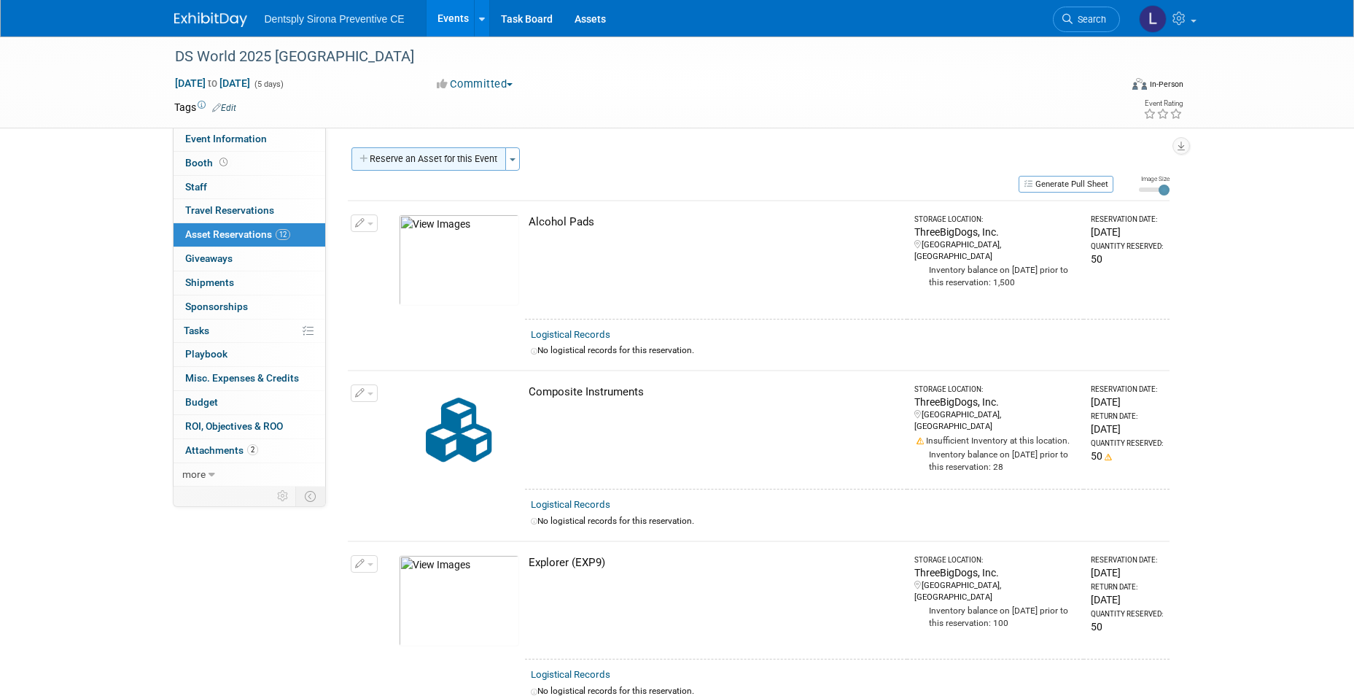
click at [429, 154] on button "Reserve an Asset for this Event" at bounding box center [428, 158] width 155 height 23
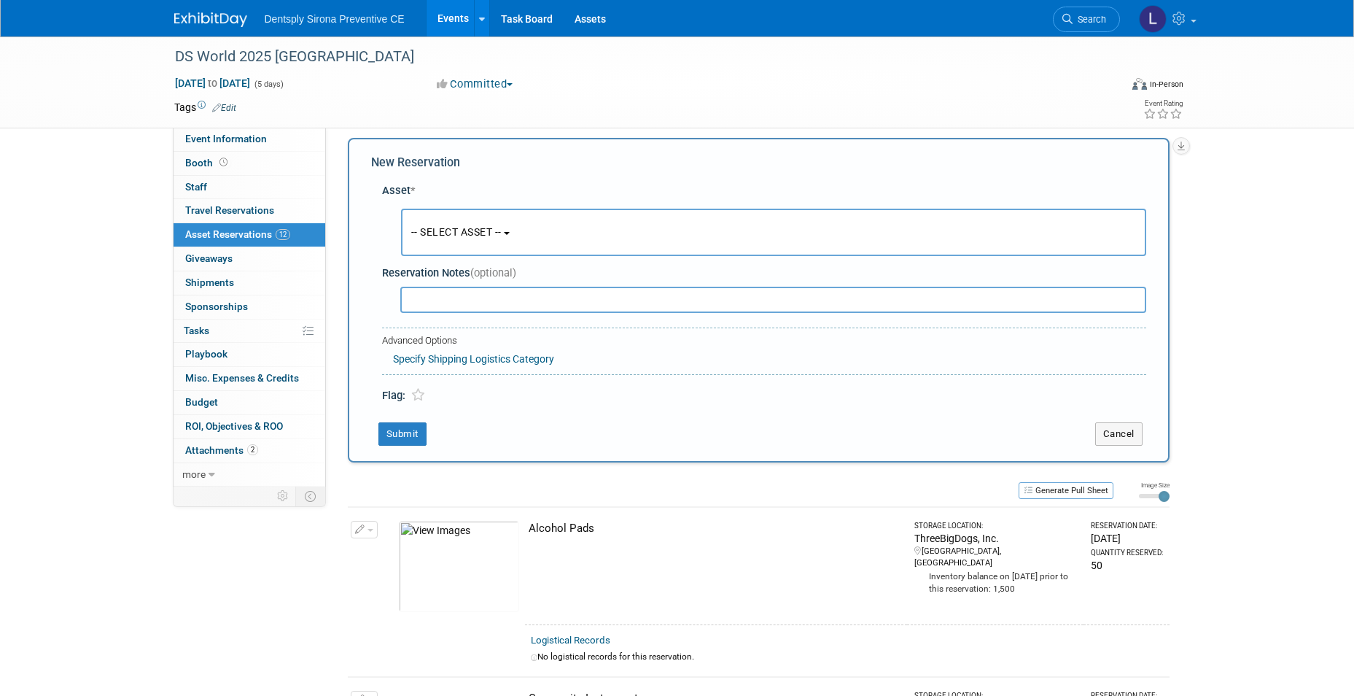
scroll to position [14, 0]
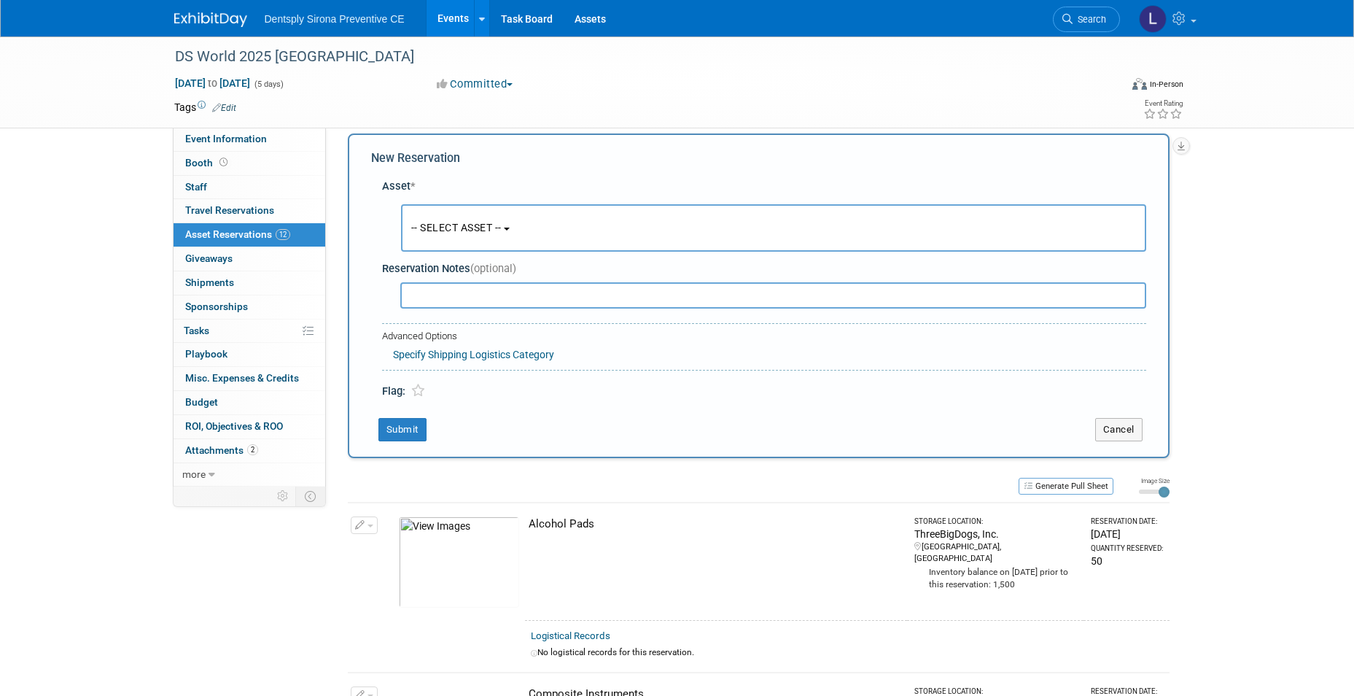
click at [427, 234] on button "-- SELECT ASSET --" at bounding box center [773, 227] width 745 height 47
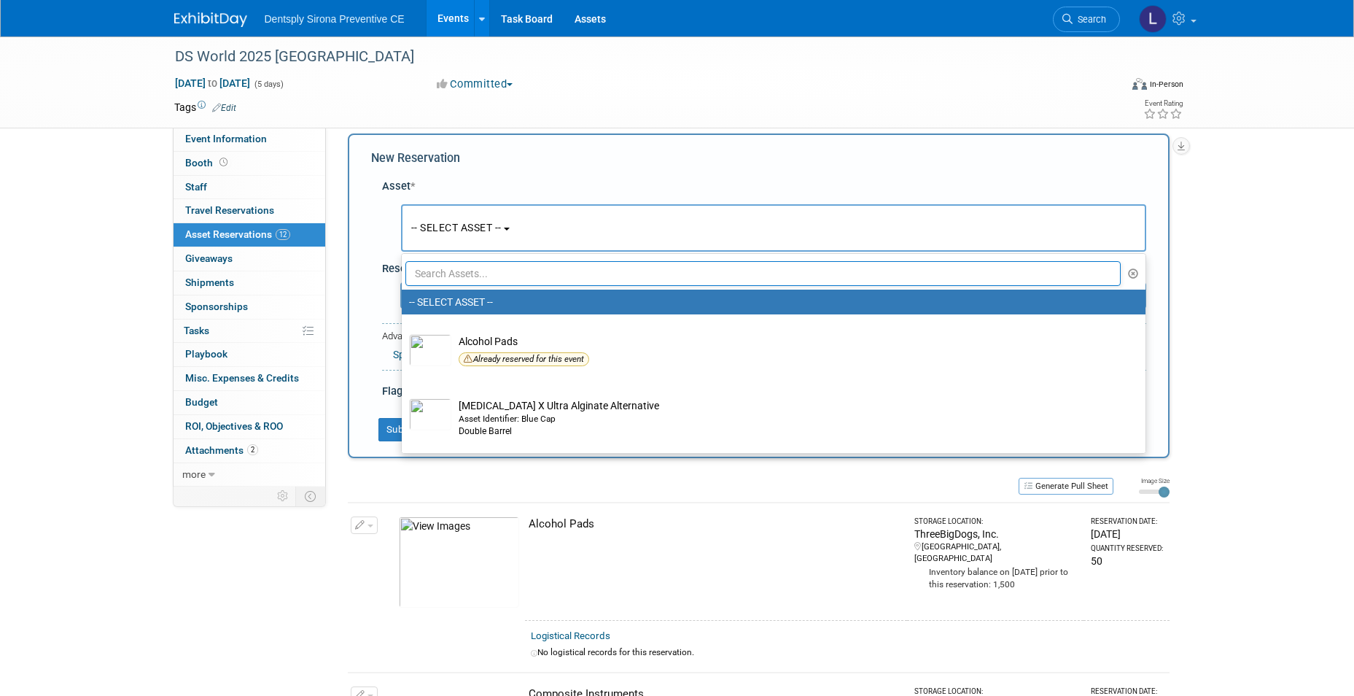
click at [432, 269] on input "text" at bounding box center [763, 273] width 716 height 25
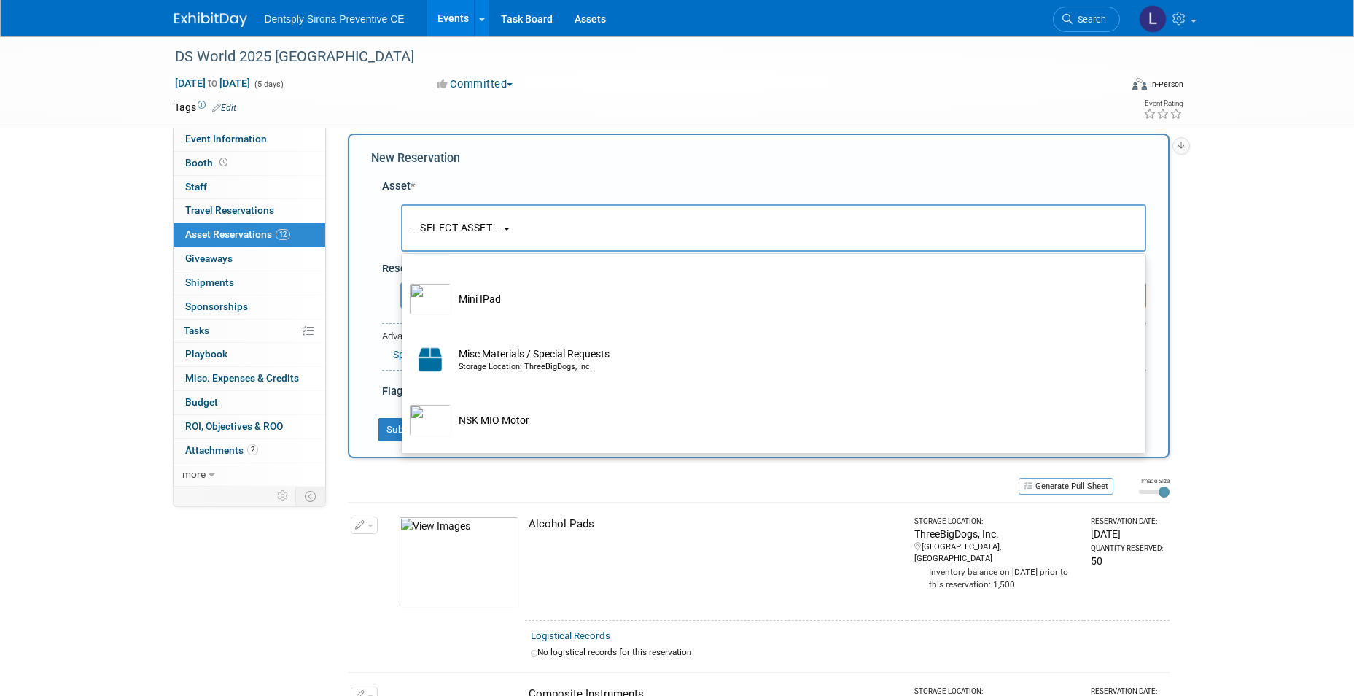
scroll to position [3037, 0]
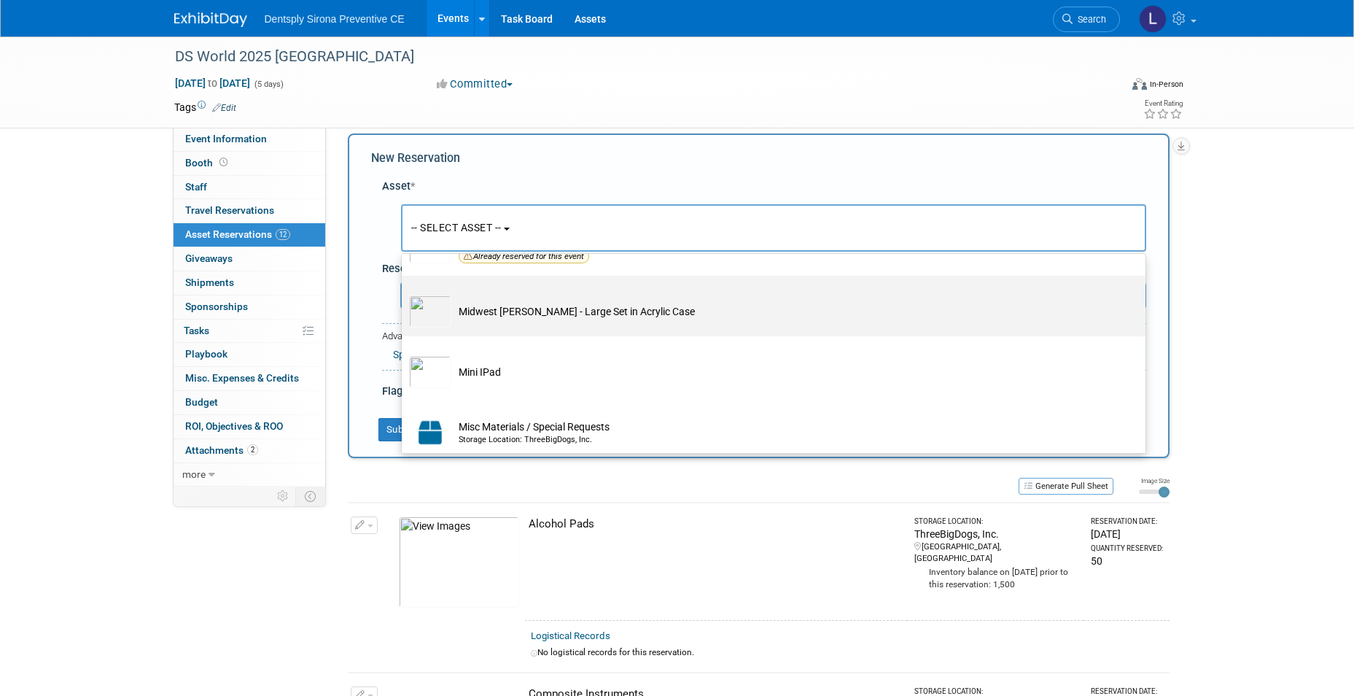
click at [454, 327] on td "Midwest [PERSON_NAME] - Large Set in Acrylic Case" at bounding box center [783, 311] width 665 height 32
click at [404, 293] on input "Midwest [PERSON_NAME] - Large Set in Acrylic Case" at bounding box center [398, 288] width 9 height 9
select select "10718976"
